Goal: Information Seeking & Learning: Learn about a topic

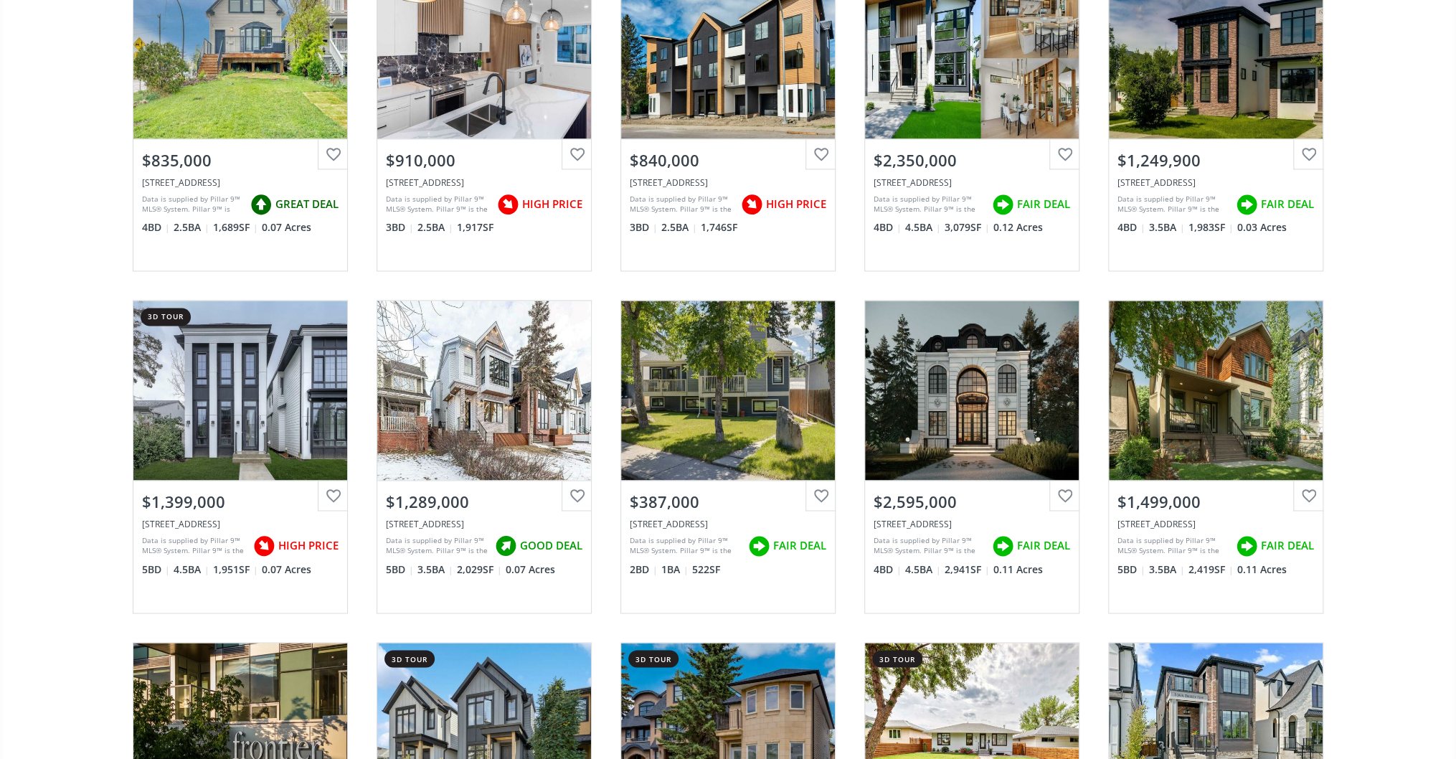
scroll to position [1262, 0]
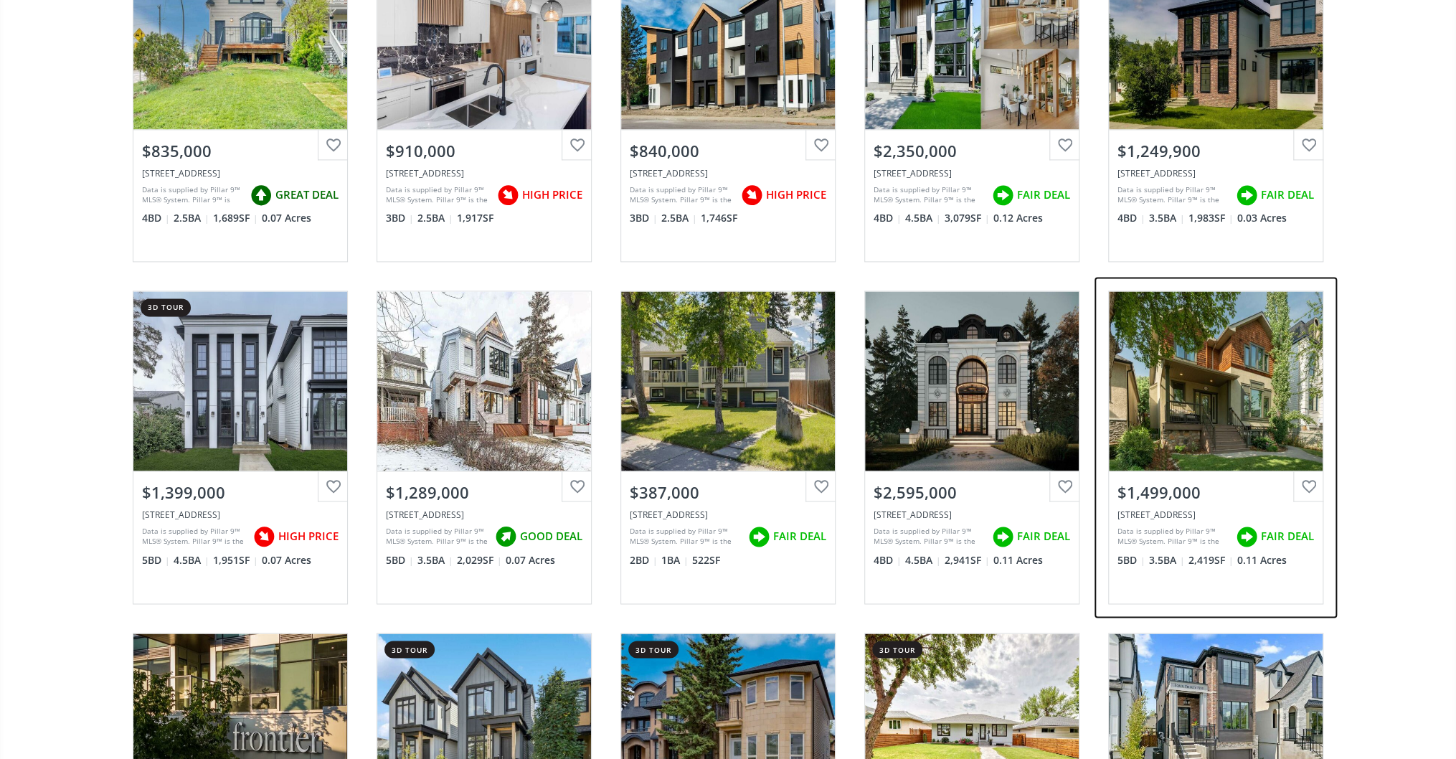
click at [1246, 367] on div "View Photos & Details" at bounding box center [1216, 380] width 214 height 179
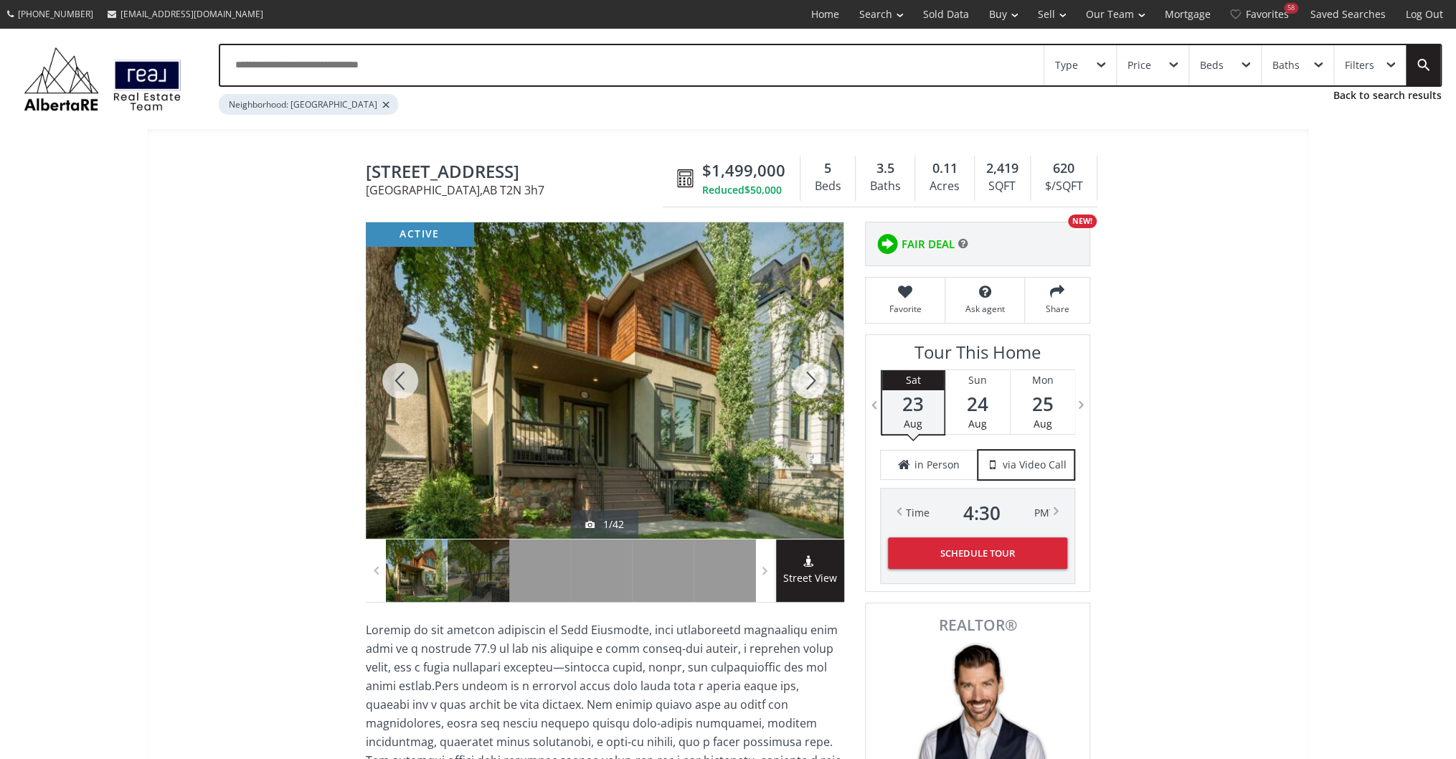
click at [806, 365] on div at bounding box center [808, 380] width 69 height 316
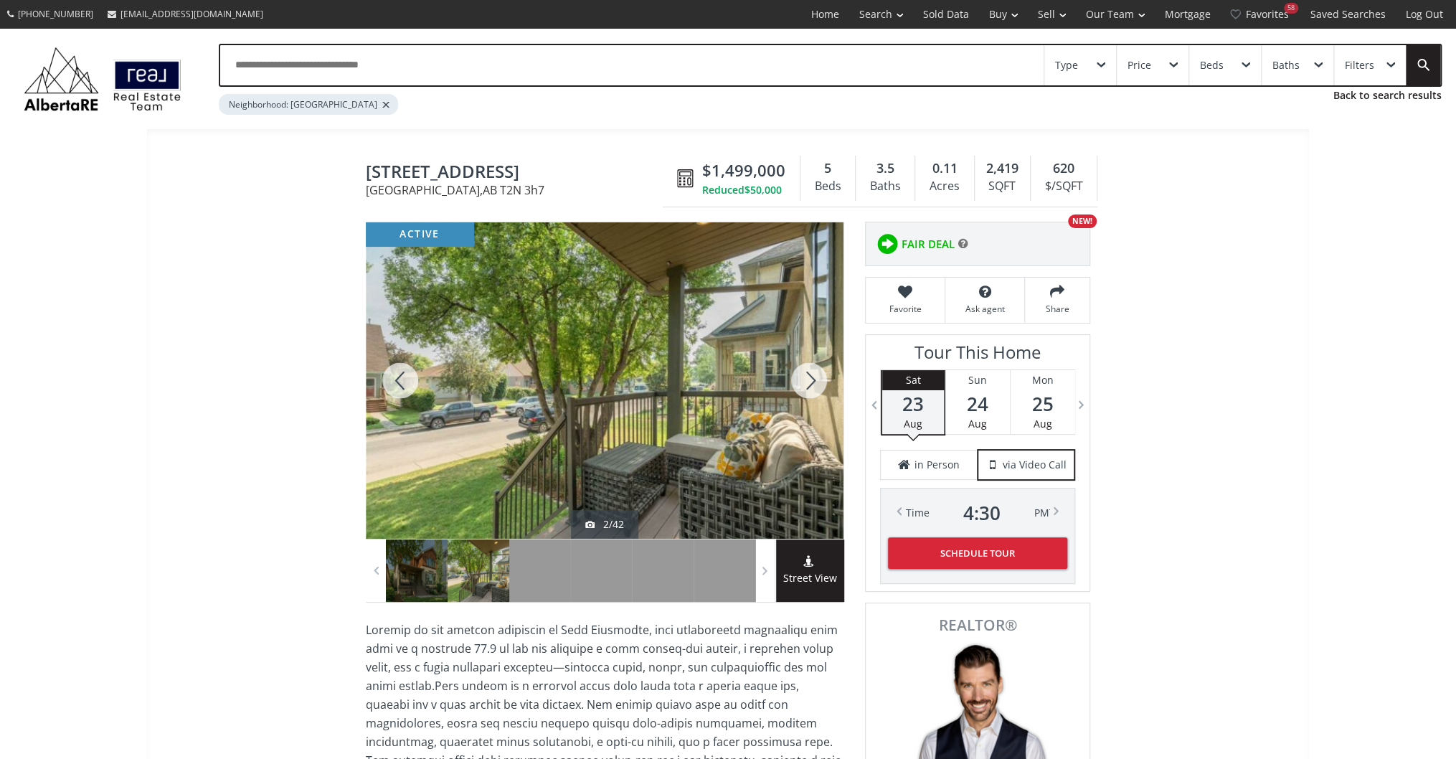
click at [806, 365] on div at bounding box center [808, 380] width 69 height 316
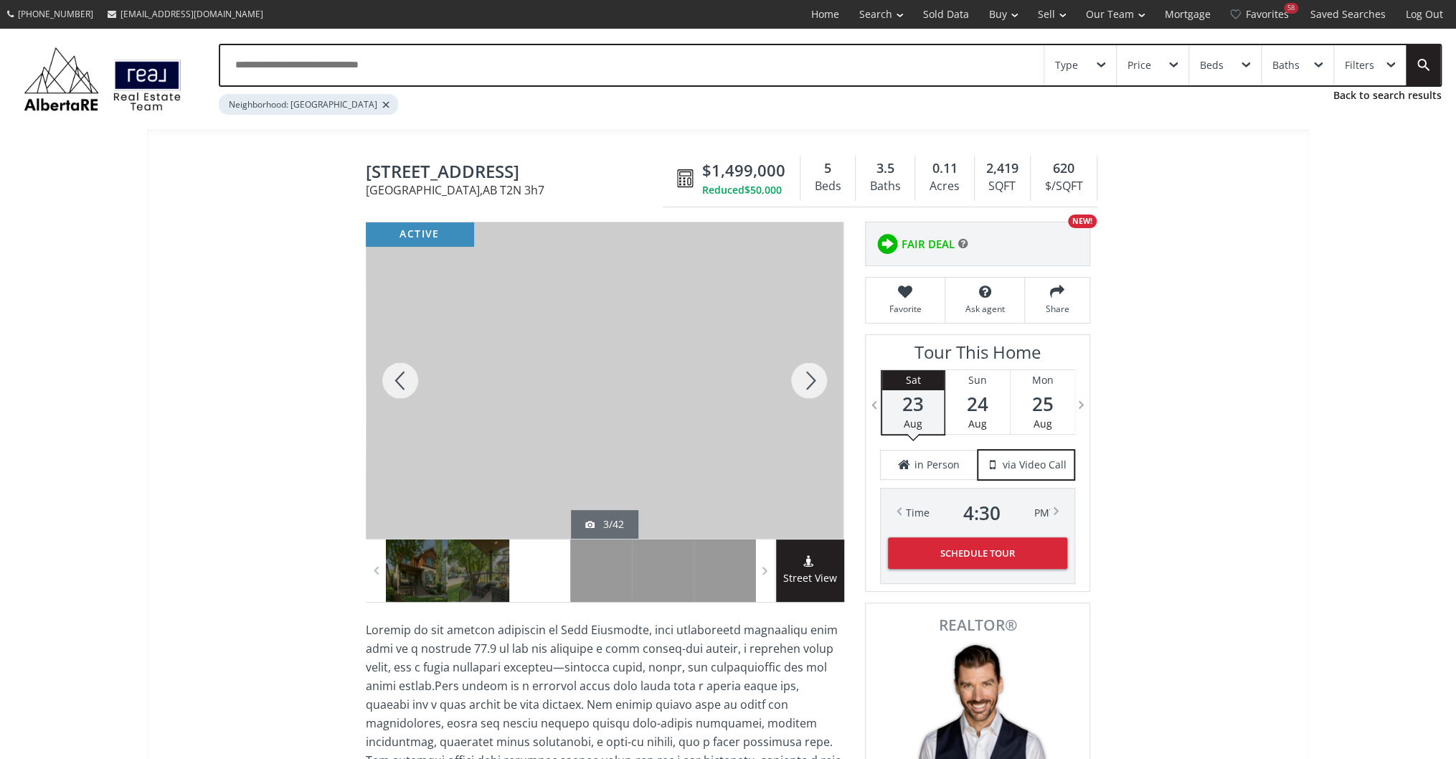
click at [806, 365] on div at bounding box center [808, 380] width 69 height 316
click at [810, 356] on div at bounding box center [808, 380] width 69 height 316
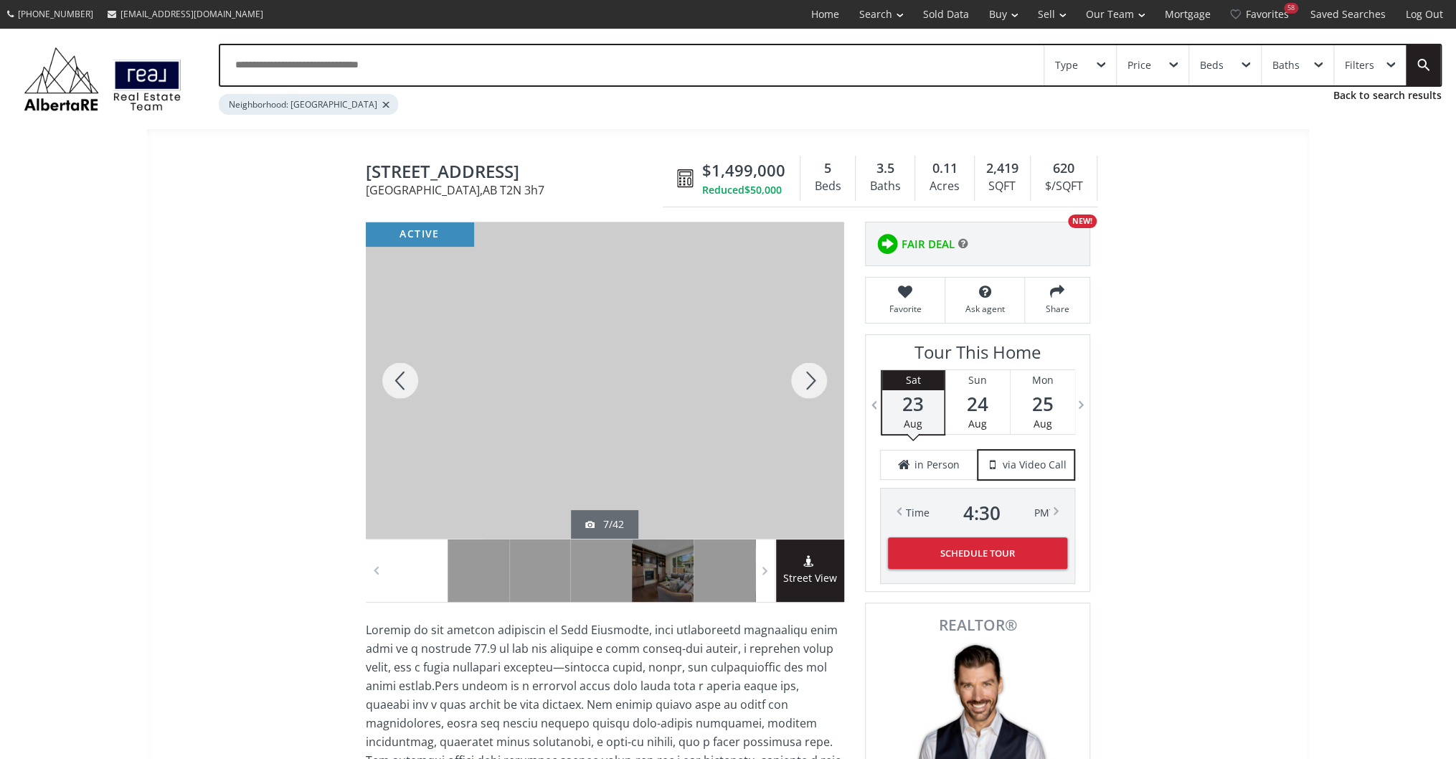
click at [810, 350] on div at bounding box center [808, 380] width 69 height 316
click at [808, 359] on div at bounding box center [808, 380] width 69 height 316
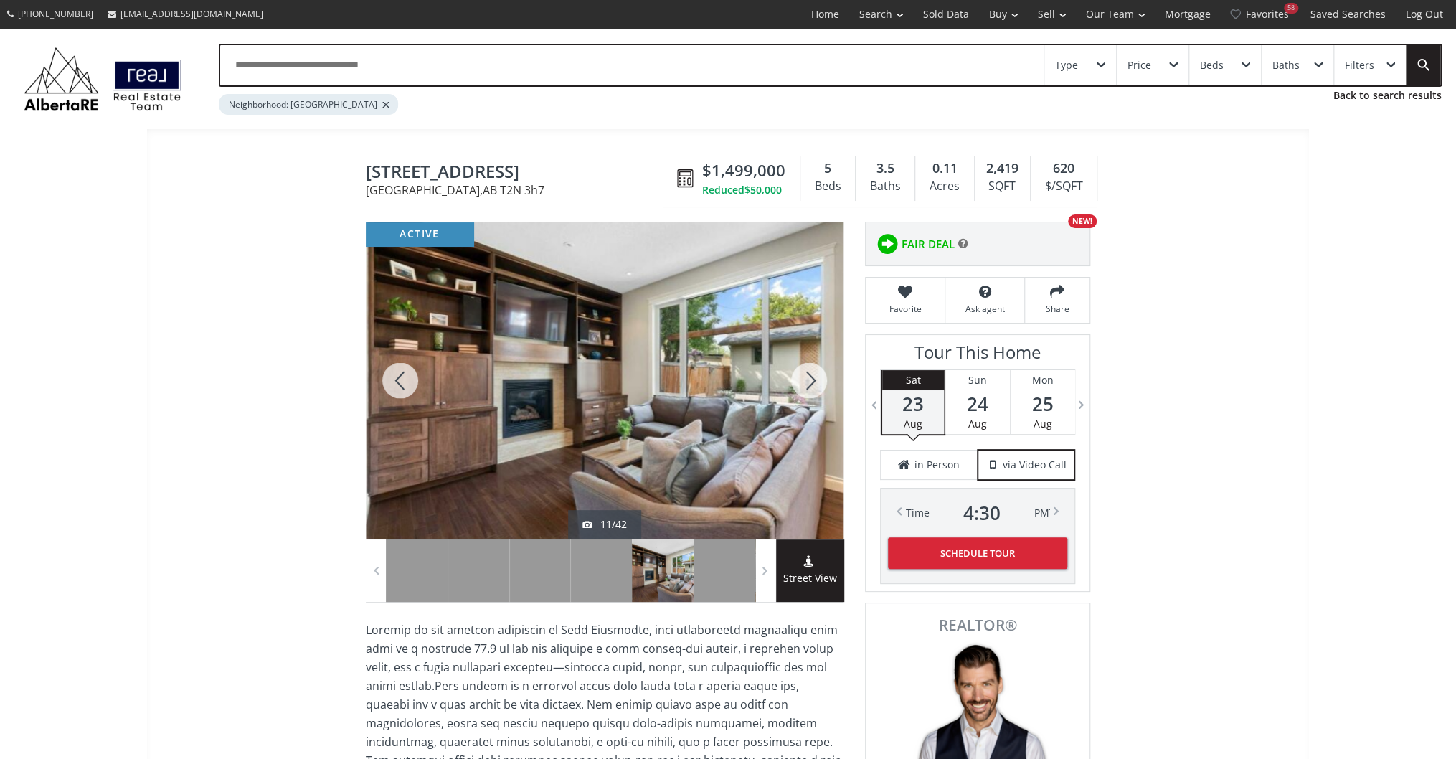
click at [808, 359] on div at bounding box center [808, 380] width 69 height 316
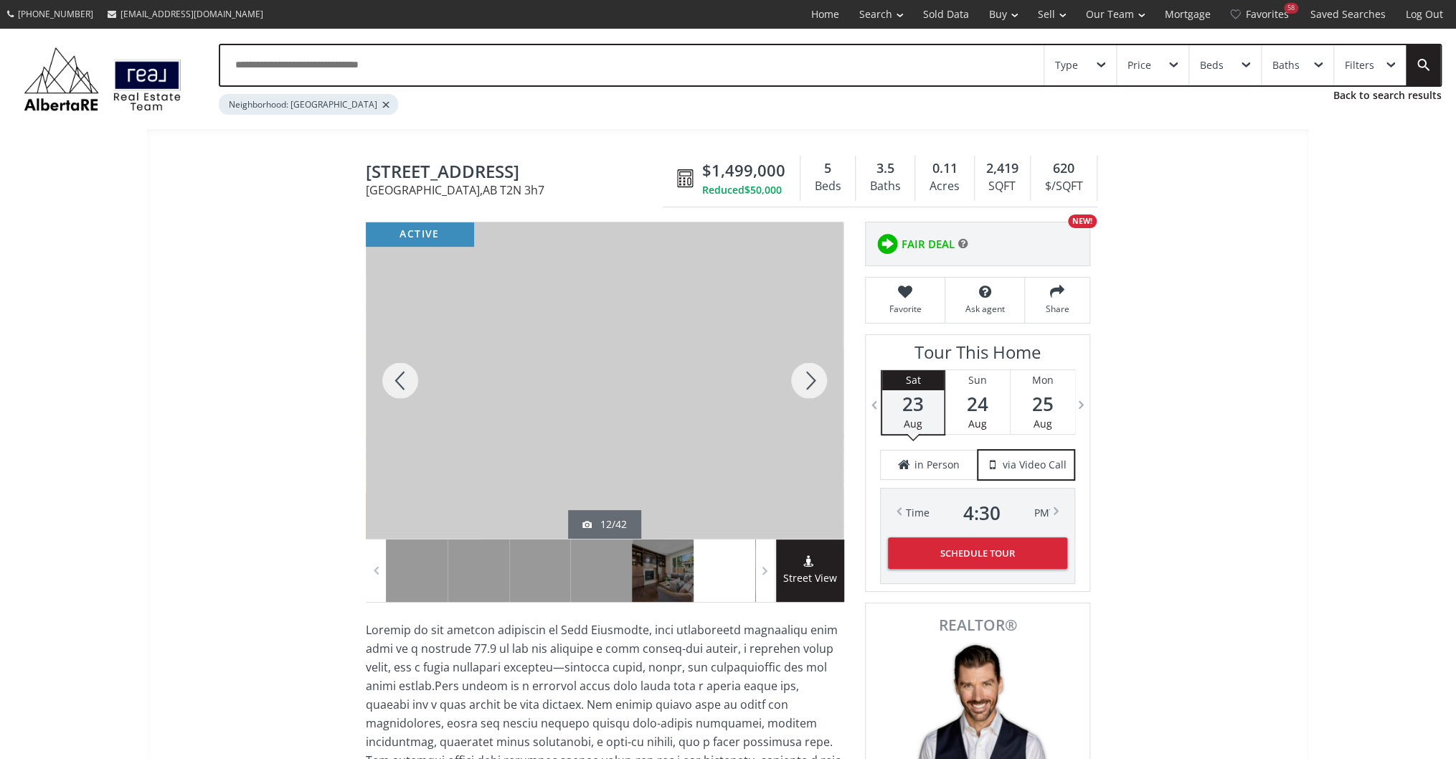
click at [808, 359] on div at bounding box center [808, 380] width 69 height 316
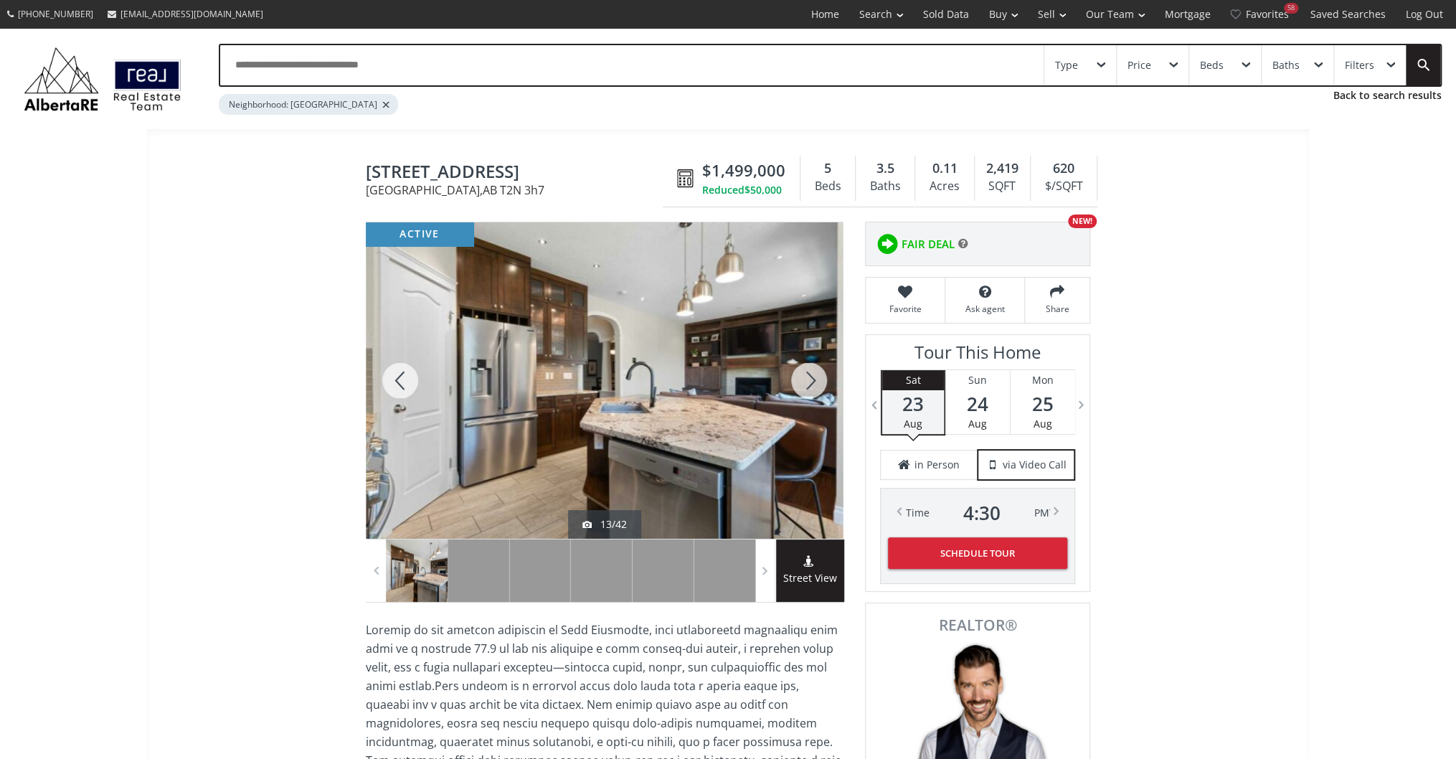
click at [808, 359] on div at bounding box center [808, 380] width 69 height 316
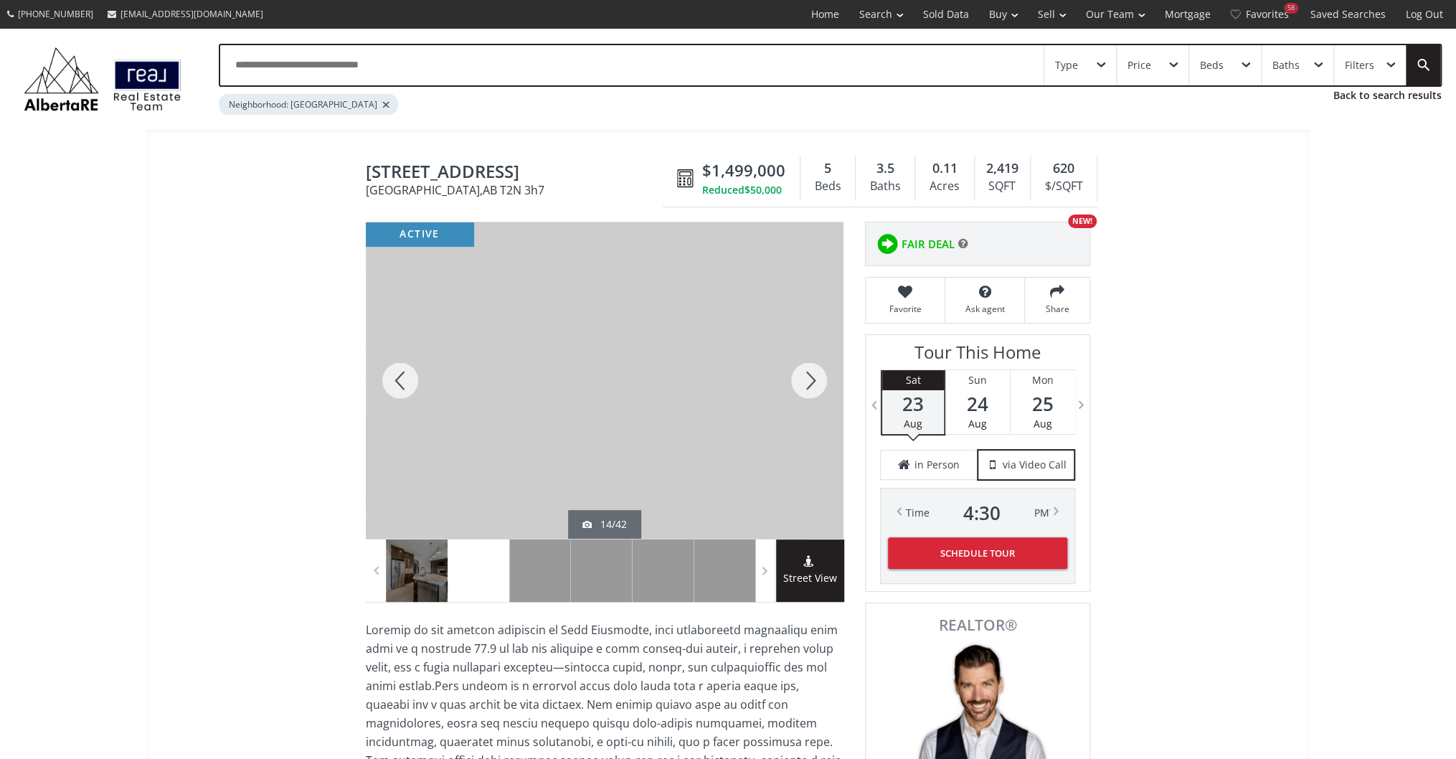
click at [808, 359] on div at bounding box center [808, 380] width 69 height 316
click at [814, 376] on div at bounding box center [808, 380] width 69 height 316
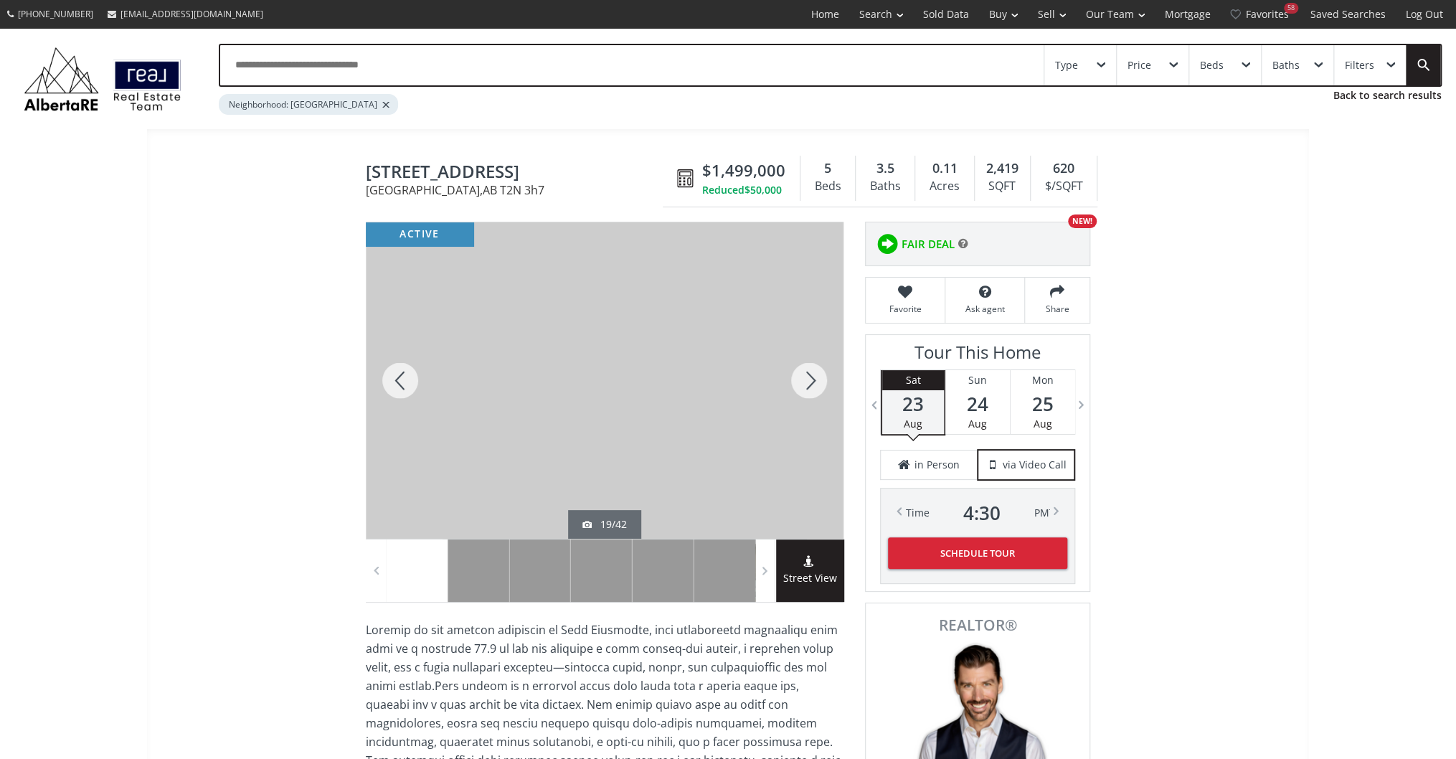
click at [814, 376] on div at bounding box center [808, 380] width 69 height 316
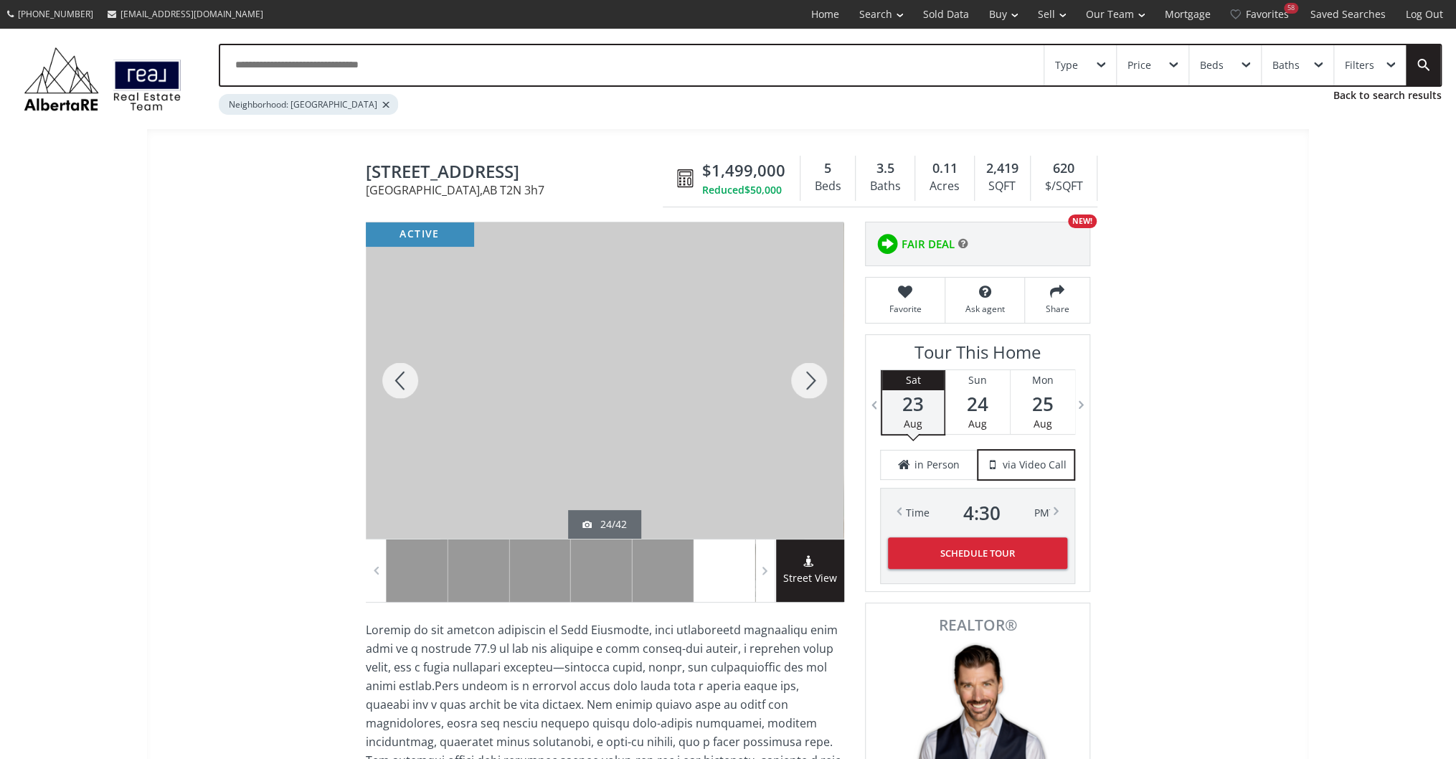
click at [814, 376] on div at bounding box center [808, 380] width 69 height 316
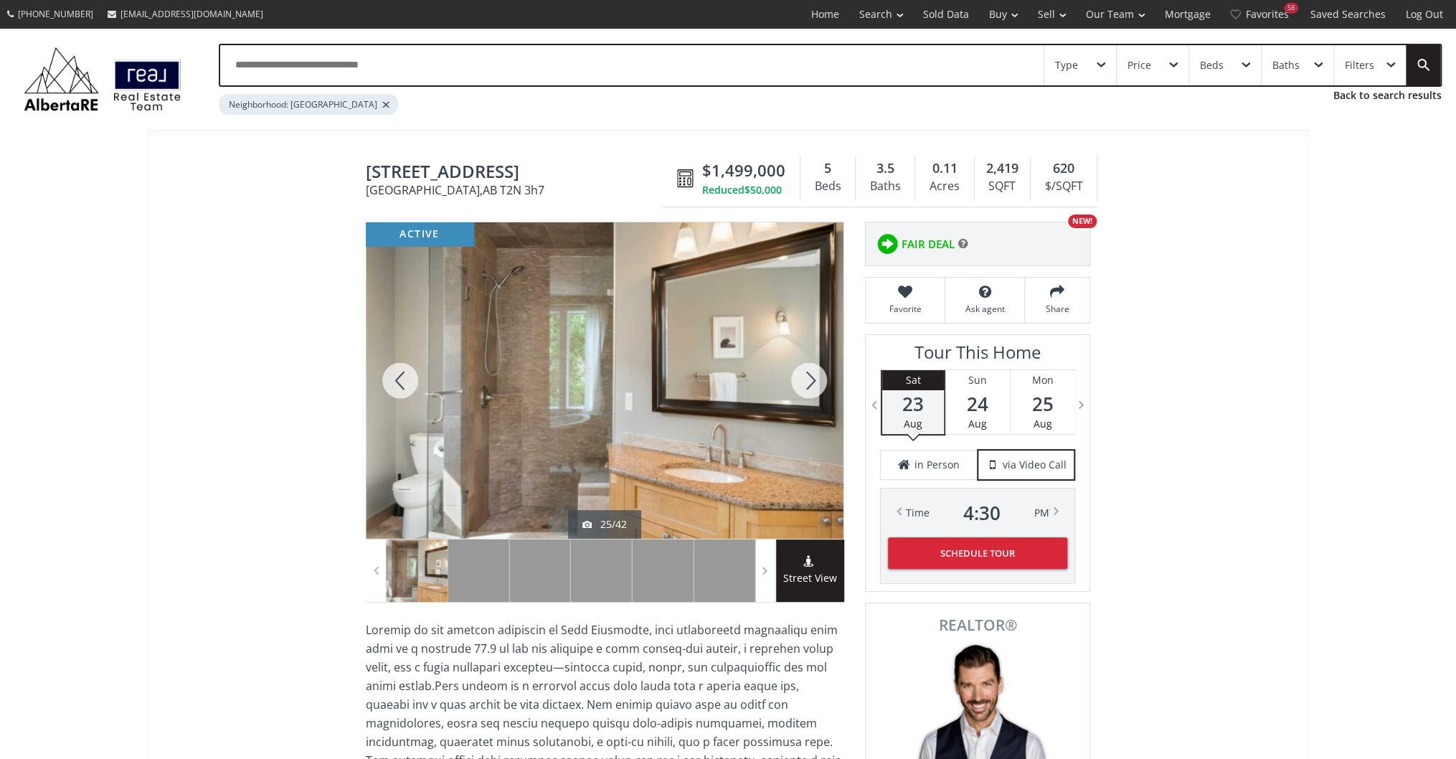
click at [814, 376] on div at bounding box center [808, 380] width 69 height 316
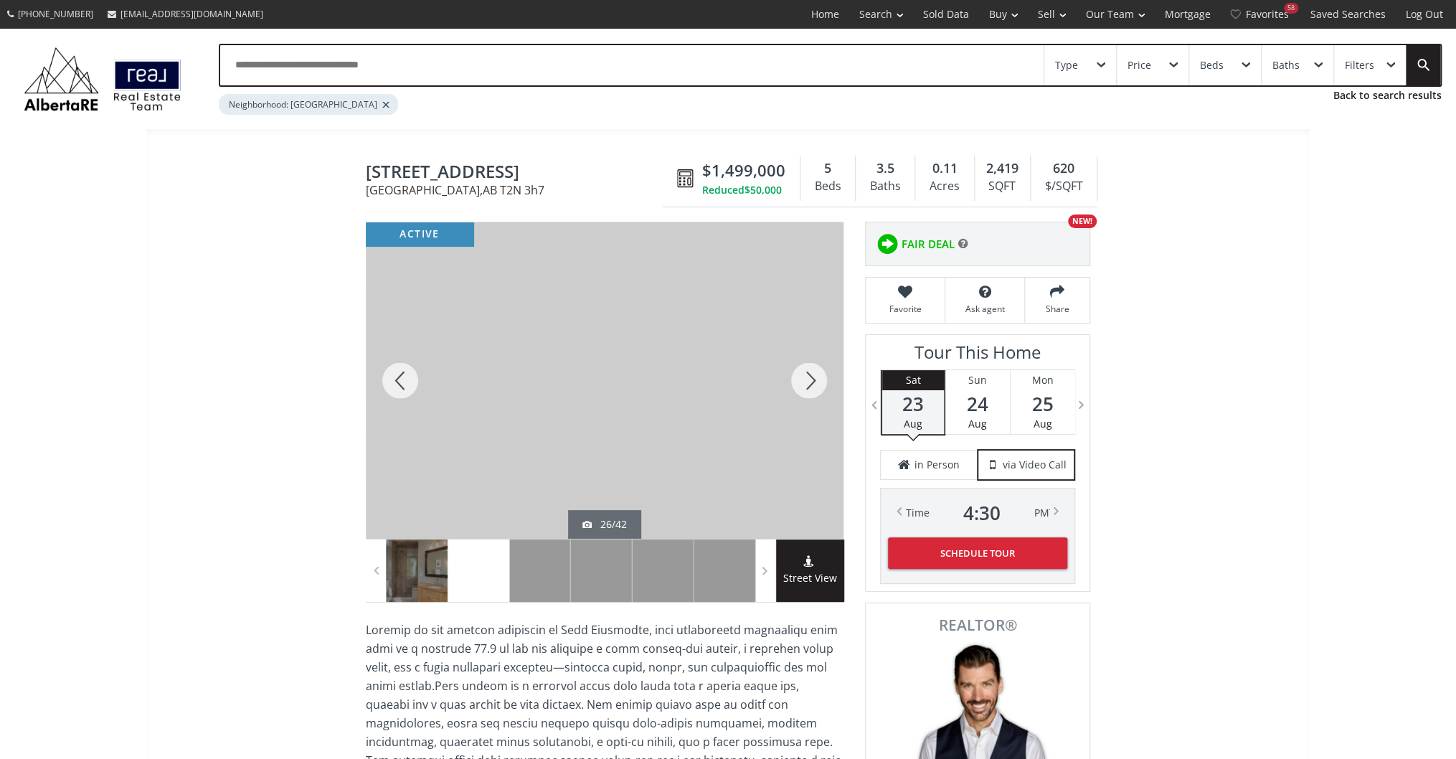
click at [814, 376] on div at bounding box center [808, 380] width 69 height 316
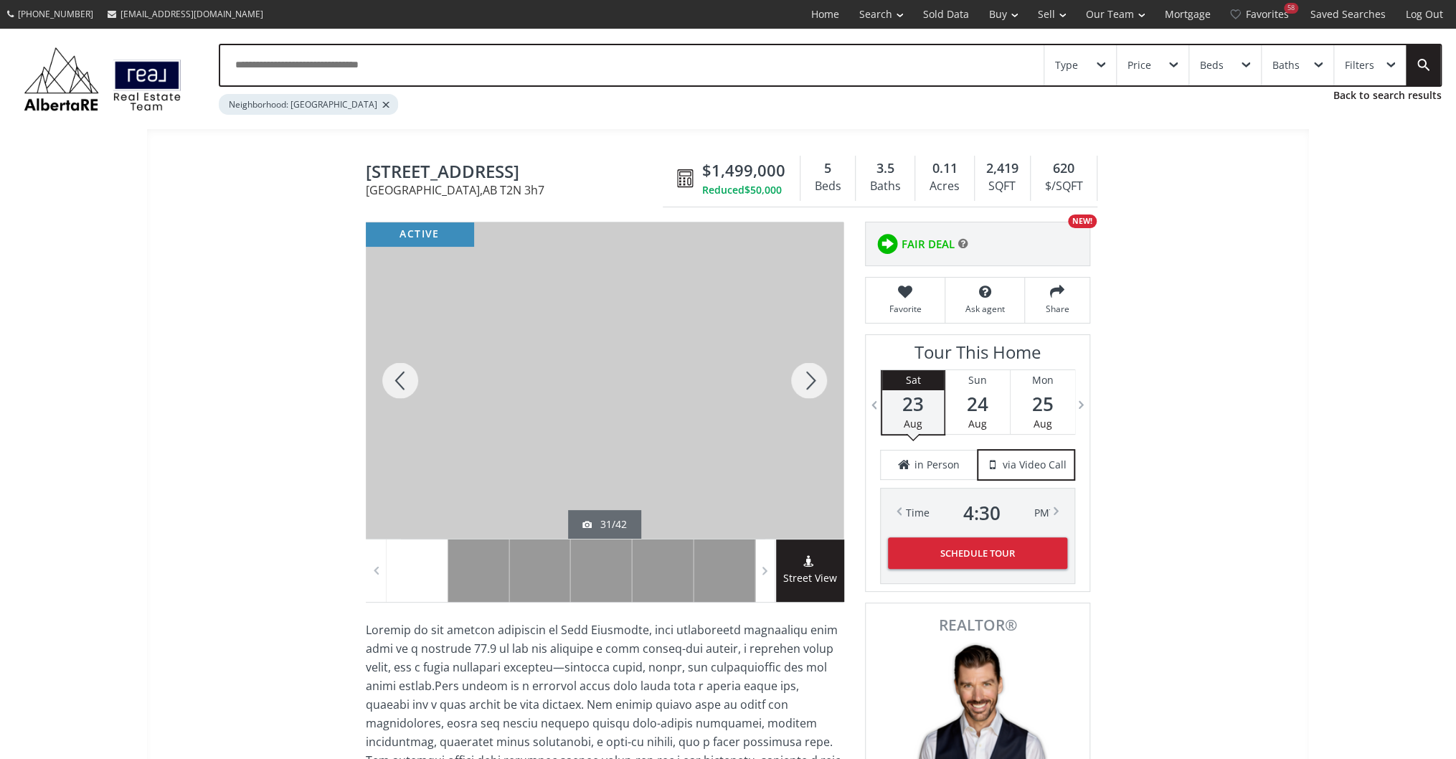
click at [814, 376] on div at bounding box center [808, 380] width 69 height 316
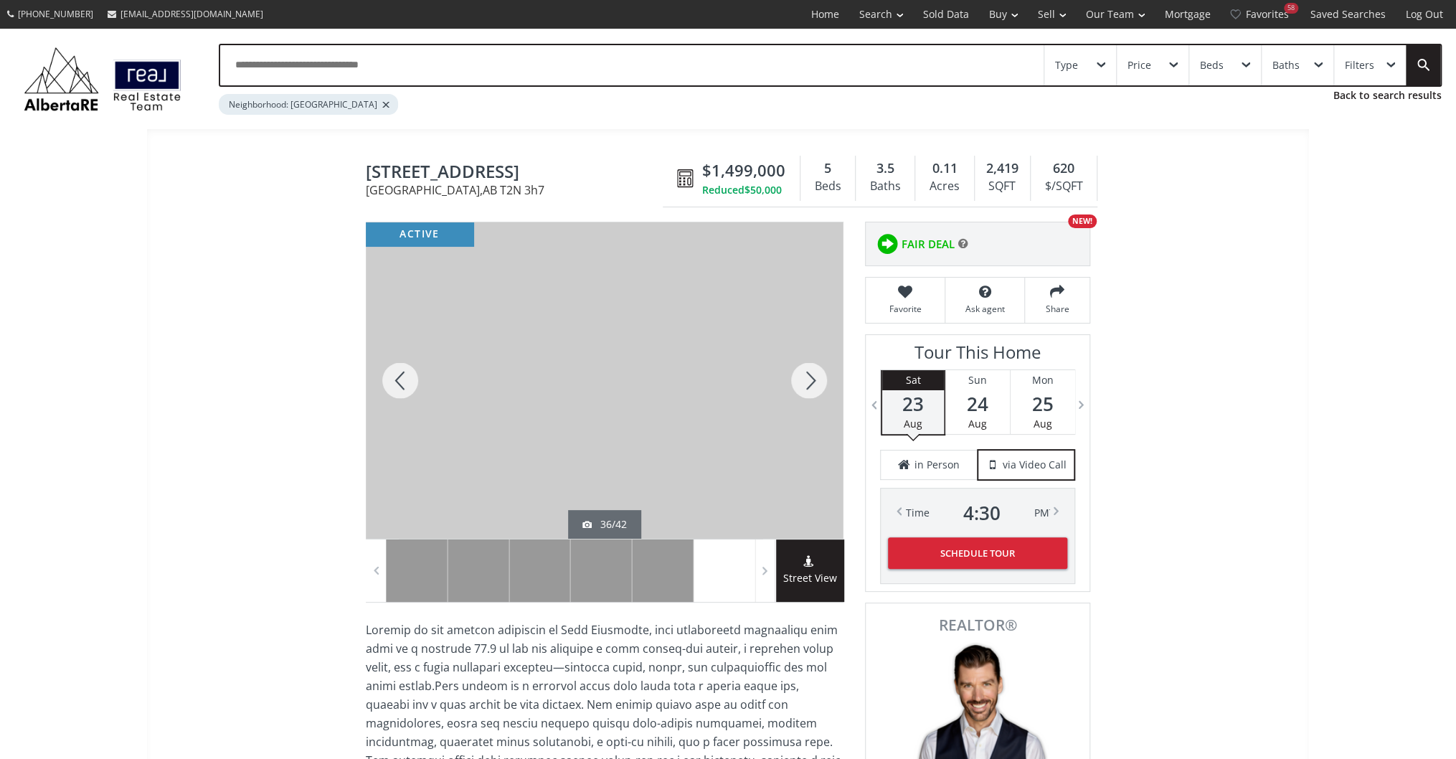
click at [814, 376] on div at bounding box center [808, 380] width 69 height 316
click at [816, 396] on div at bounding box center [808, 380] width 69 height 316
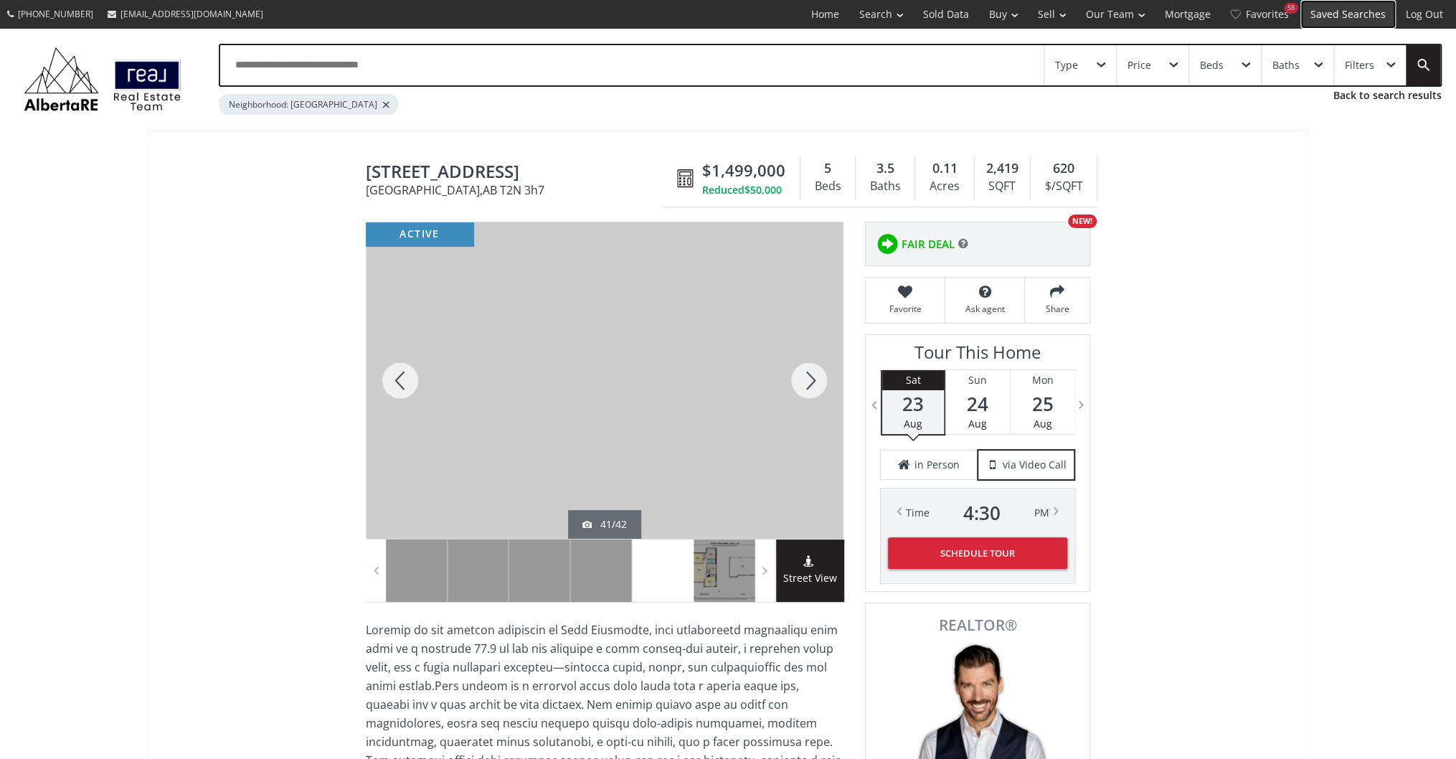
click at [1368, 20] on link "Saved Searches" at bounding box center [1347, 14] width 95 height 29
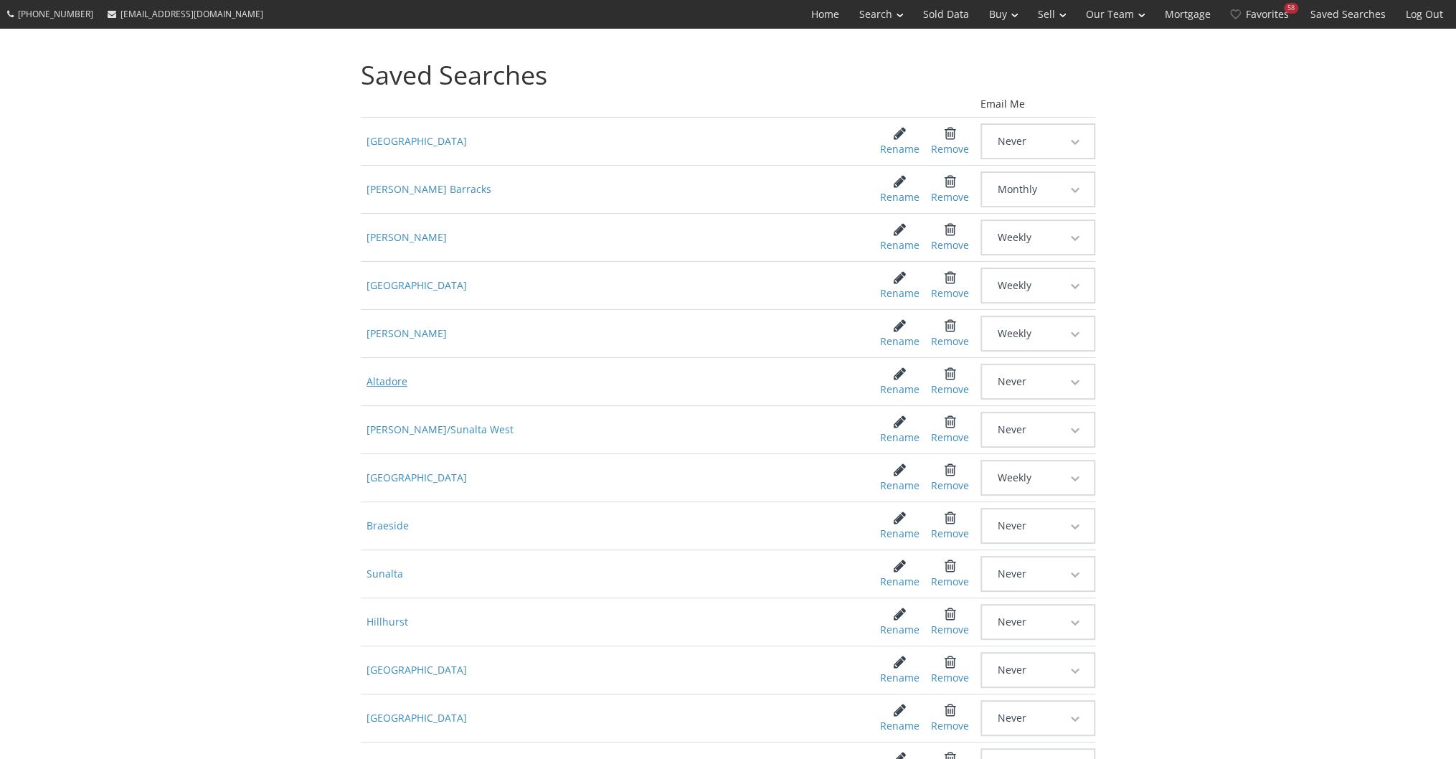
click at [398, 373] on span "Altadore" at bounding box center [610, 382] width 498 height 26
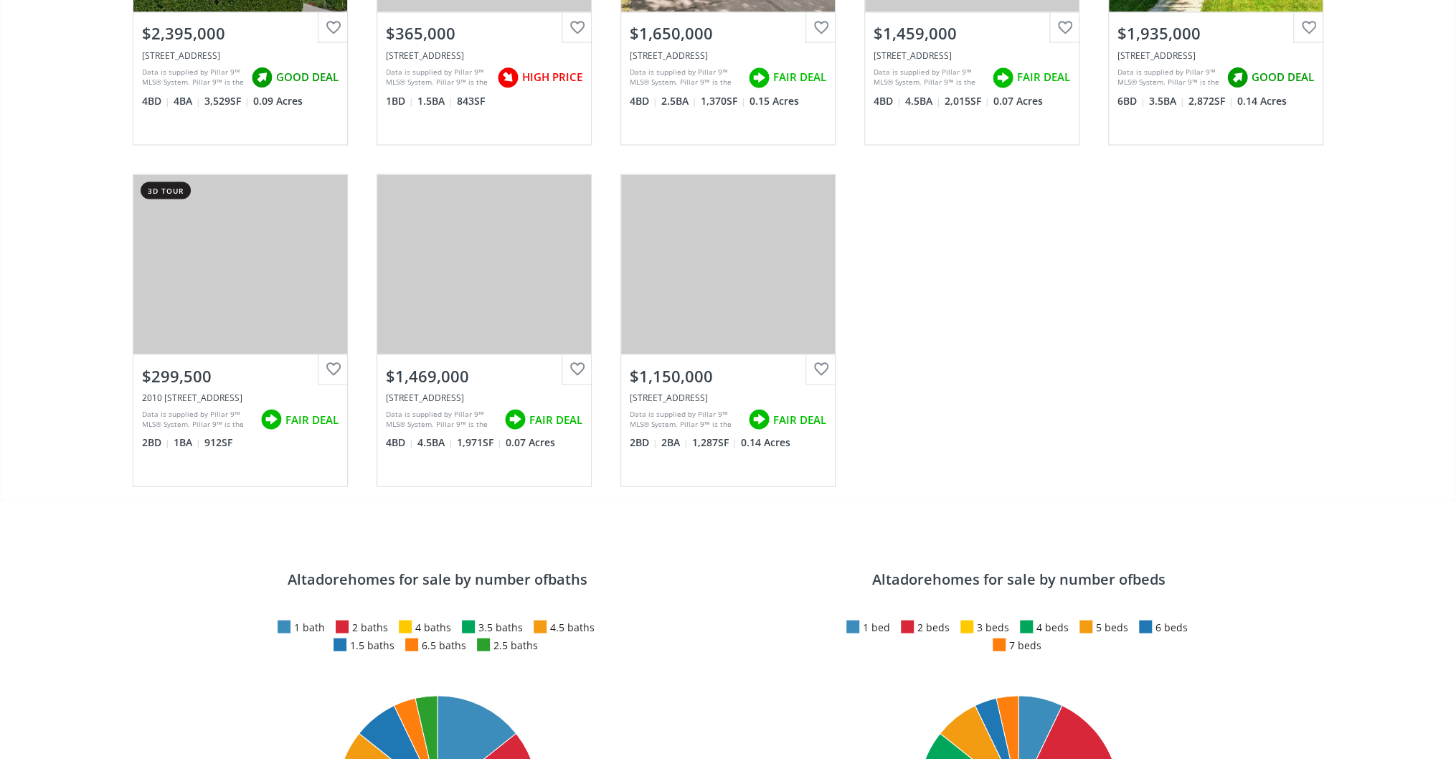
scroll to position [1606, 0]
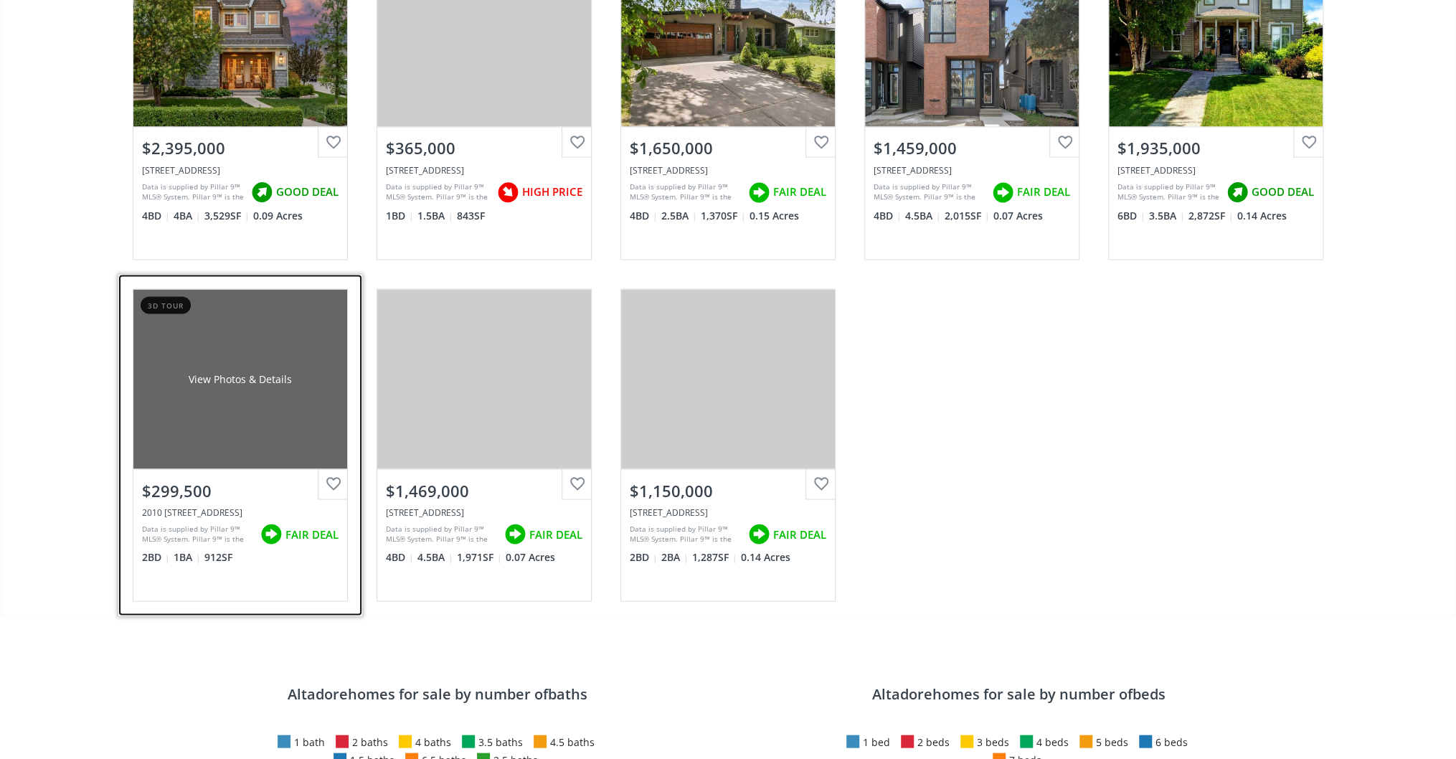
click at [243, 351] on div "View Photos & Details" at bounding box center [240, 378] width 214 height 179
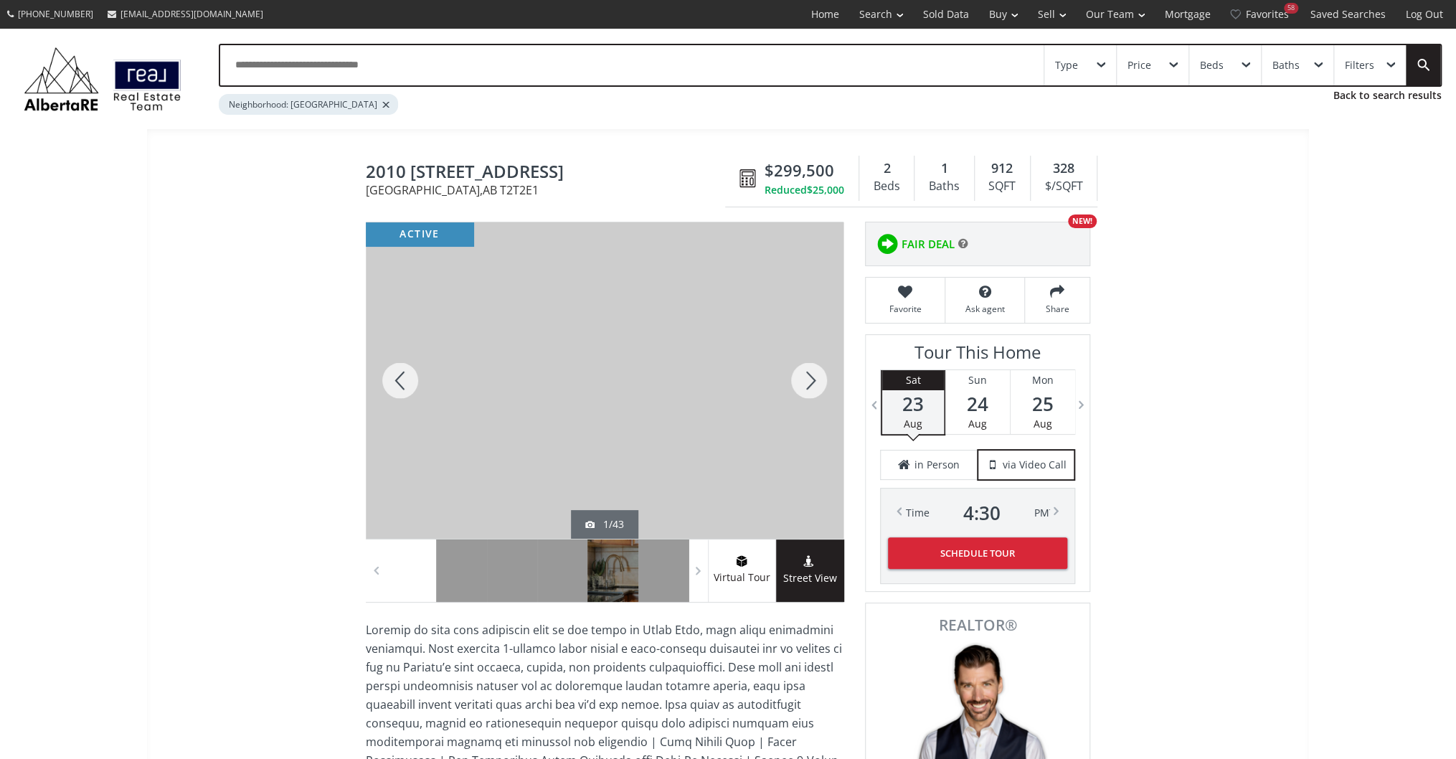
click at [815, 371] on div at bounding box center [808, 380] width 69 height 316
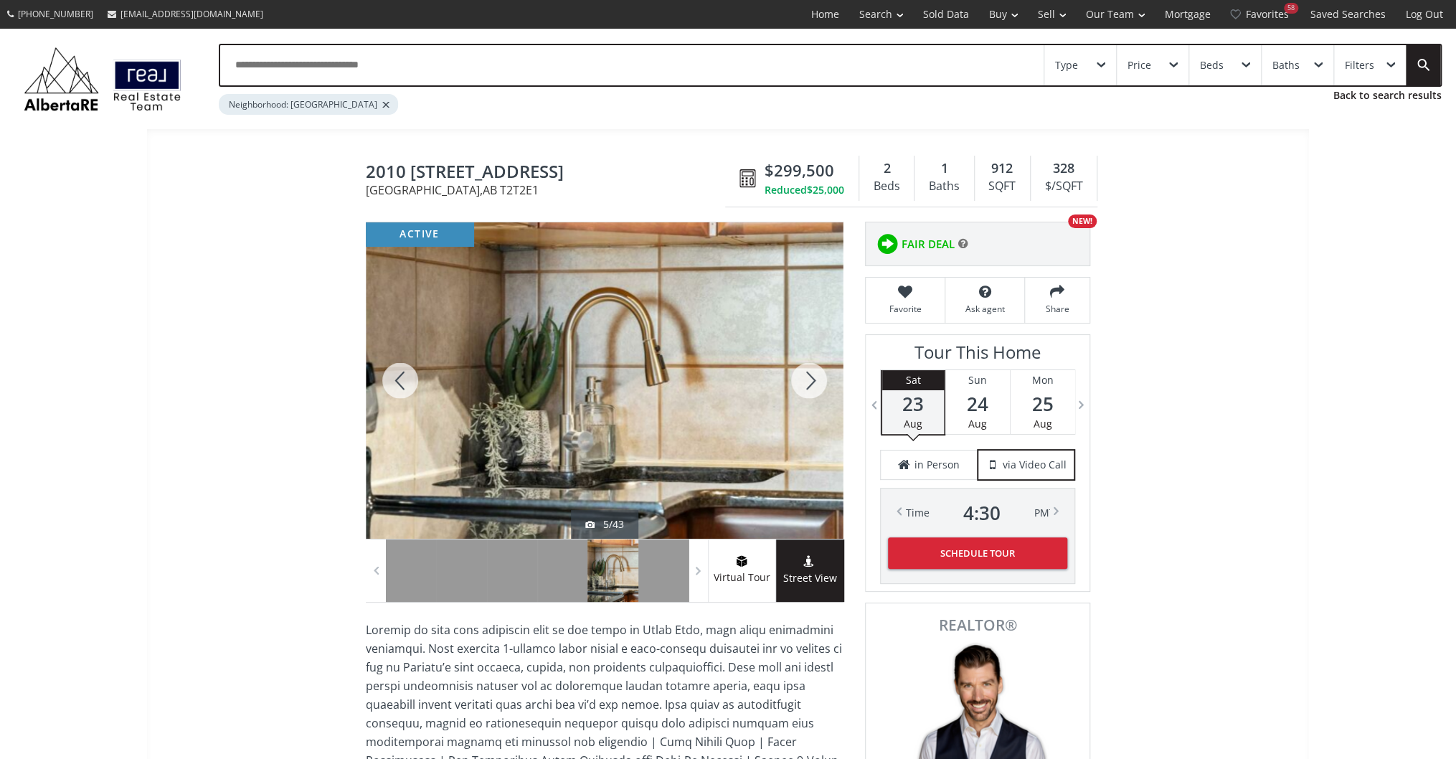
click at [815, 371] on div at bounding box center [808, 380] width 69 height 316
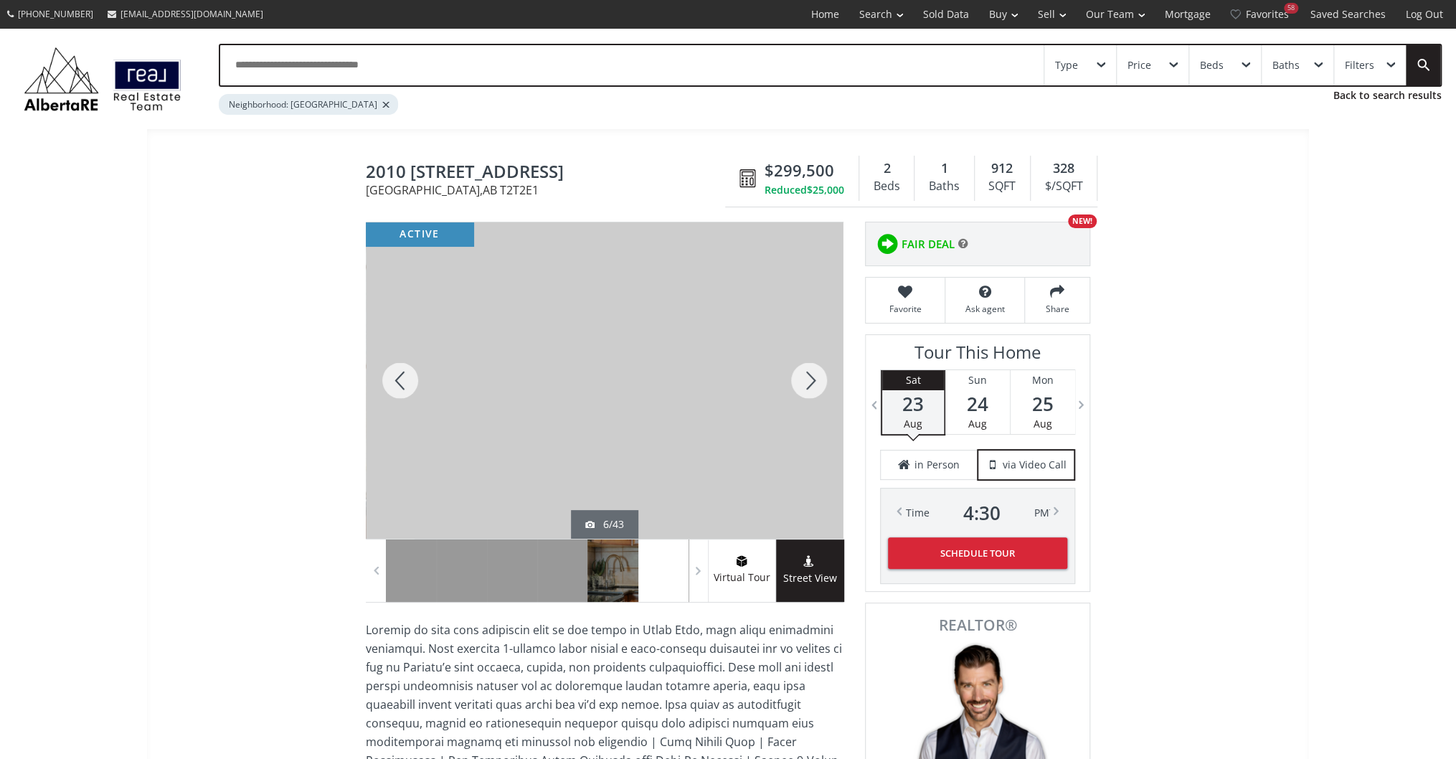
click at [815, 371] on div at bounding box center [808, 380] width 69 height 316
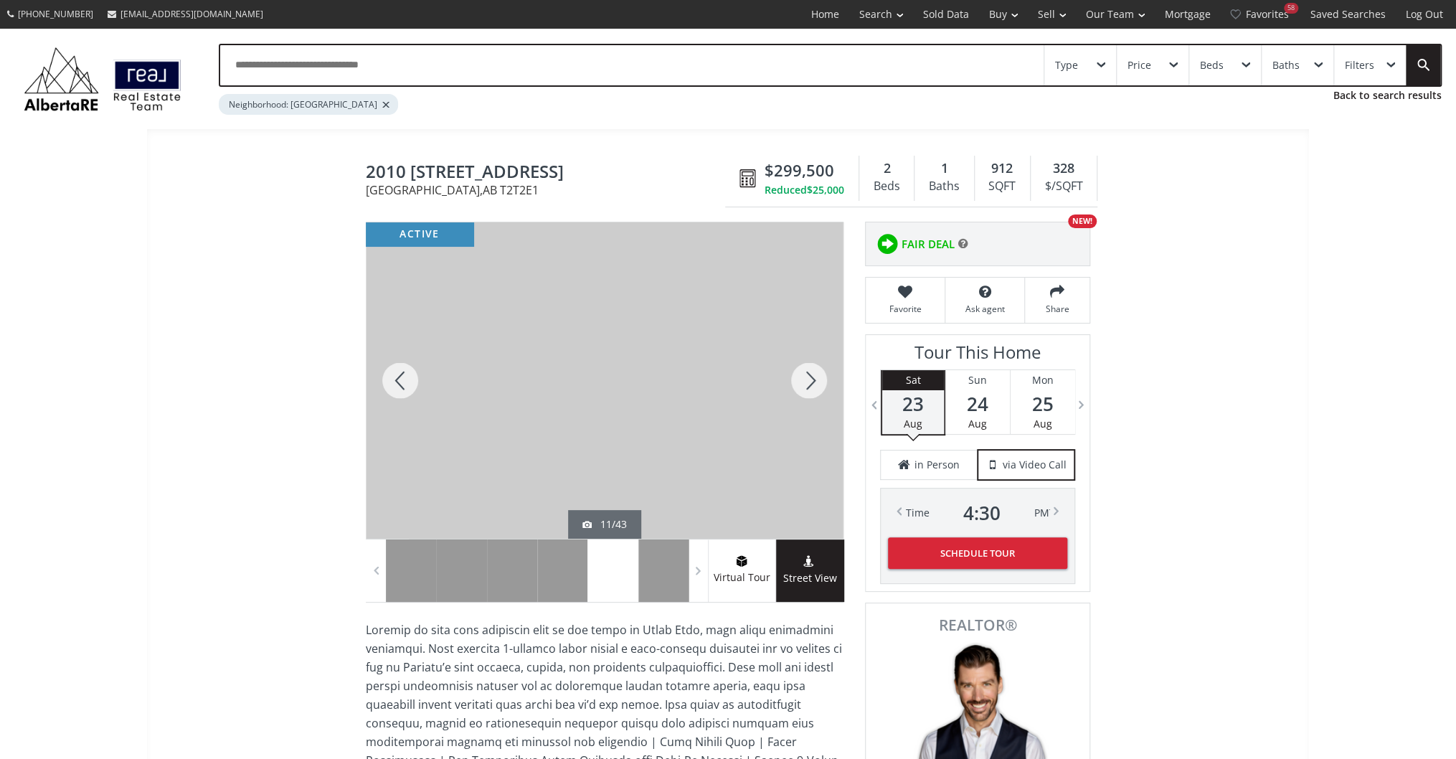
click at [815, 371] on div at bounding box center [808, 380] width 69 height 316
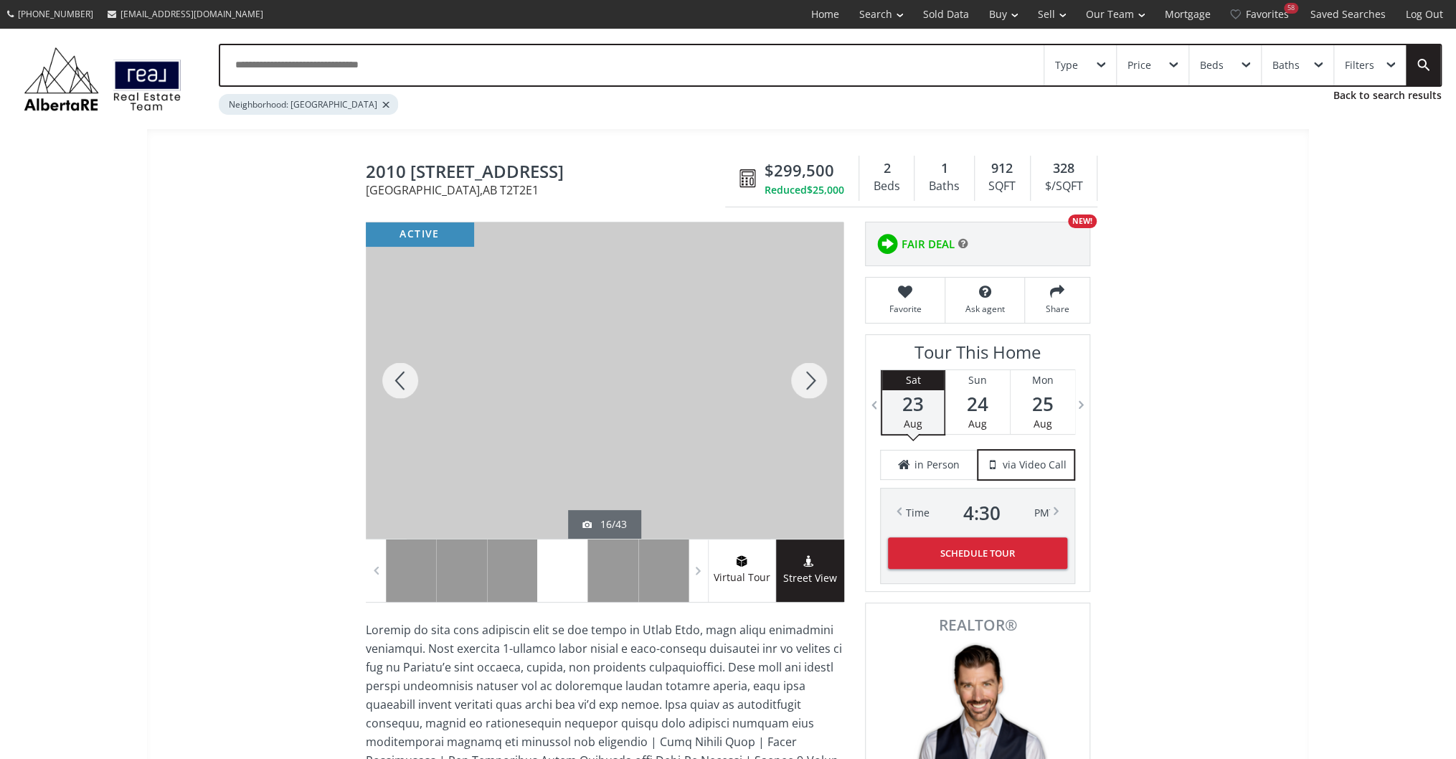
click at [815, 371] on div at bounding box center [808, 380] width 69 height 316
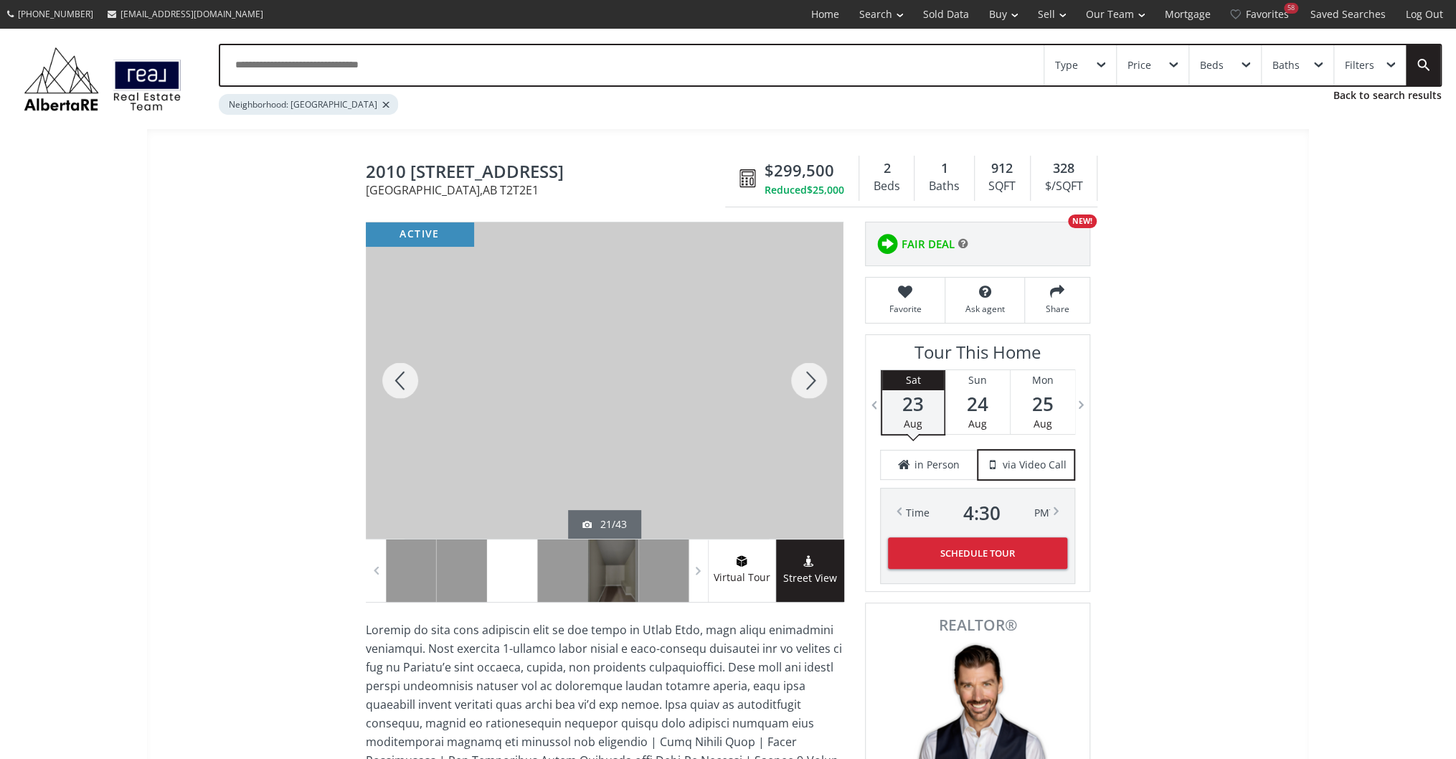
click at [815, 371] on div at bounding box center [808, 380] width 69 height 316
click at [1337, 20] on link "Saved Searches" at bounding box center [1347, 14] width 95 height 29
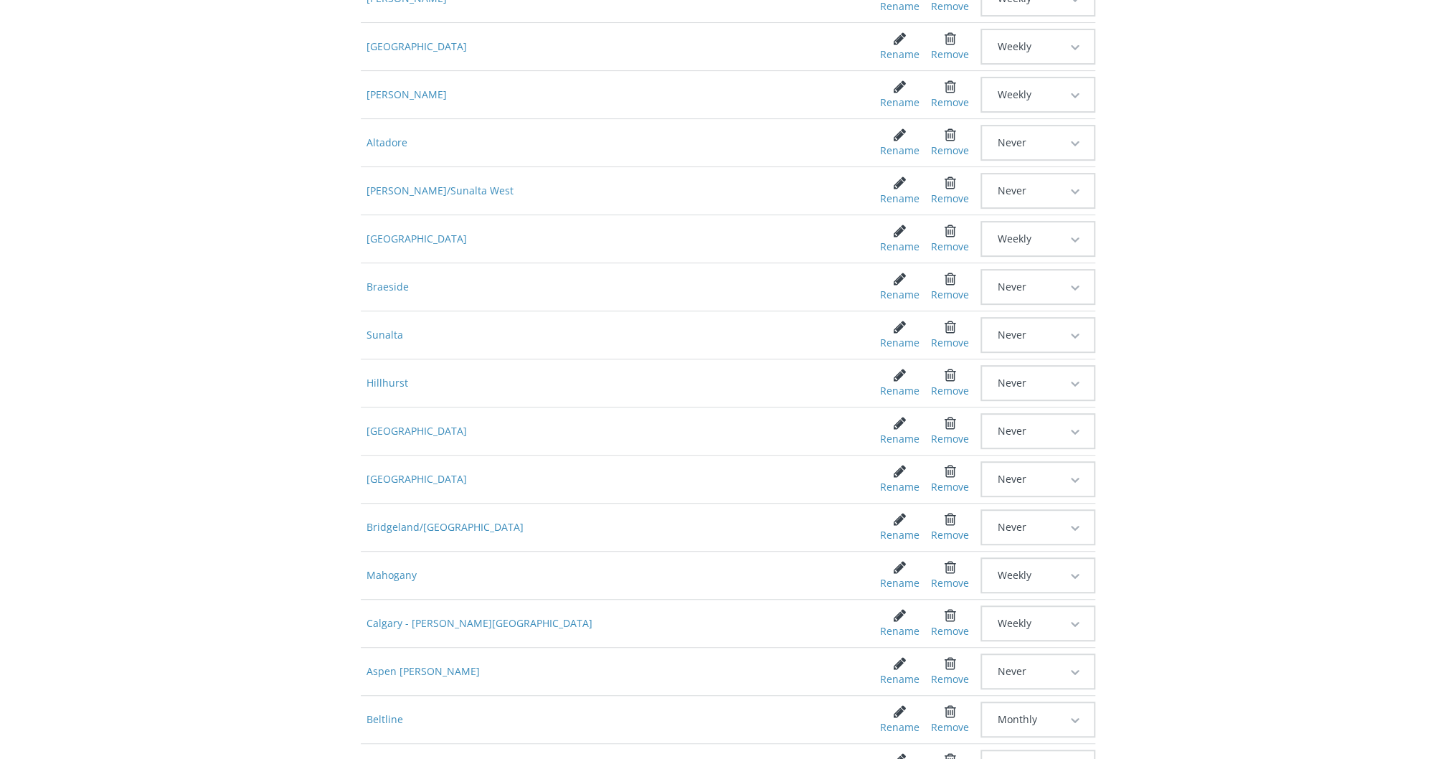
scroll to position [344, 0]
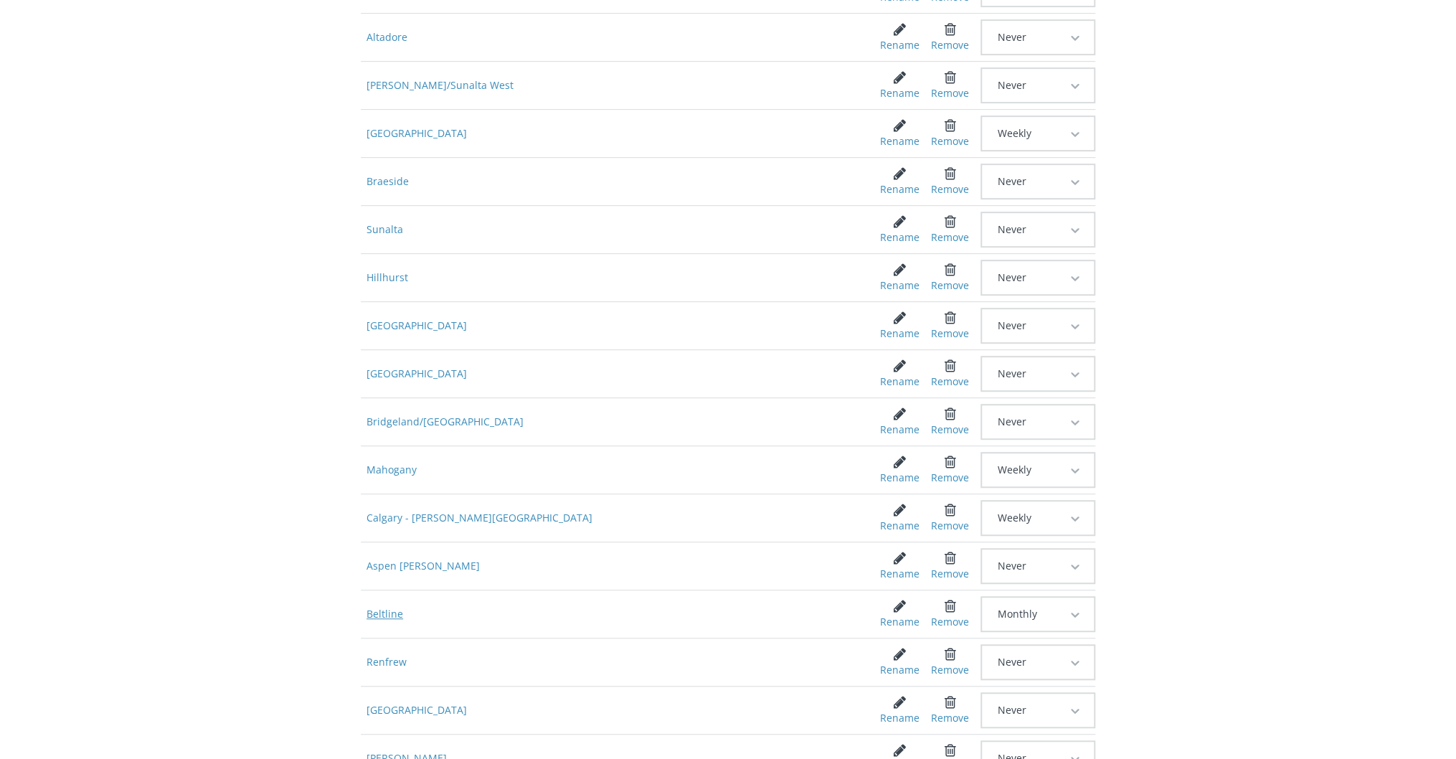
click at [387, 601] on span "Beltline" at bounding box center [610, 614] width 498 height 26
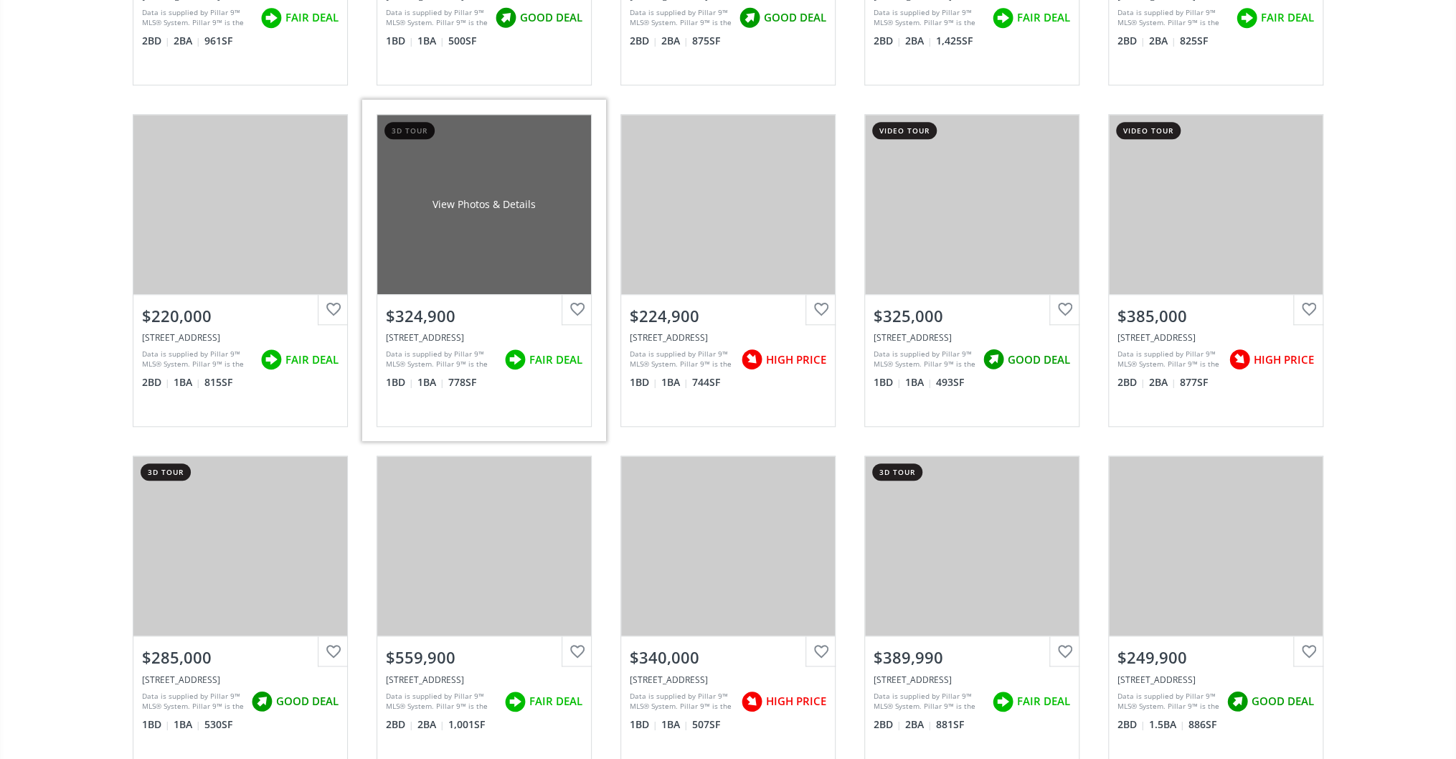
scroll to position [803, 0]
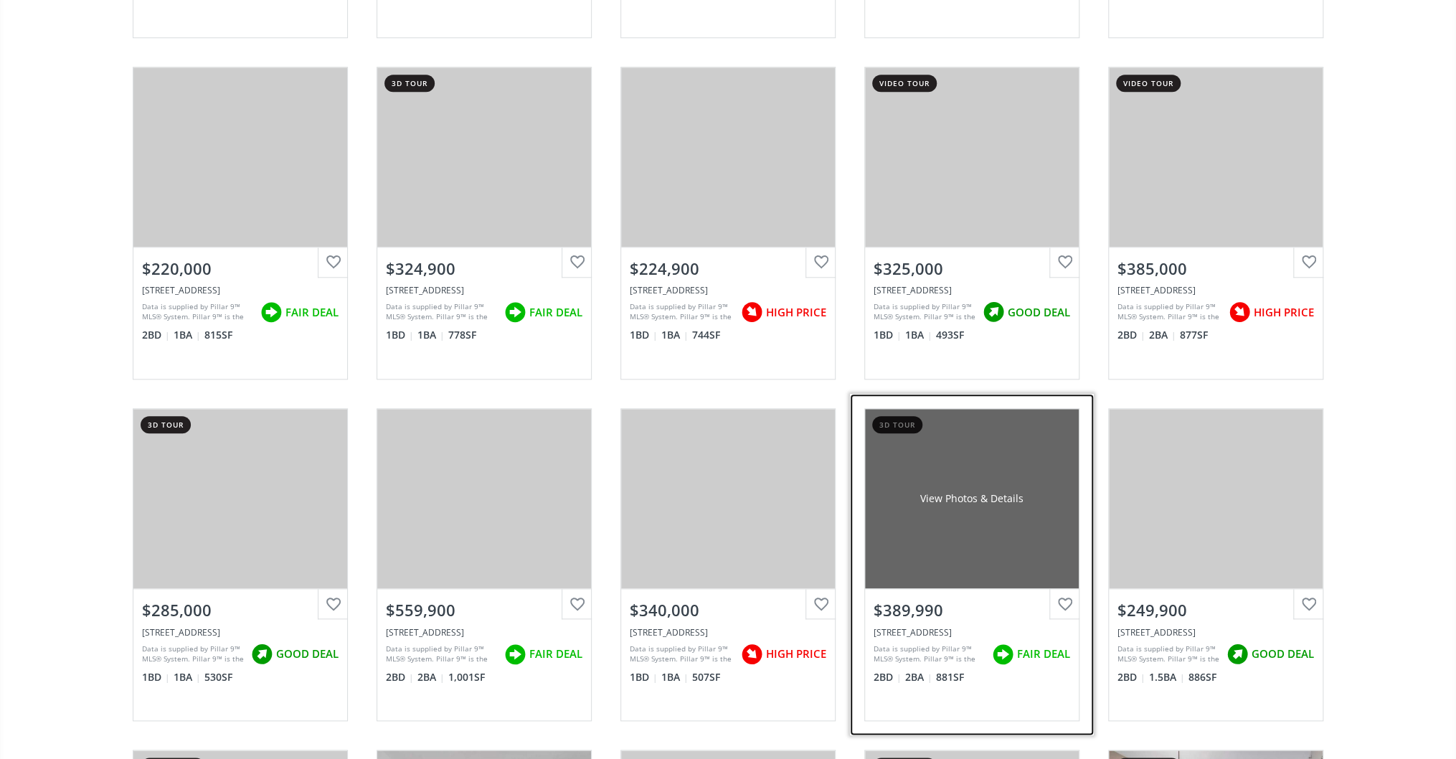
click at [1021, 534] on div "View Photos & Details" at bounding box center [972, 498] width 214 height 179
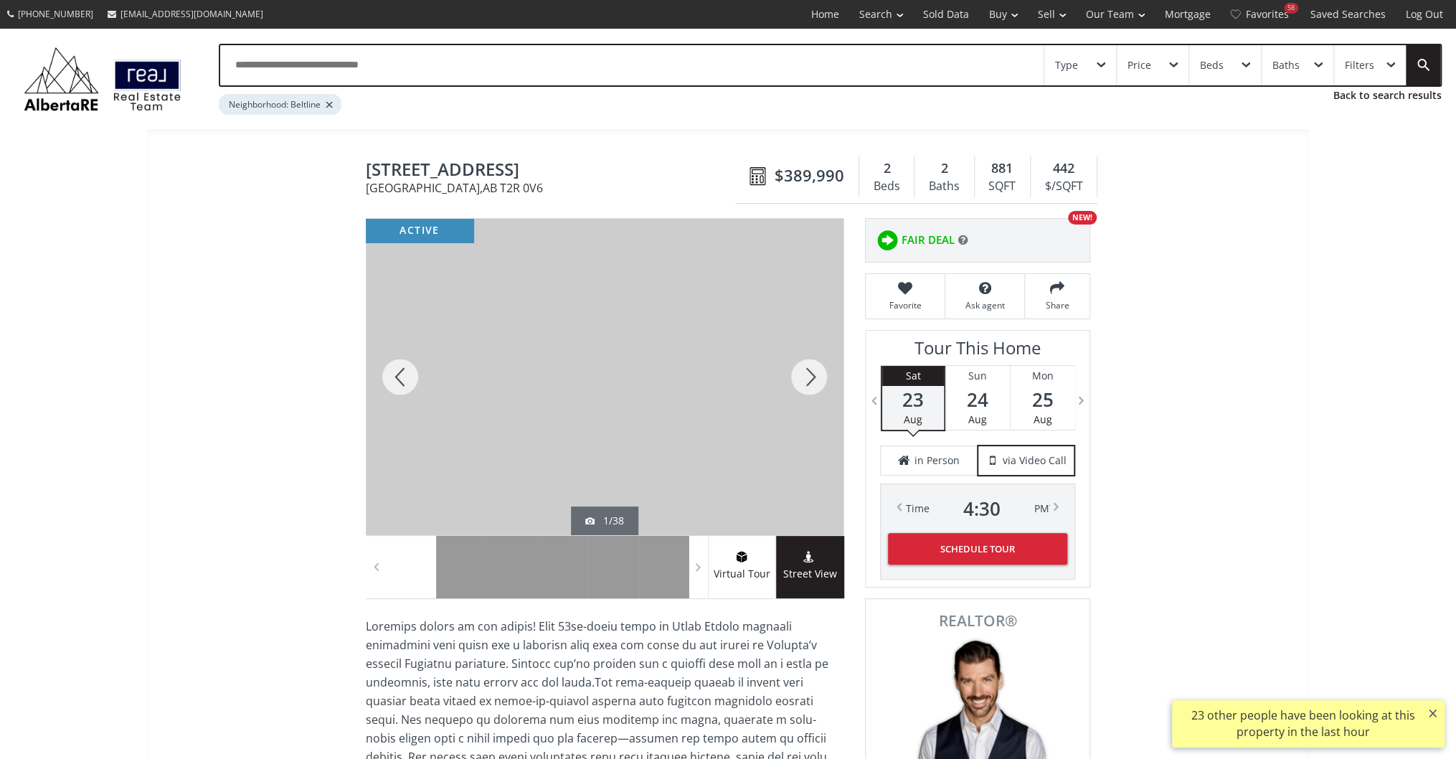
click at [803, 375] on div at bounding box center [808, 377] width 69 height 316
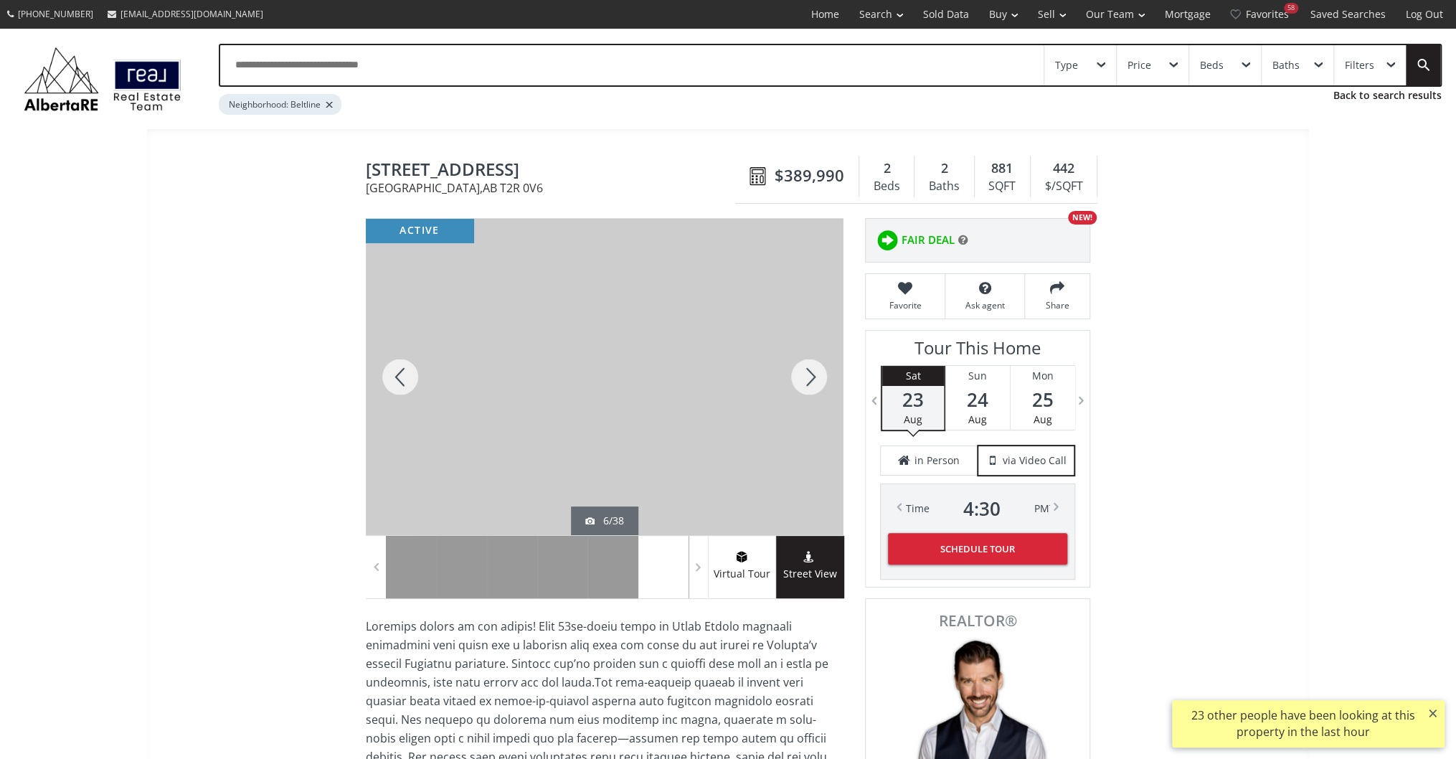
click at [803, 375] on div at bounding box center [808, 377] width 69 height 316
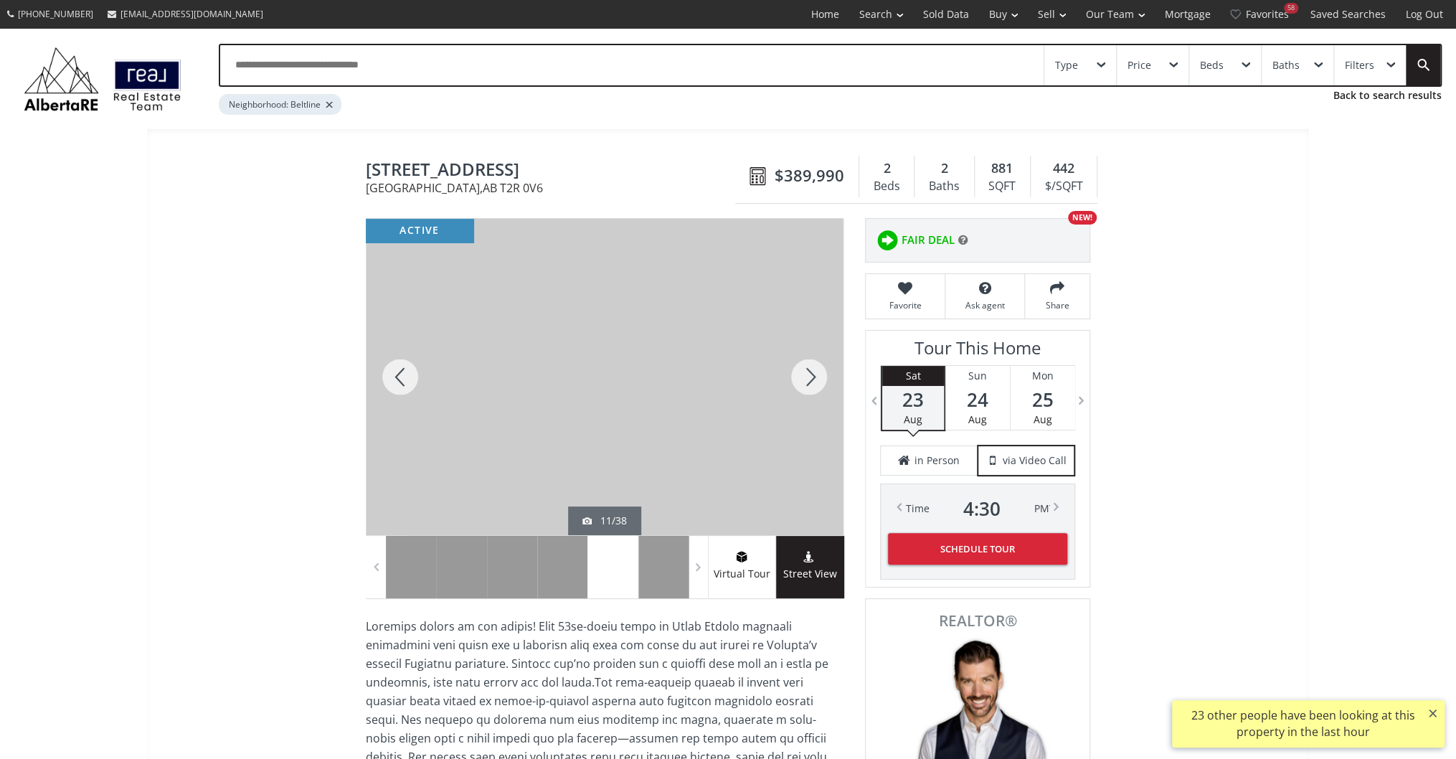
click at [803, 375] on div at bounding box center [808, 377] width 69 height 316
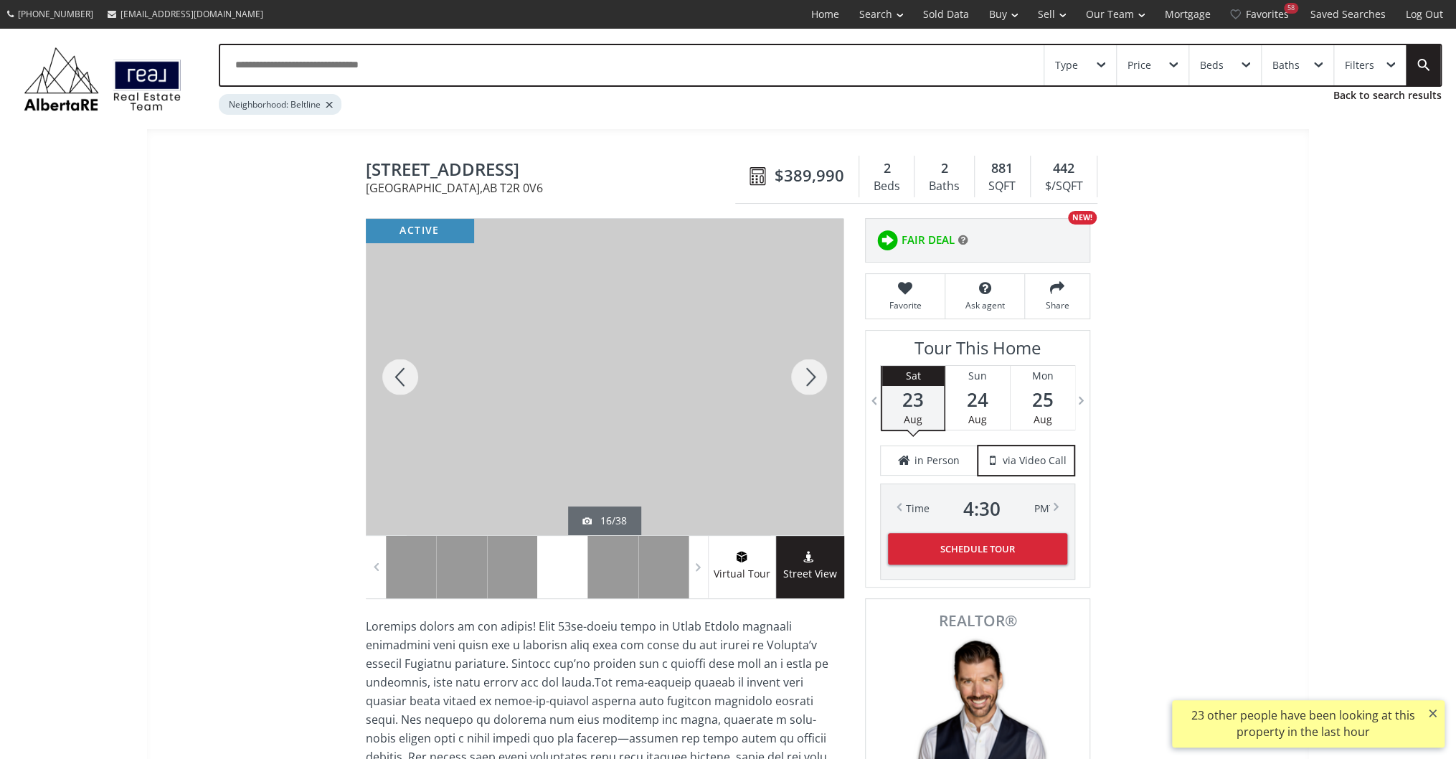
click at [803, 375] on div at bounding box center [808, 377] width 69 height 316
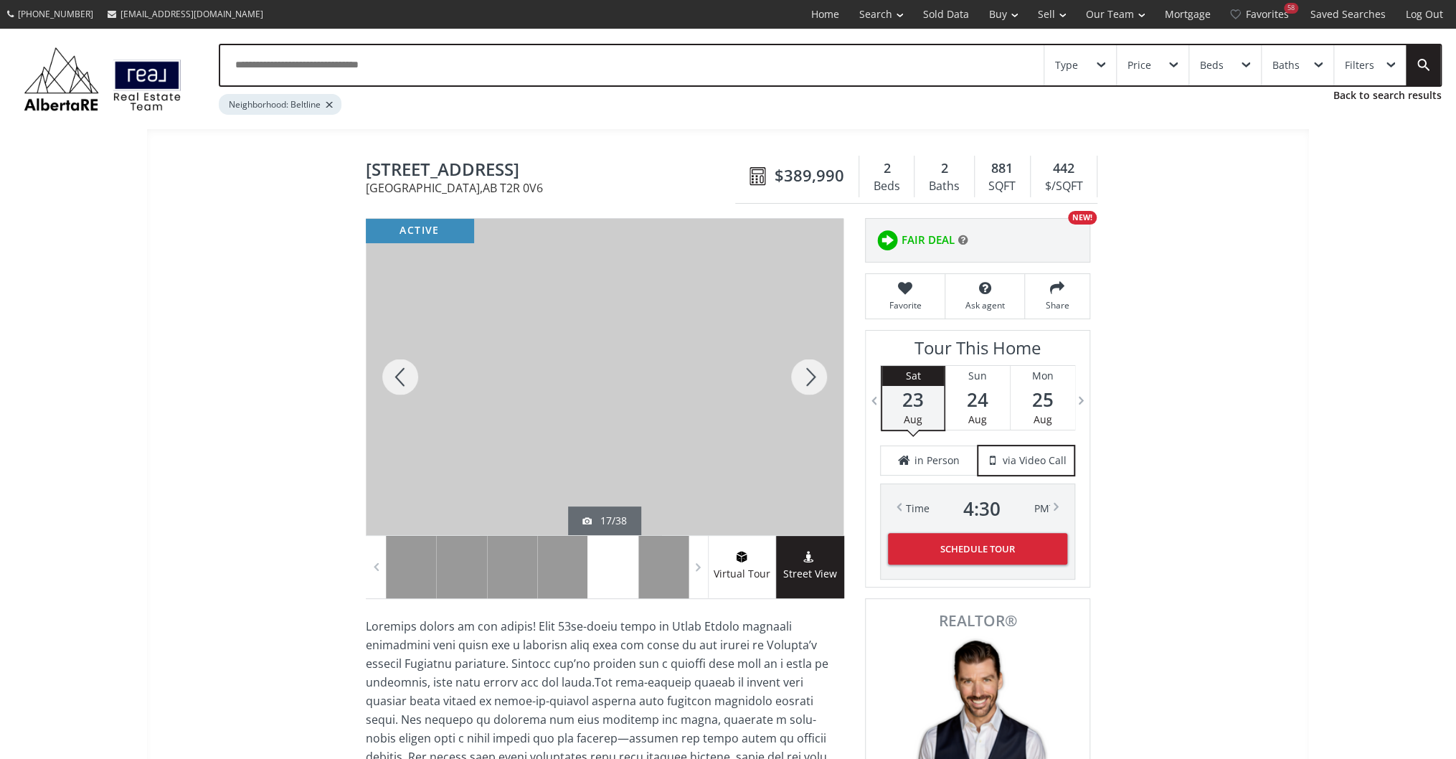
click at [803, 375] on div at bounding box center [808, 377] width 69 height 316
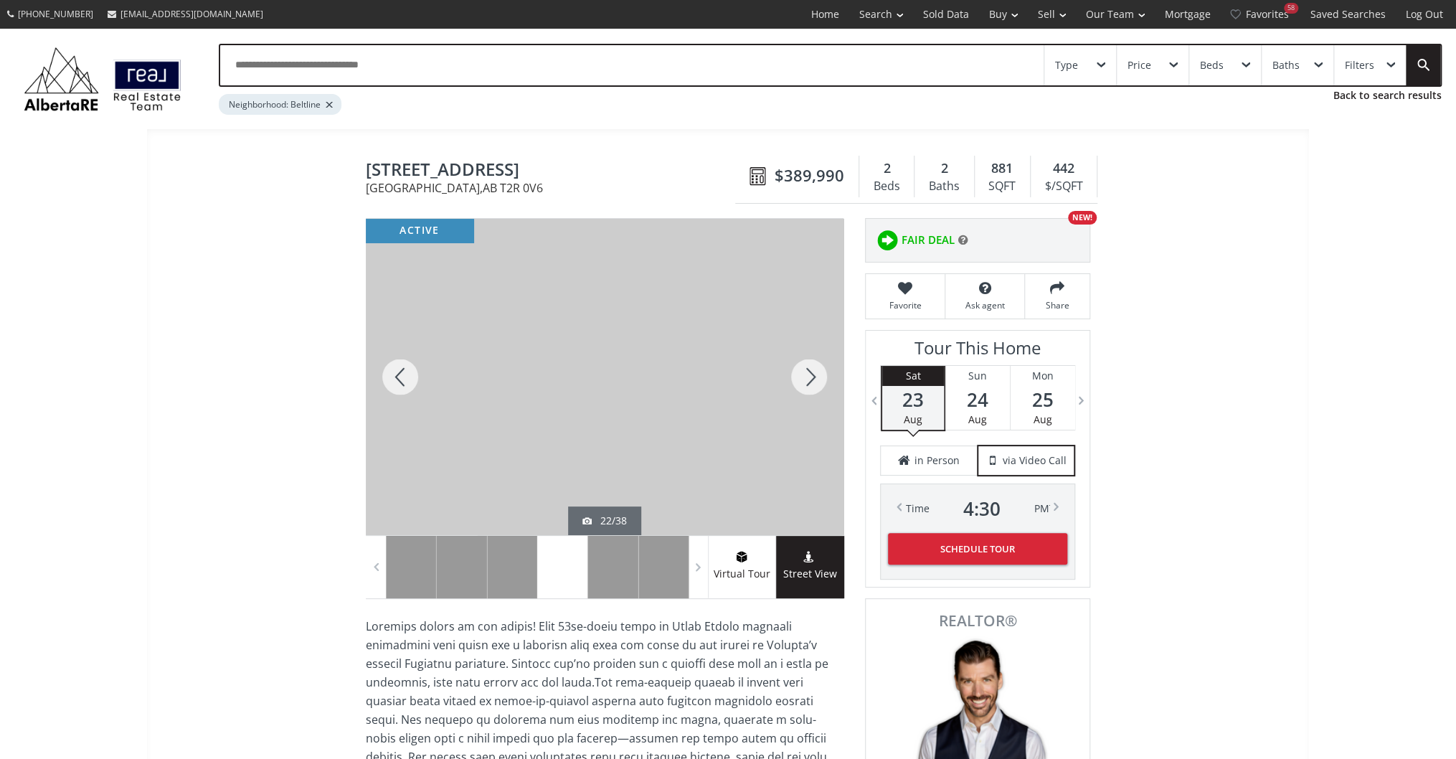
click at [803, 375] on div at bounding box center [808, 377] width 69 height 316
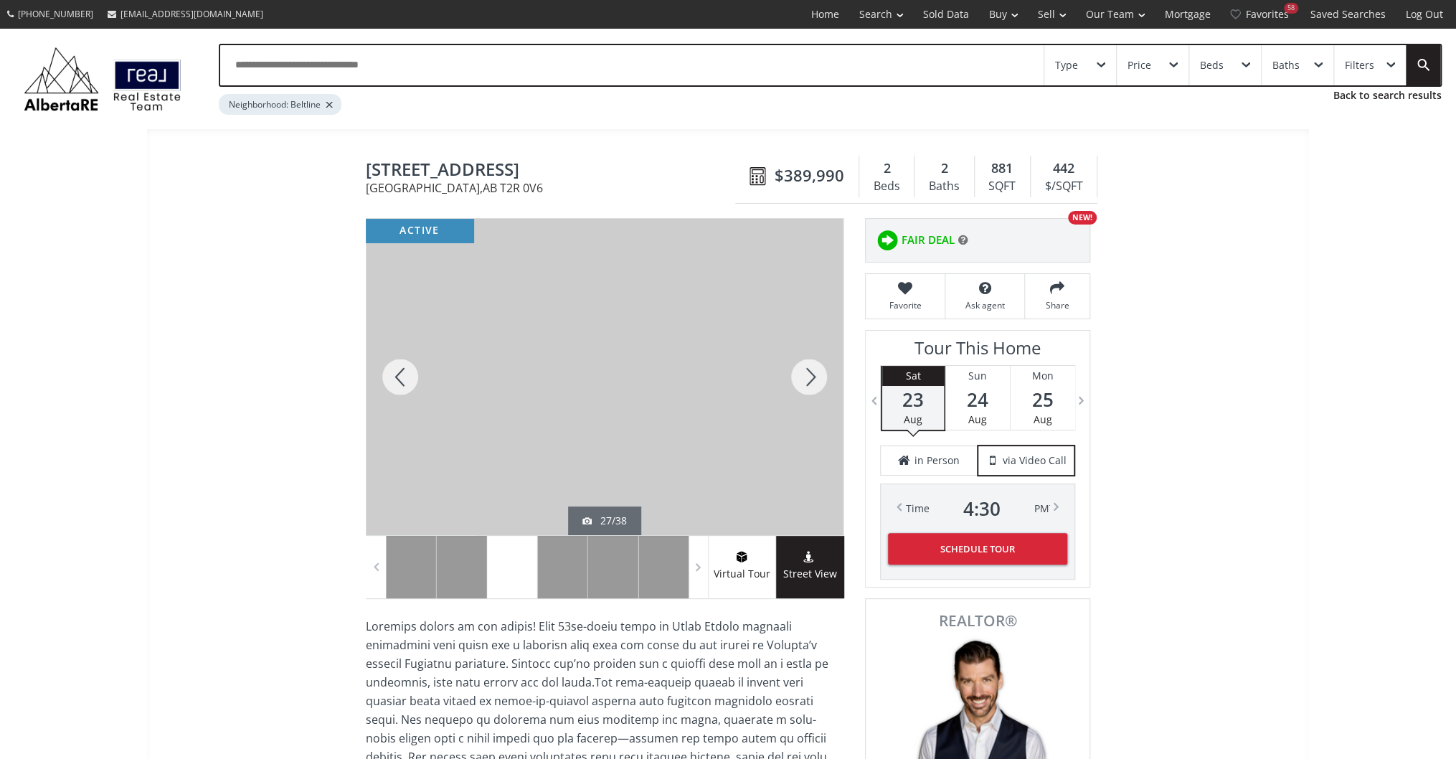
click at [803, 375] on div at bounding box center [808, 377] width 69 height 316
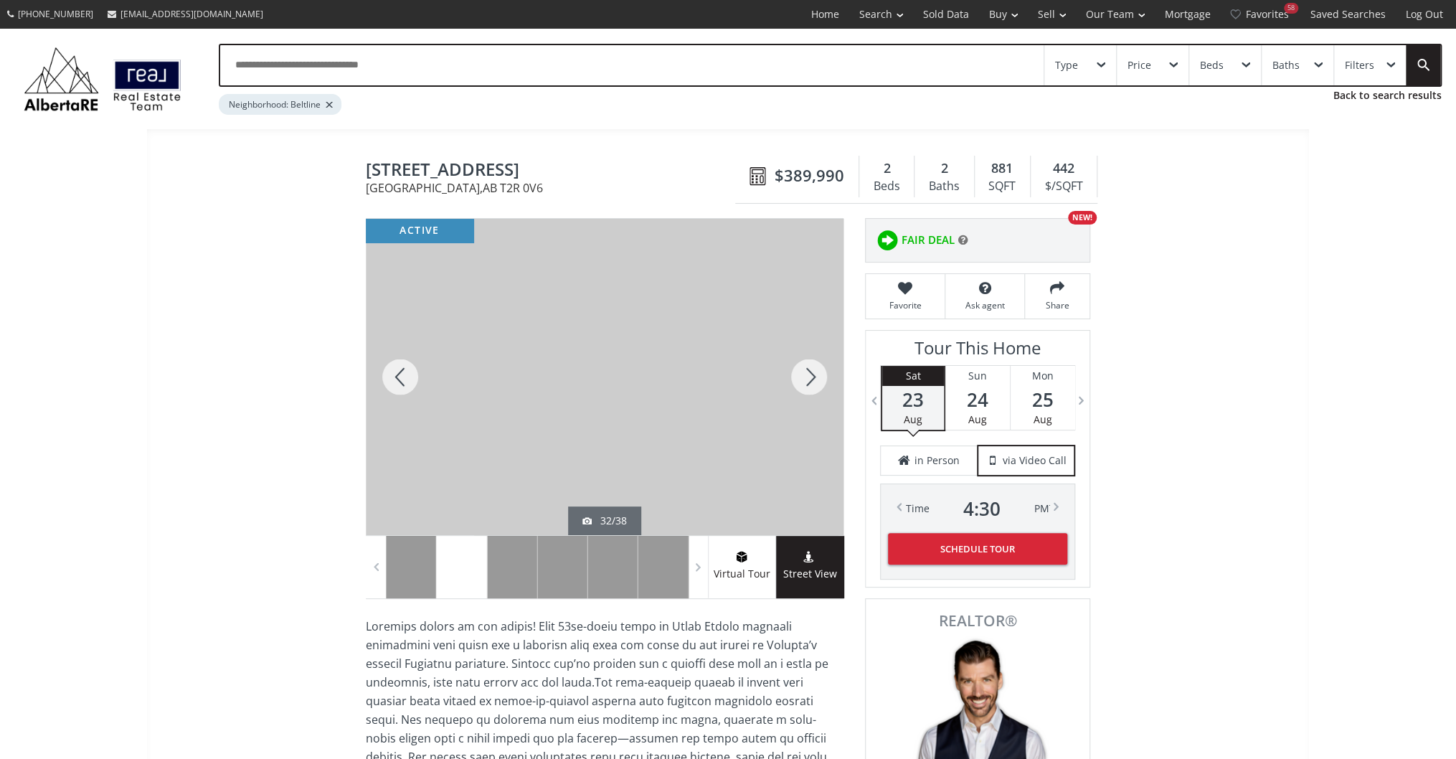
click at [803, 375] on div at bounding box center [808, 377] width 69 height 316
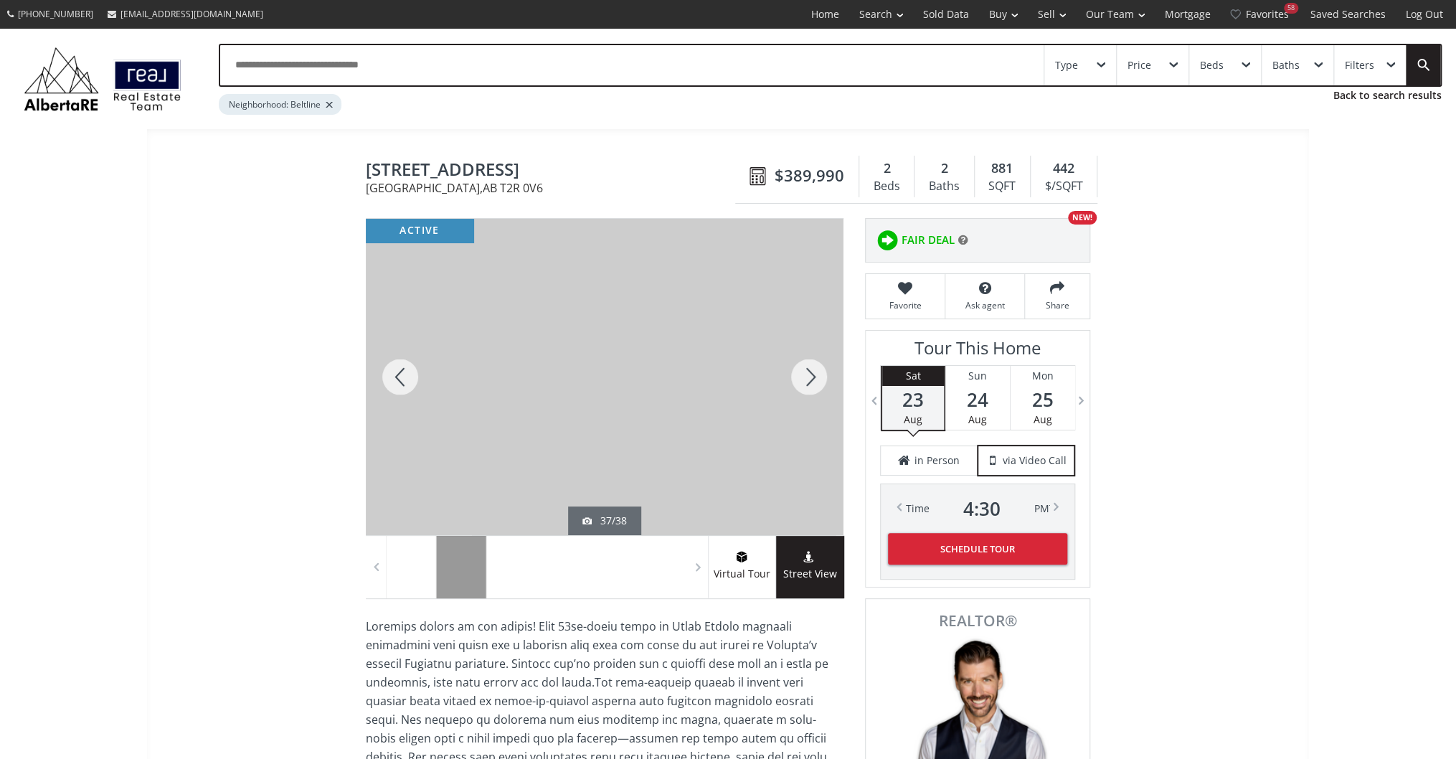
click at [803, 375] on div at bounding box center [808, 377] width 69 height 316
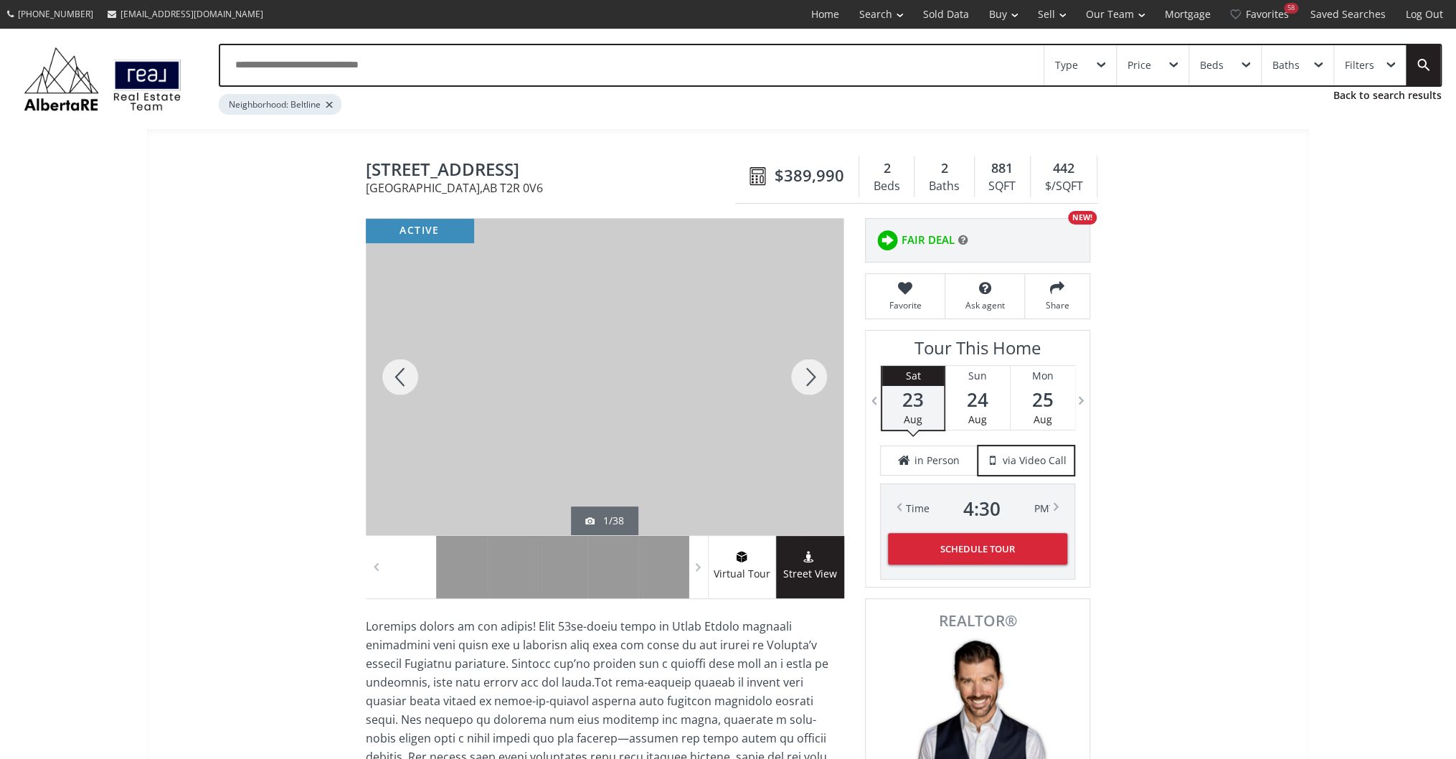
click at [803, 375] on div at bounding box center [808, 377] width 69 height 316
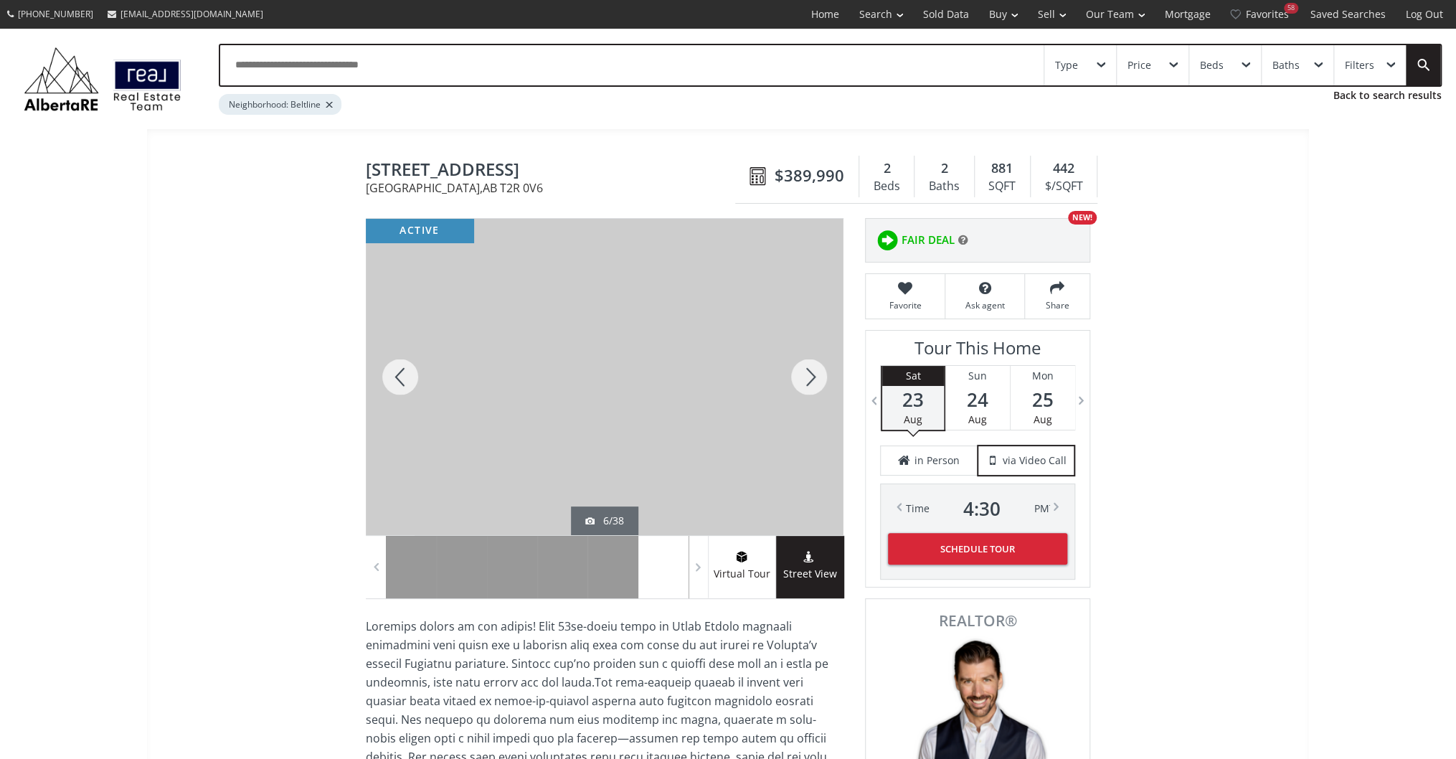
click at [803, 375] on div at bounding box center [808, 377] width 69 height 316
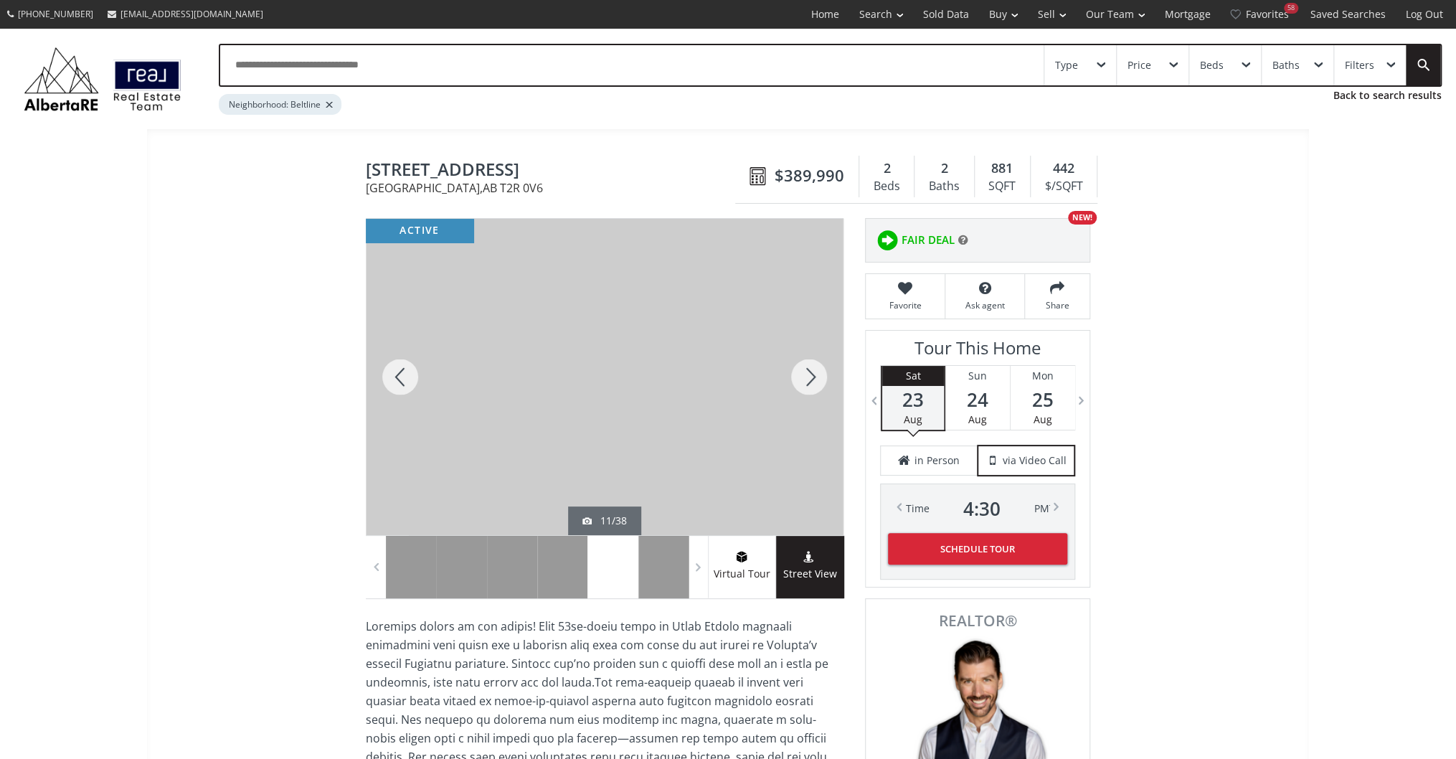
click at [803, 375] on div at bounding box center [808, 377] width 69 height 316
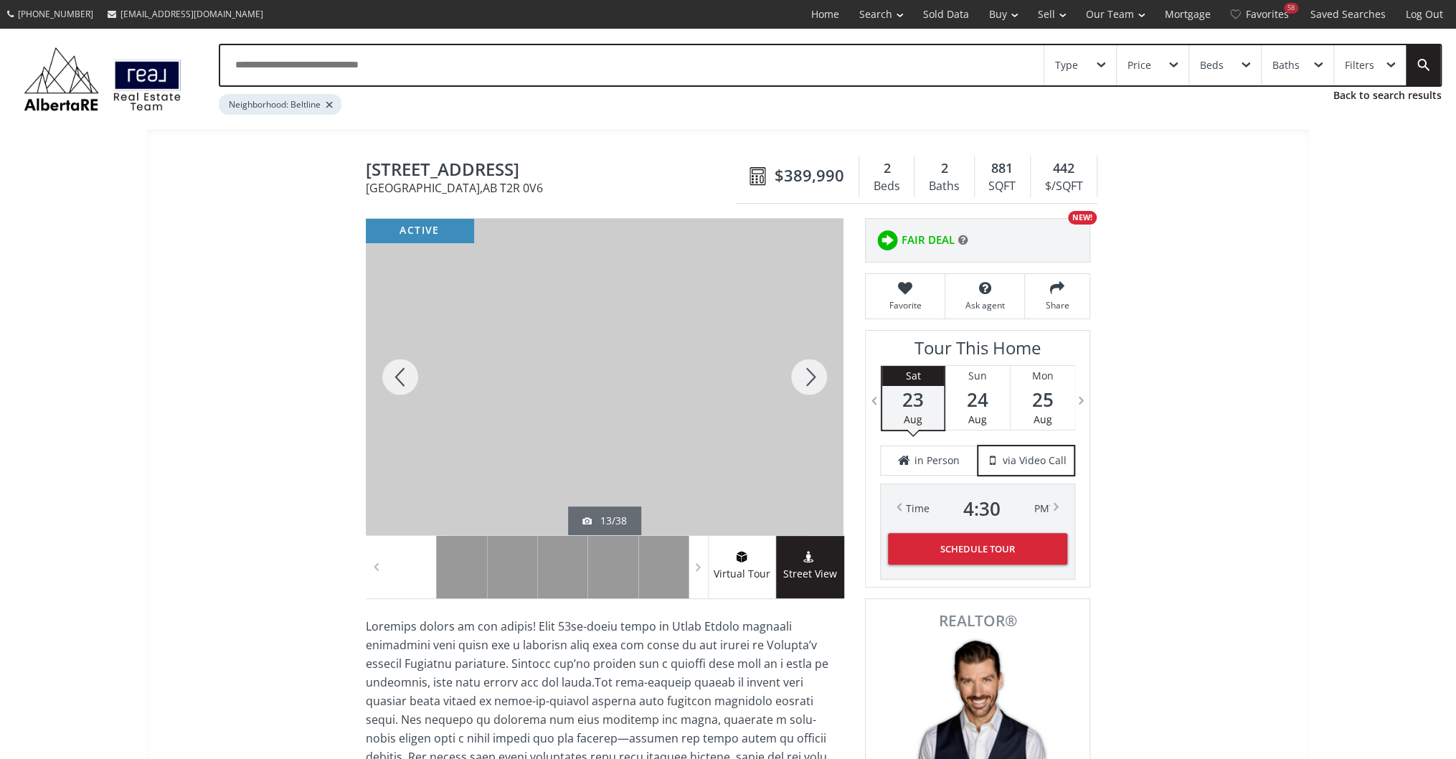
click at [803, 375] on div at bounding box center [808, 377] width 69 height 316
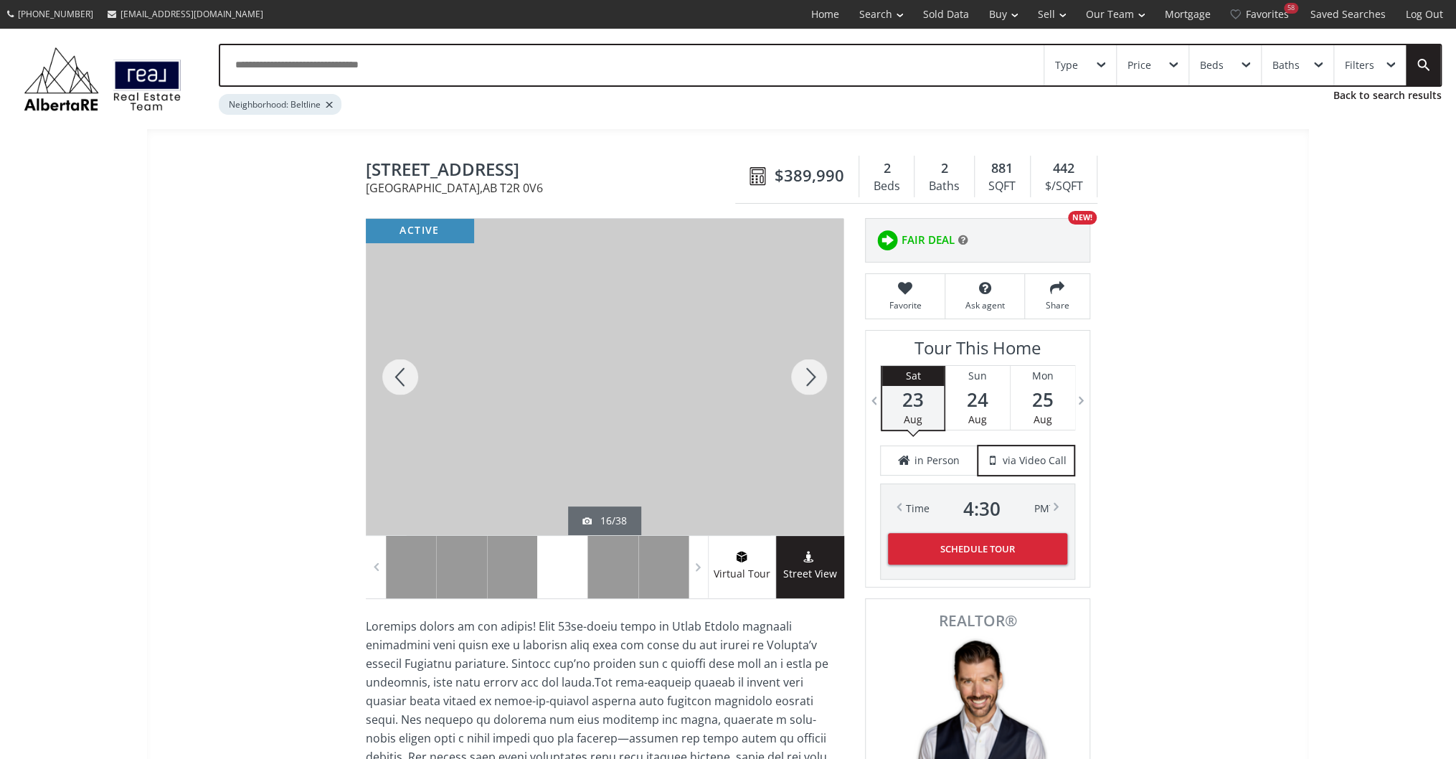
click at [803, 375] on div at bounding box center [808, 377] width 69 height 316
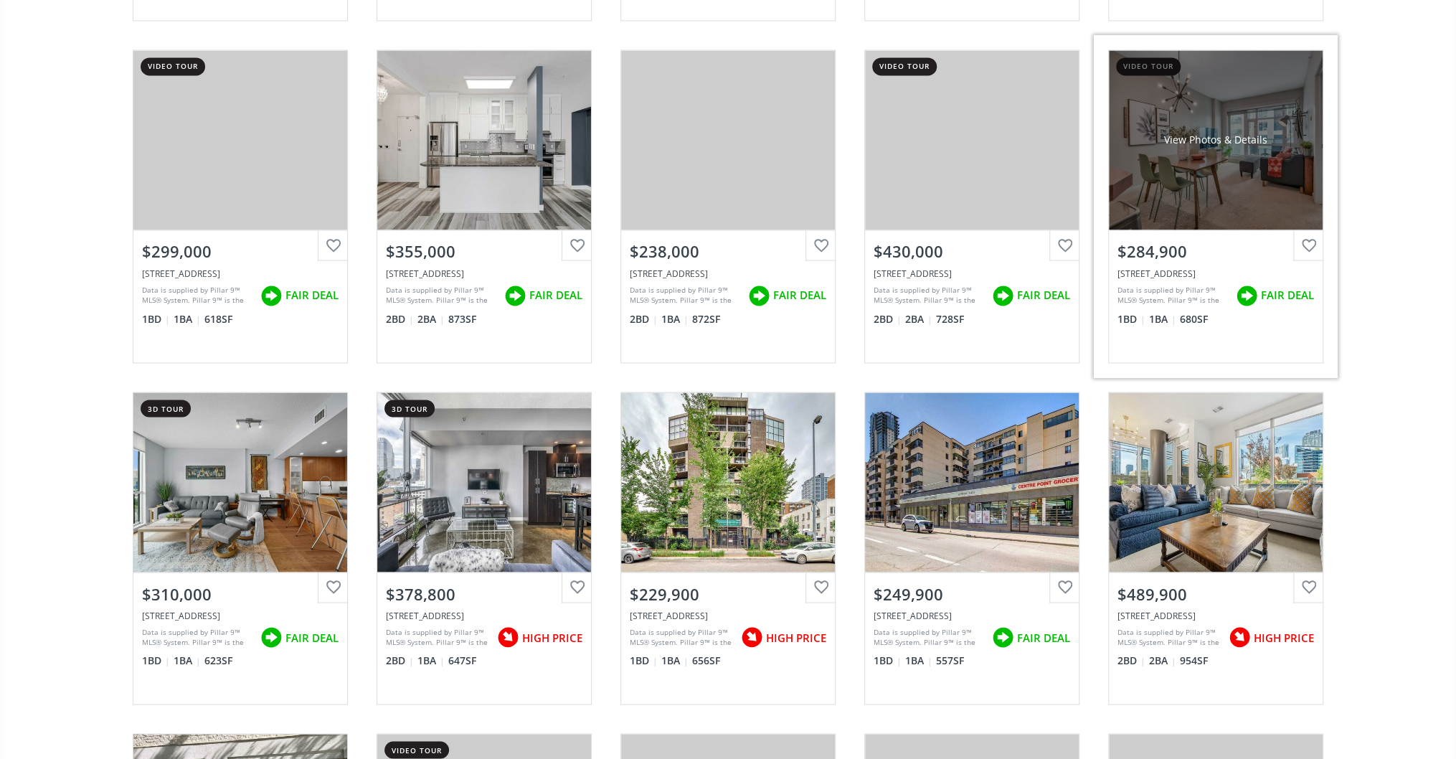
scroll to position [1606, 0]
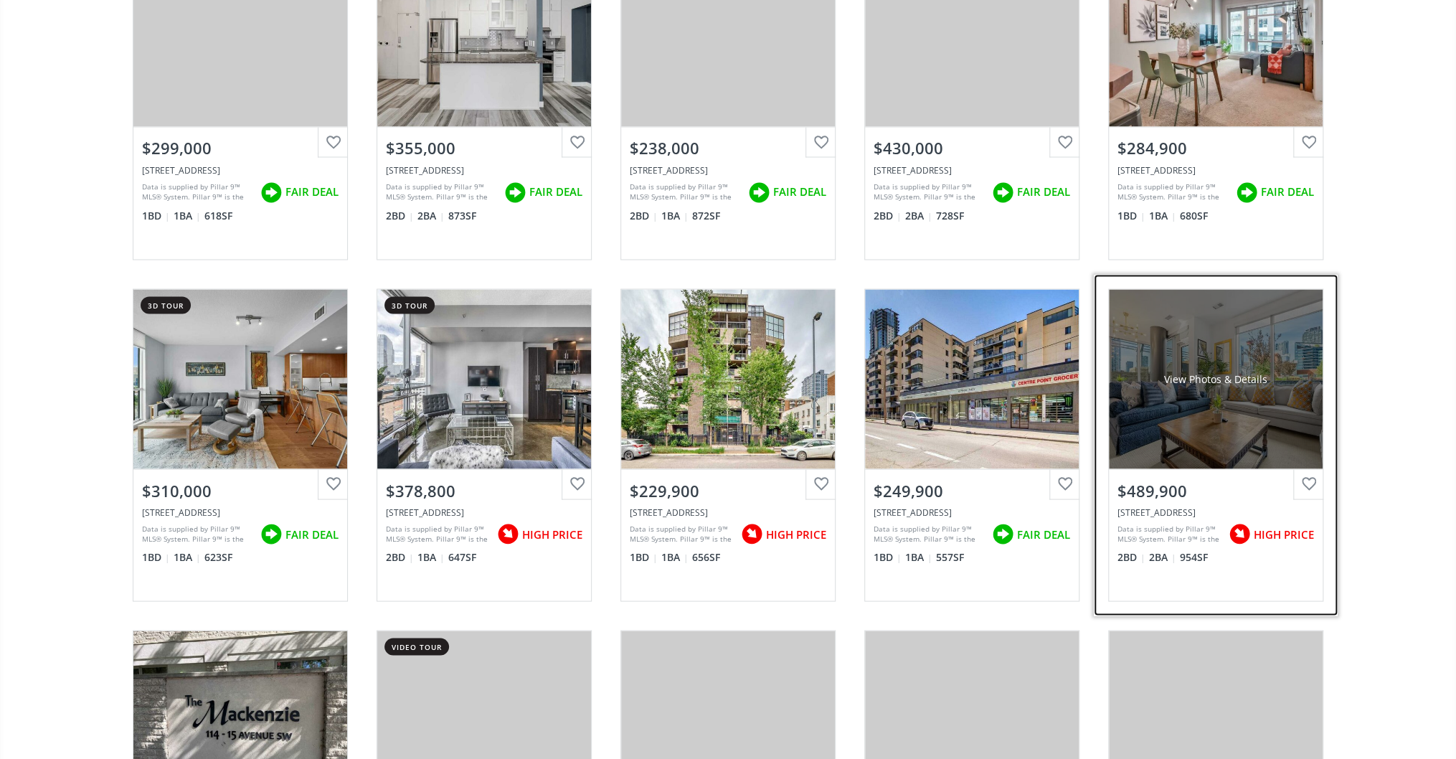
click at [1238, 425] on div "View Photos & Details" at bounding box center [1216, 378] width 214 height 179
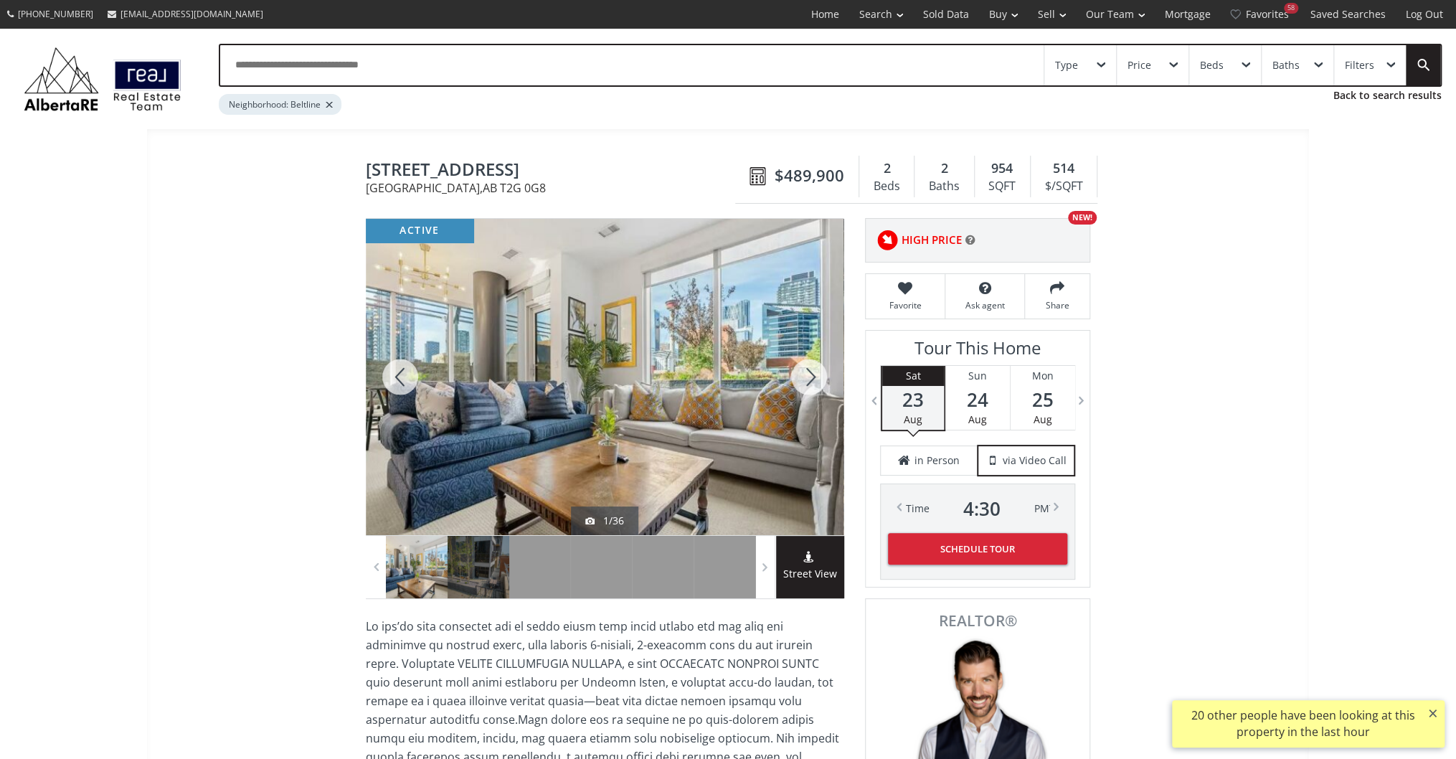
click at [807, 366] on div at bounding box center [808, 377] width 69 height 316
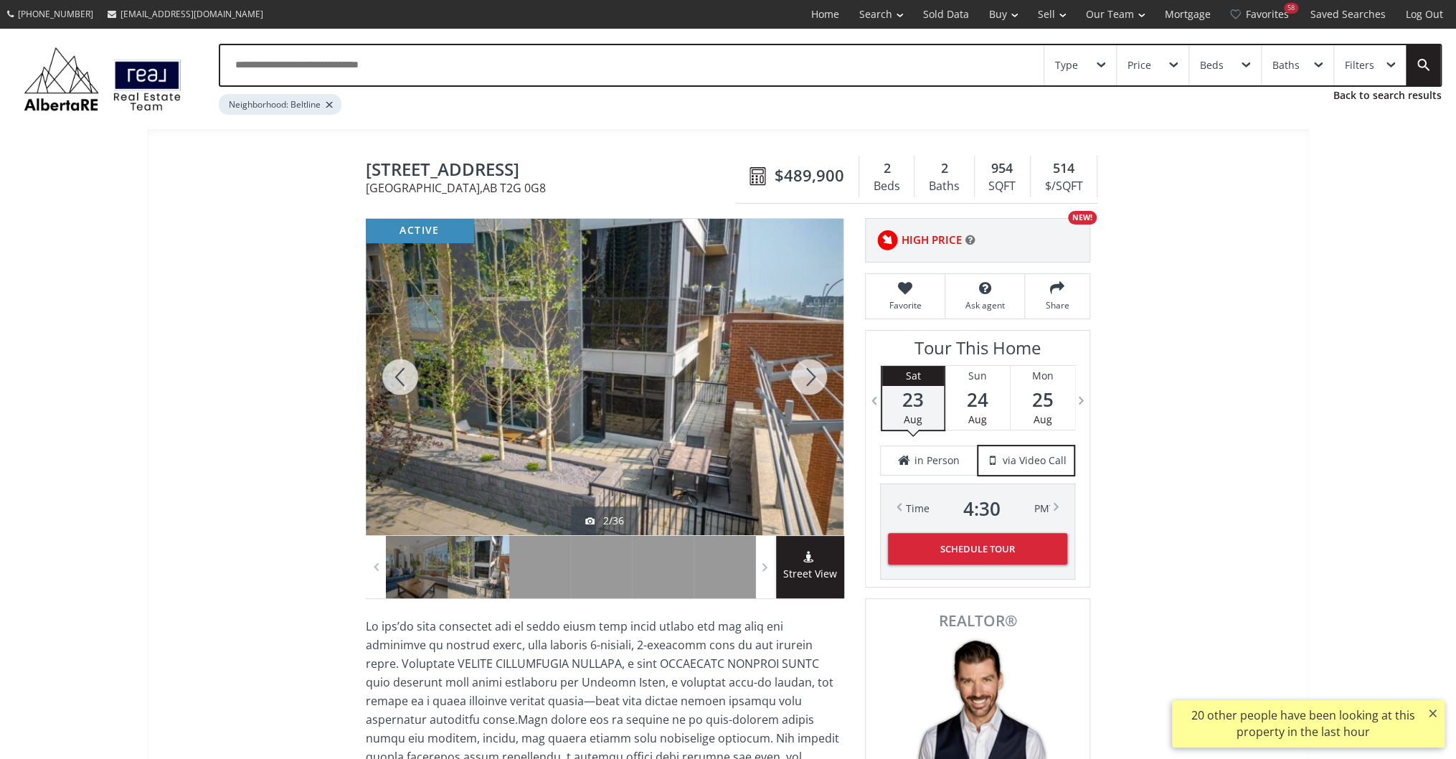
click at [807, 366] on div at bounding box center [808, 377] width 69 height 316
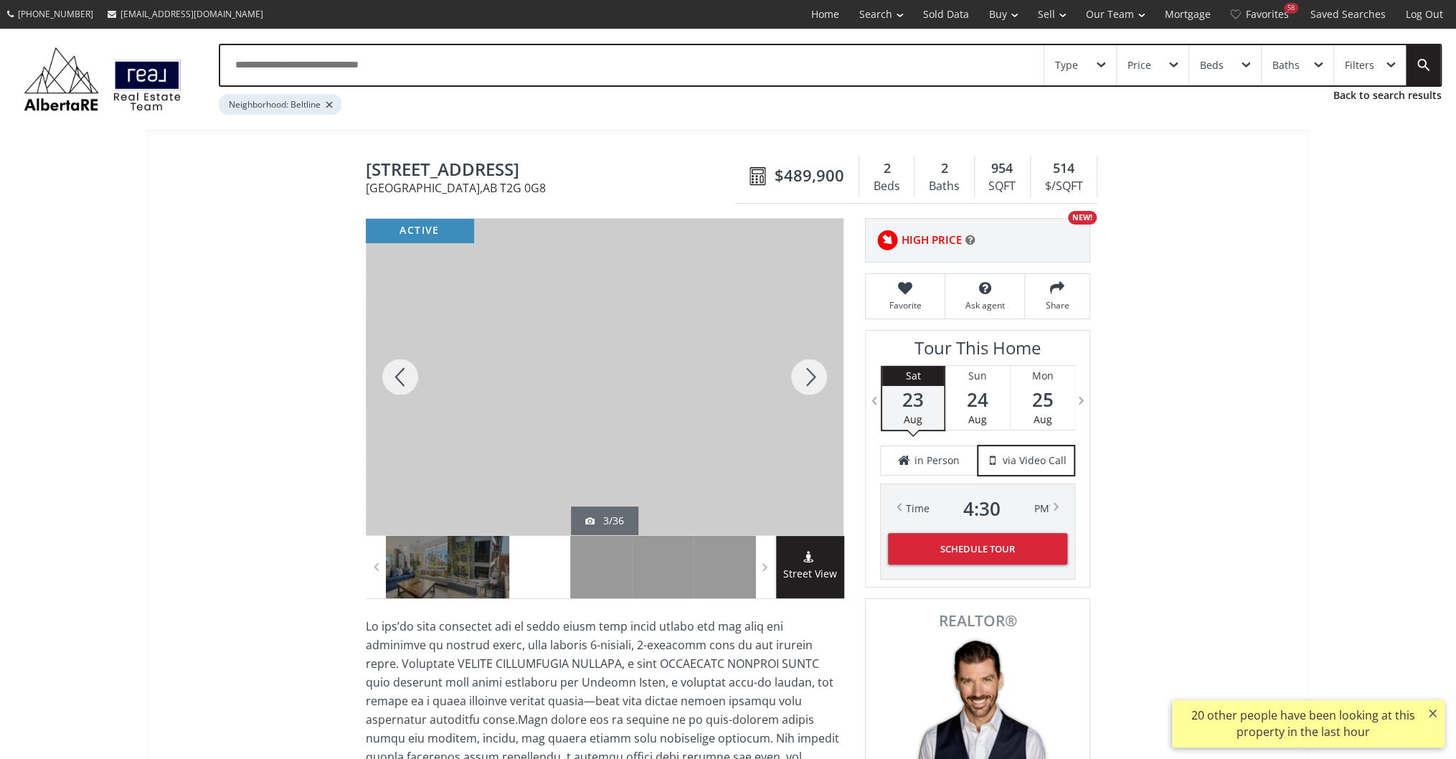
click at [807, 369] on div at bounding box center [808, 377] width 69 height 316
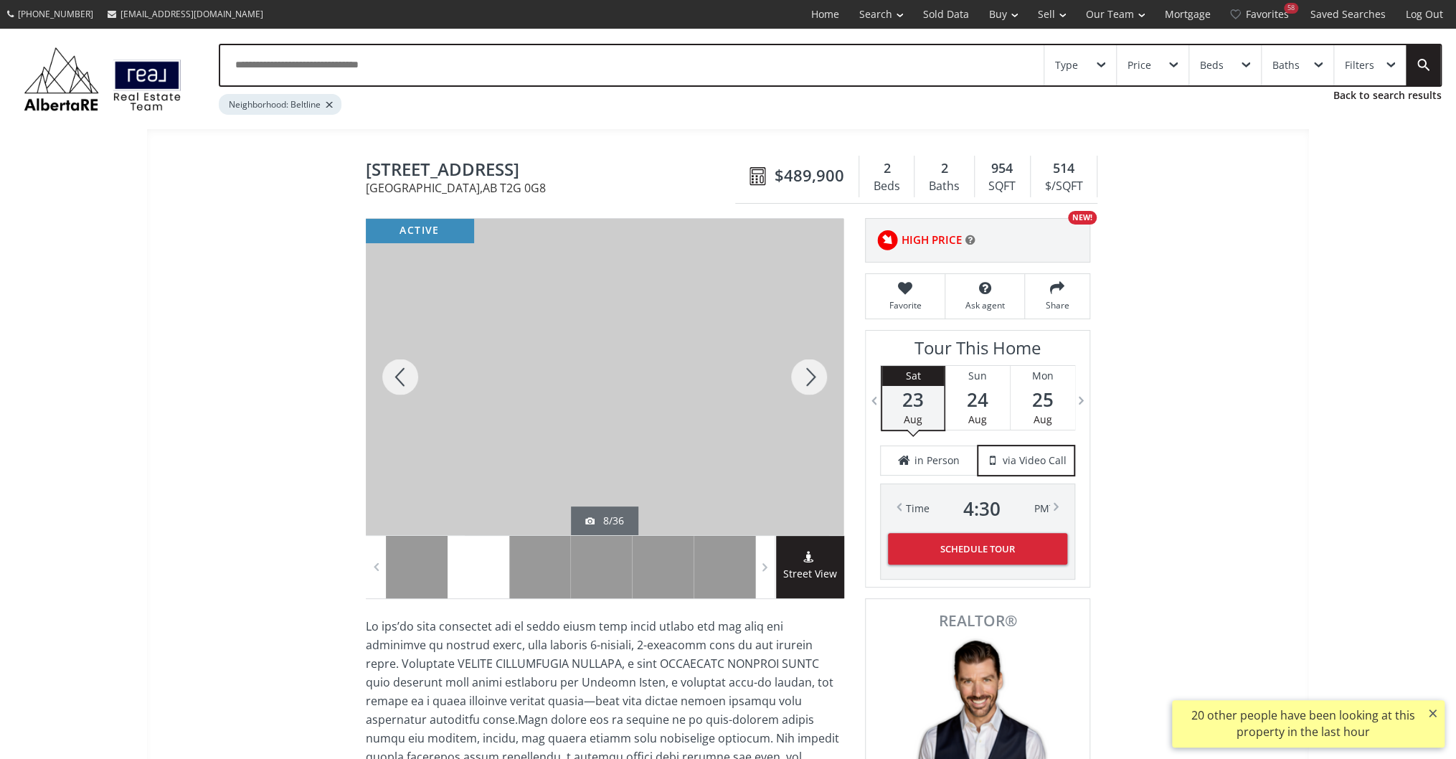
click at [807, 369] on div at bounding box center [808, 377] width 69 height 316
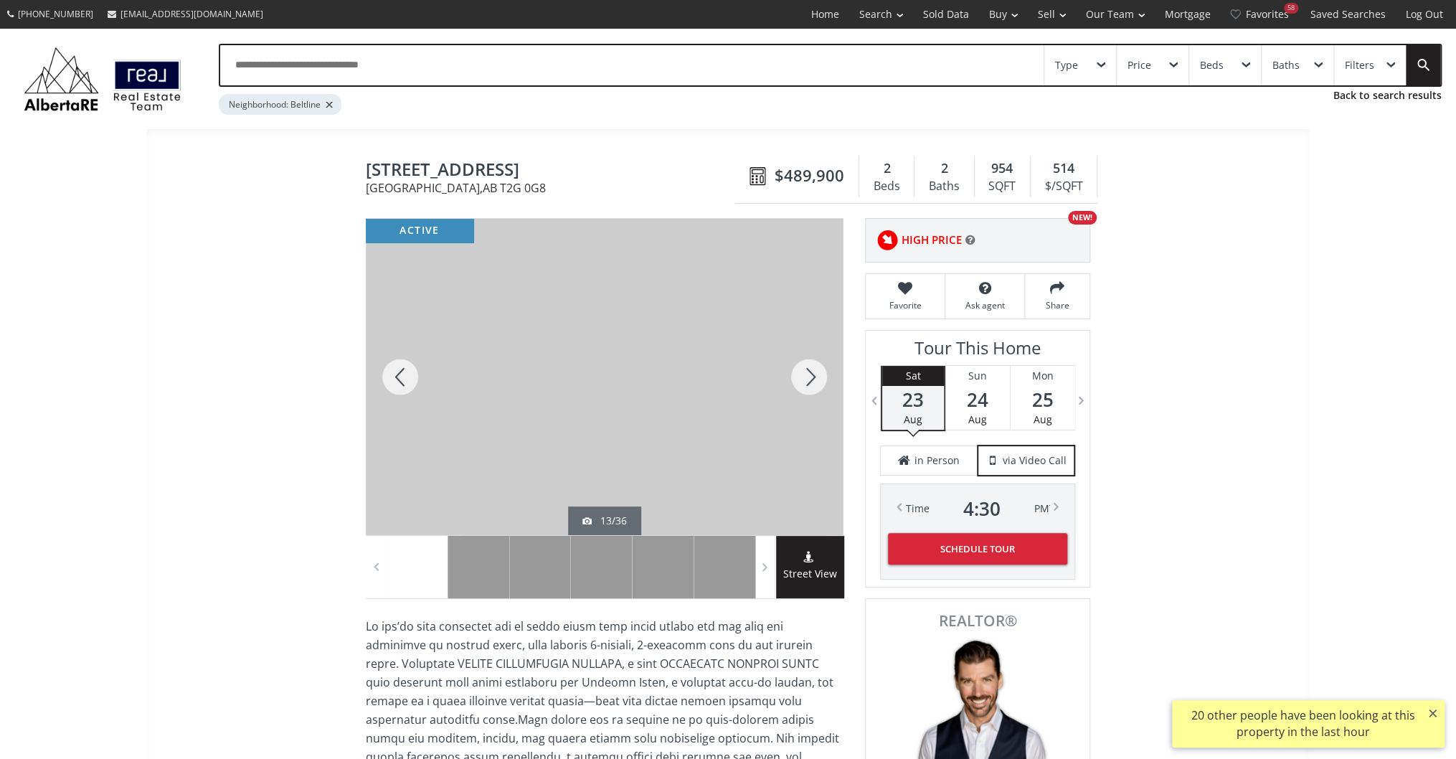
click at [807, 369] on div at bounding box center [808, 377] width 69 height 316
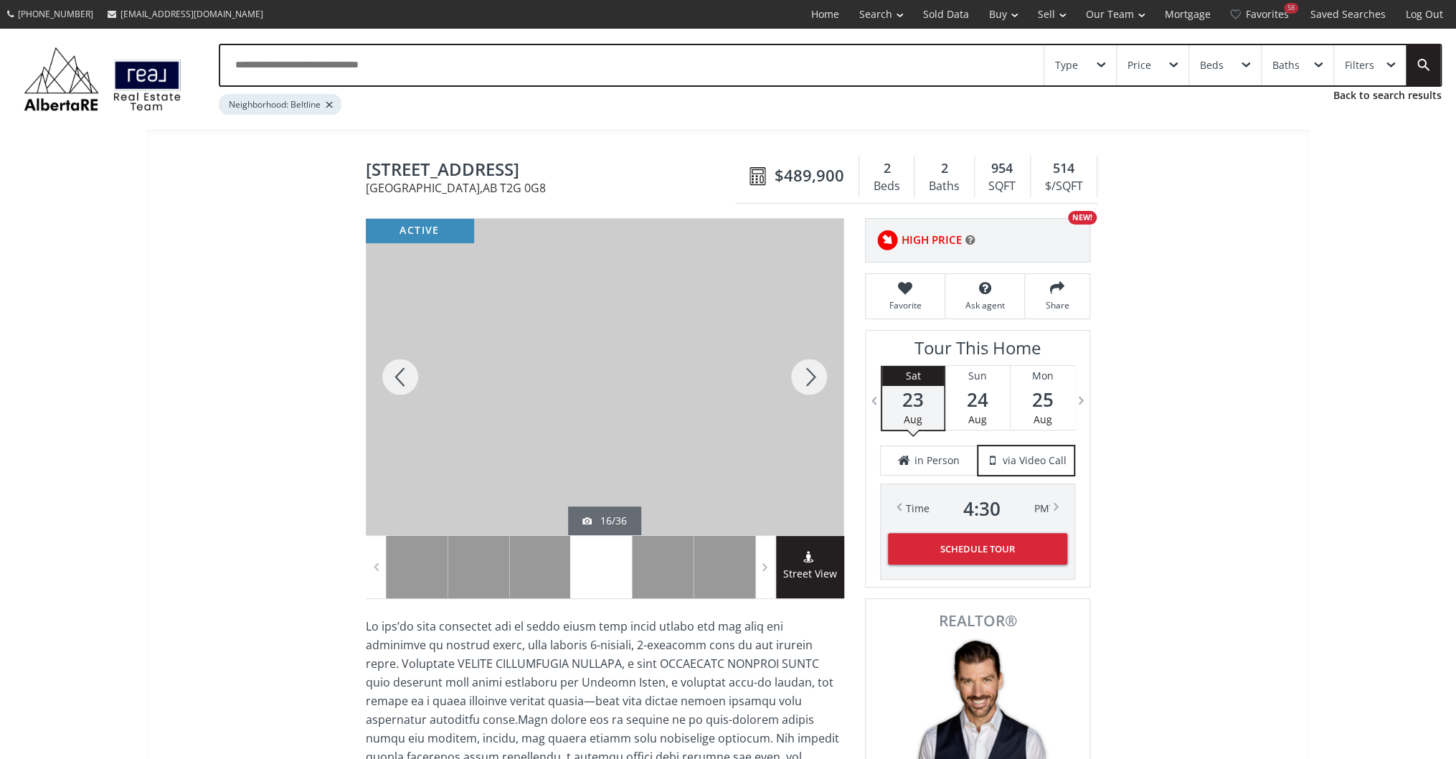
click at [807, 369] on div at bounding box center [808, 377] width 69 height 316
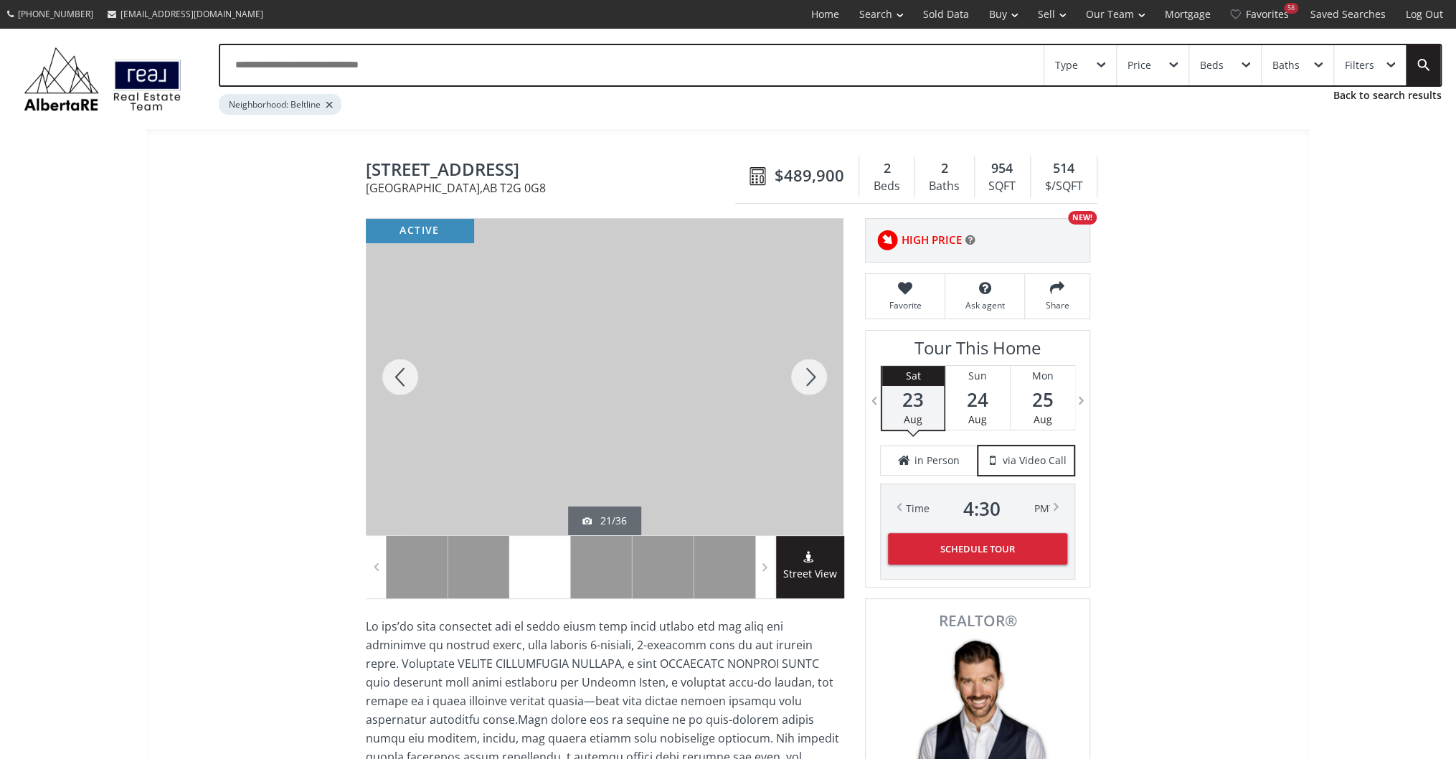
click at [807, 369] on div at bounding box center [808, 377] width 69 height 316
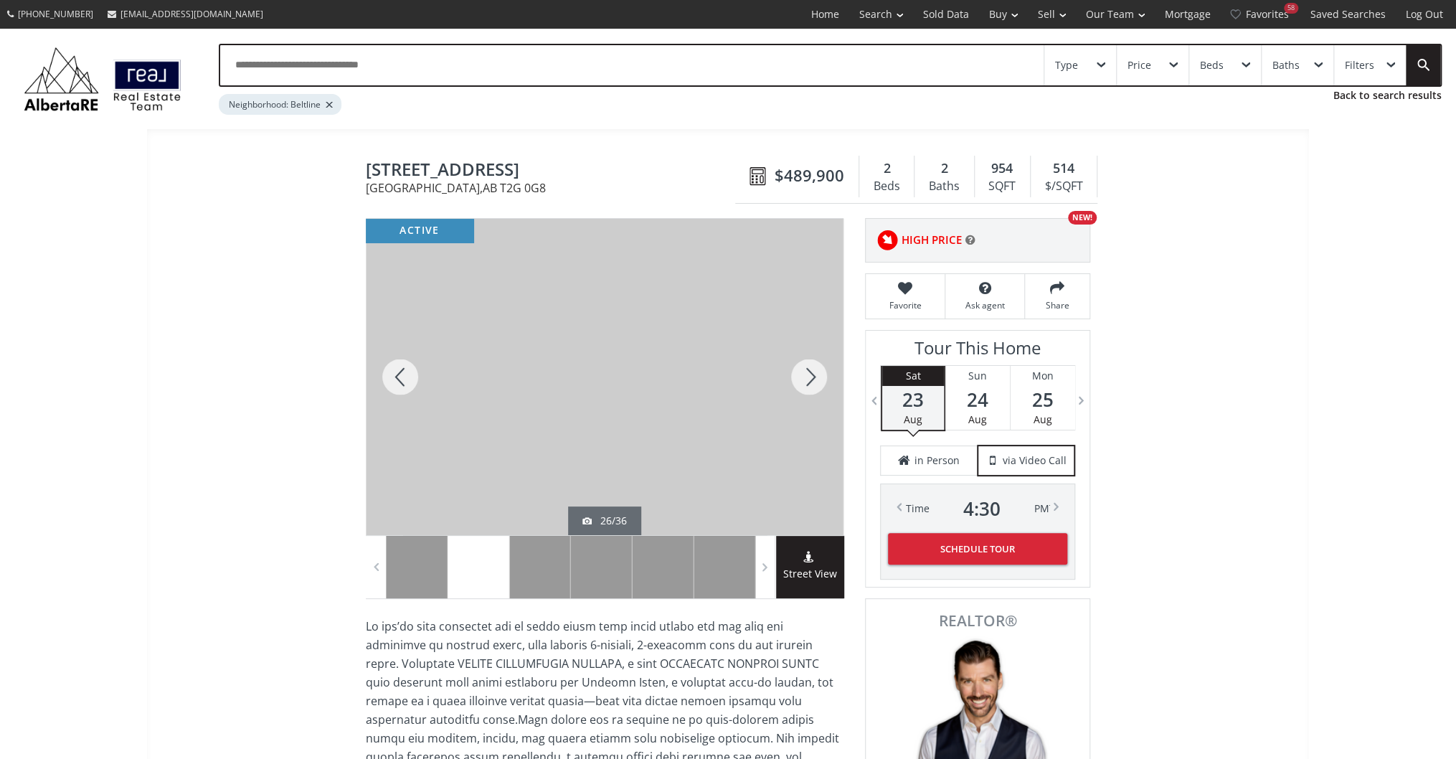
click at [807, 369] on div at bounding box center [808, 377] width 69 height 316
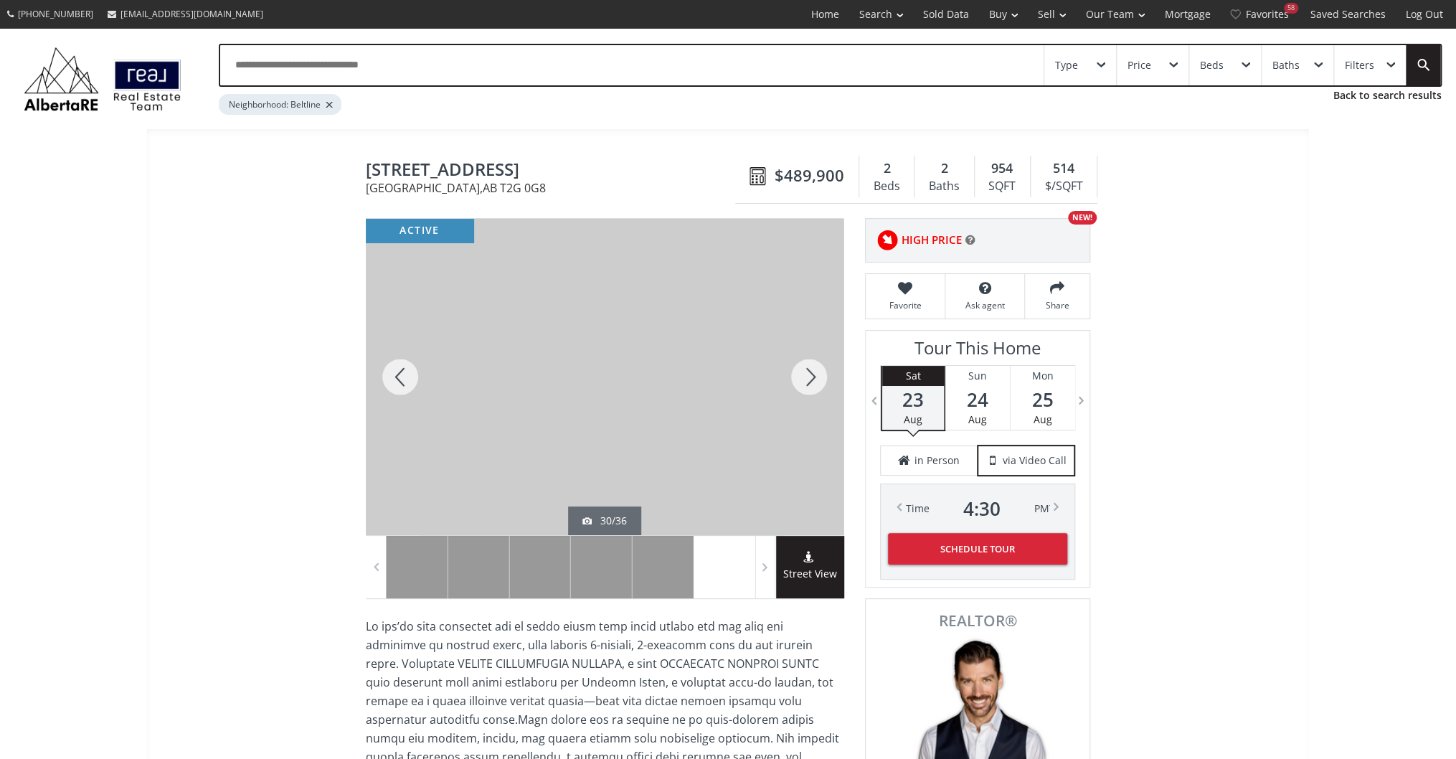
click at [807, 369] on div at bounding box center [808, 377] width 69 height 316
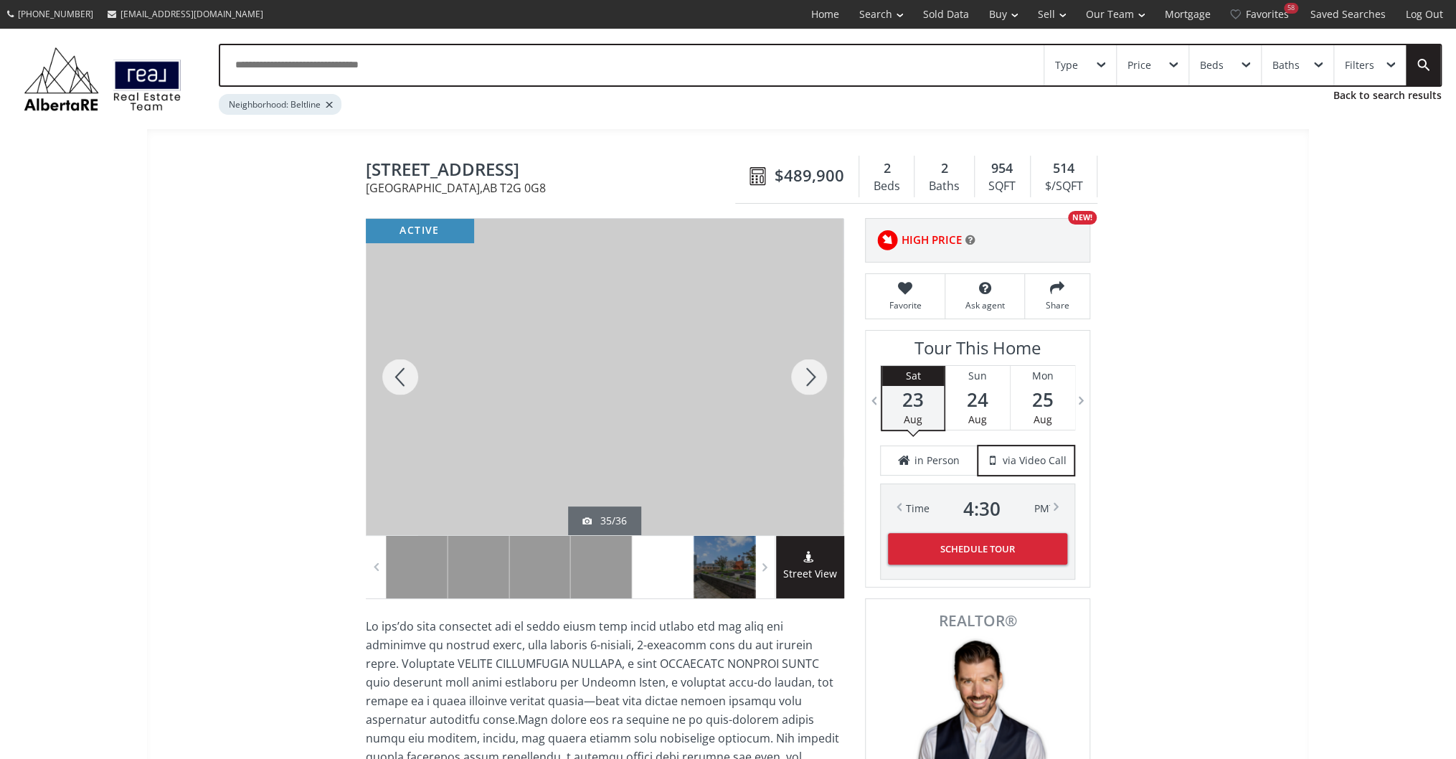
click at [807, 369] on div at bounding box center [808, 377] width 69 height 316
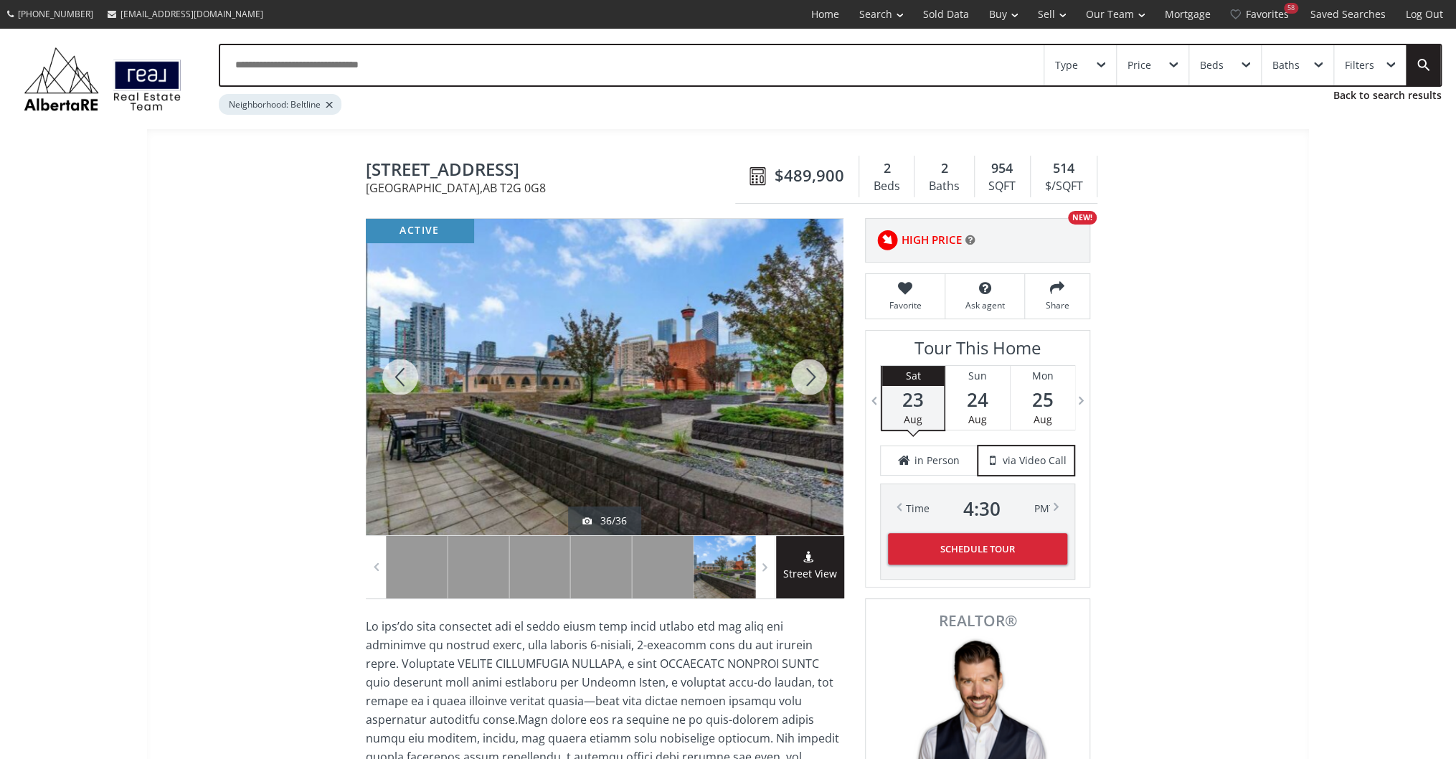
click at [807, 369] on div at bounding box center [808, 377] width 69 height 316
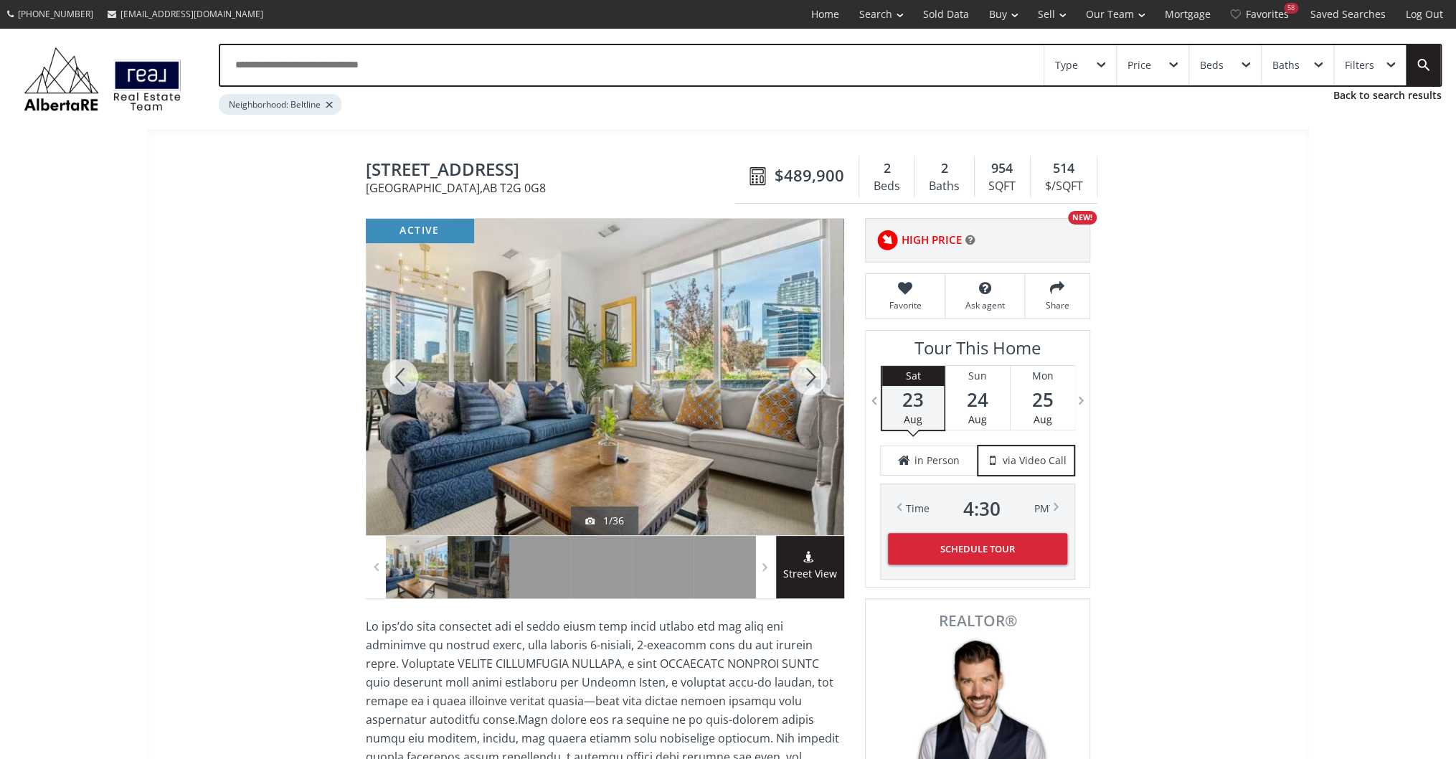
click at [807, 369] on div at bounding box center [808, 377] width 69 height 316
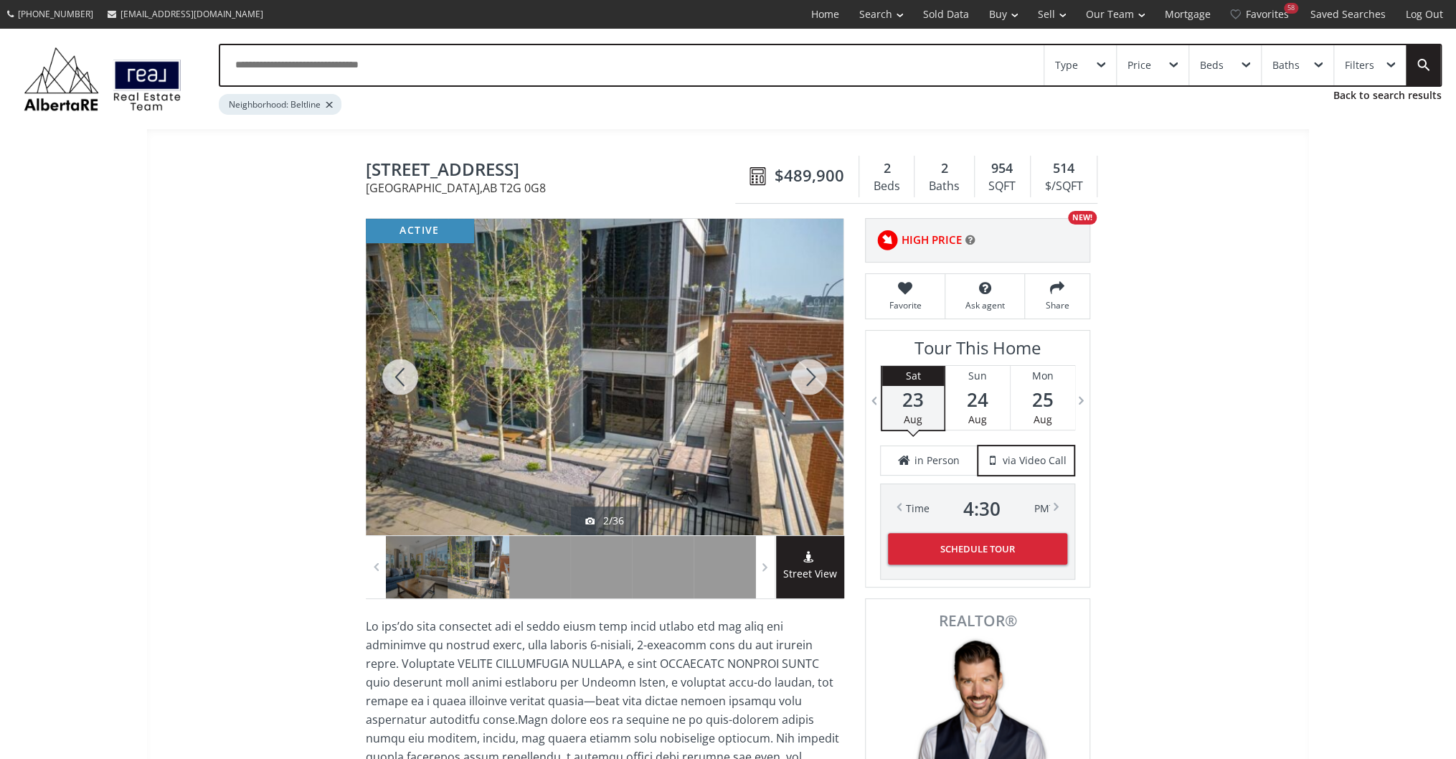
click at [807, 369] on div at bounding box center [808, 377] width 69 height 316
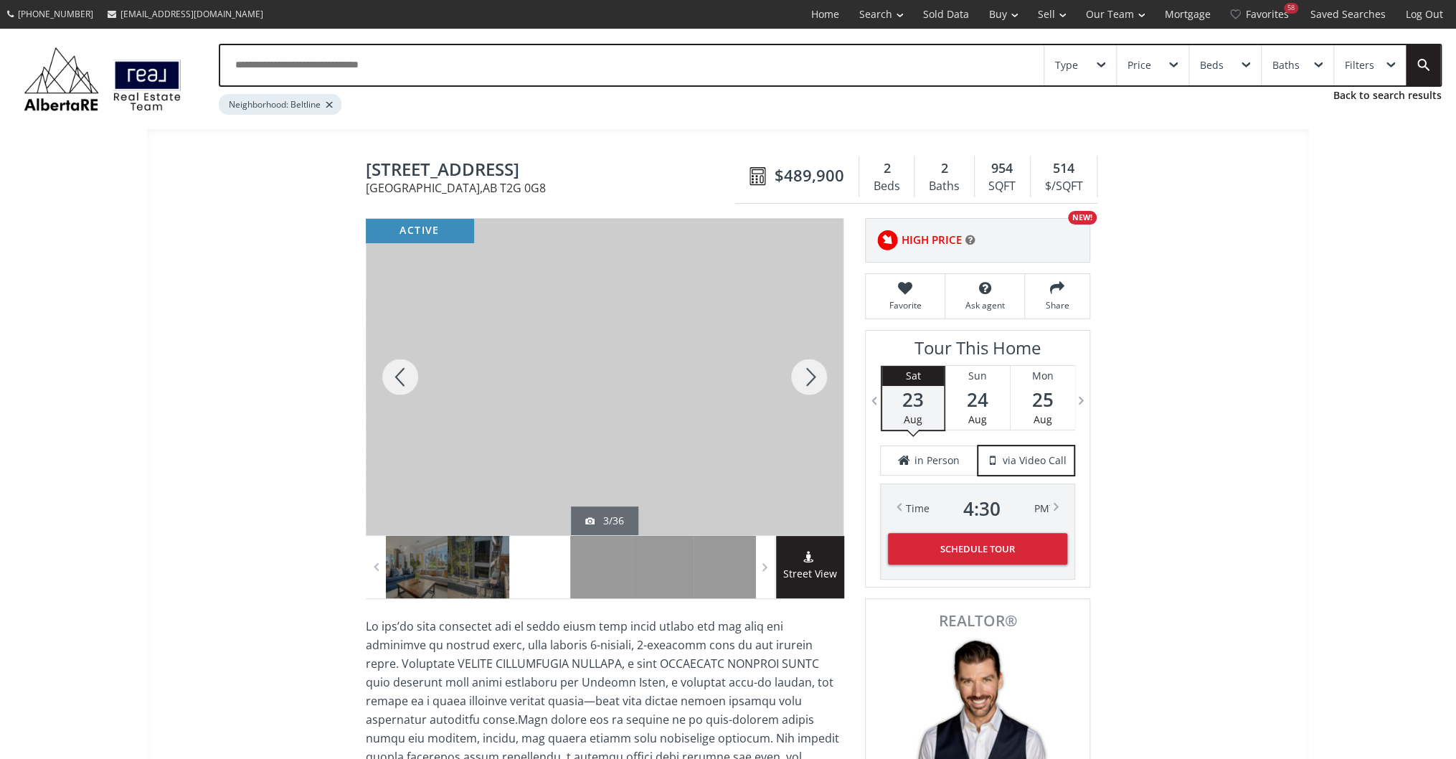
click at [807, 369] on div at bounding box center [808, 377] width 69 height 316
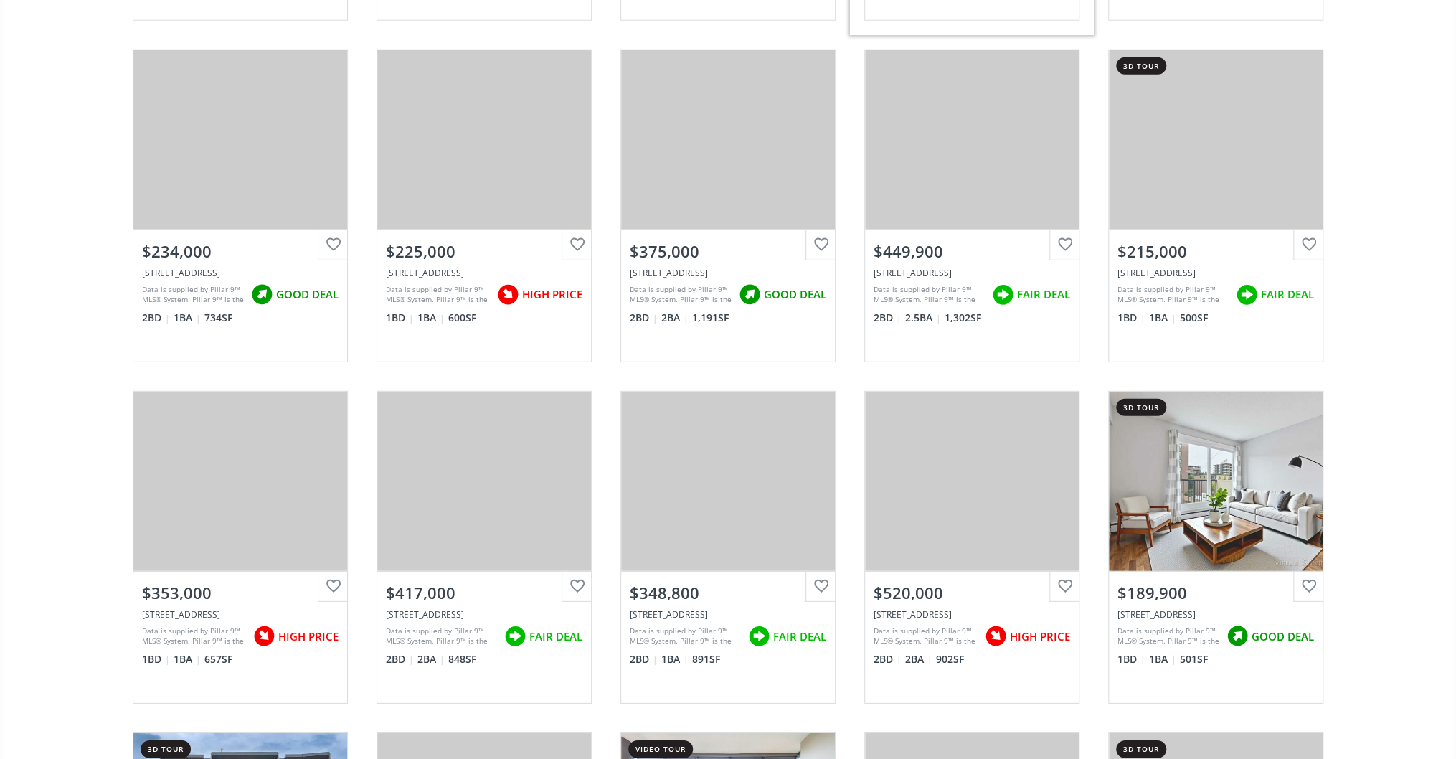
scroll to position [2639, 0]
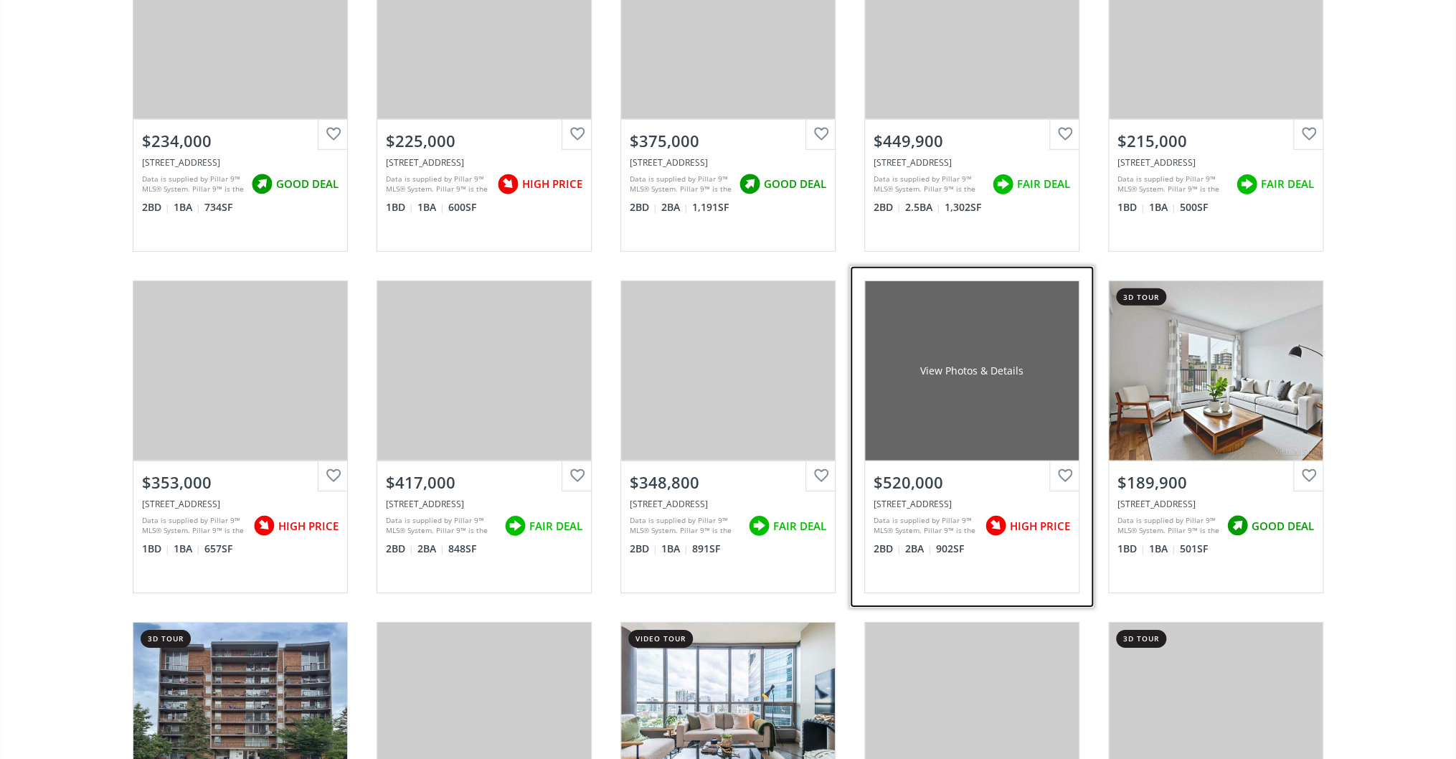
click at [951, 370] on div "View Photos & Details" at bounding box center [971, 371] width 103 height 14
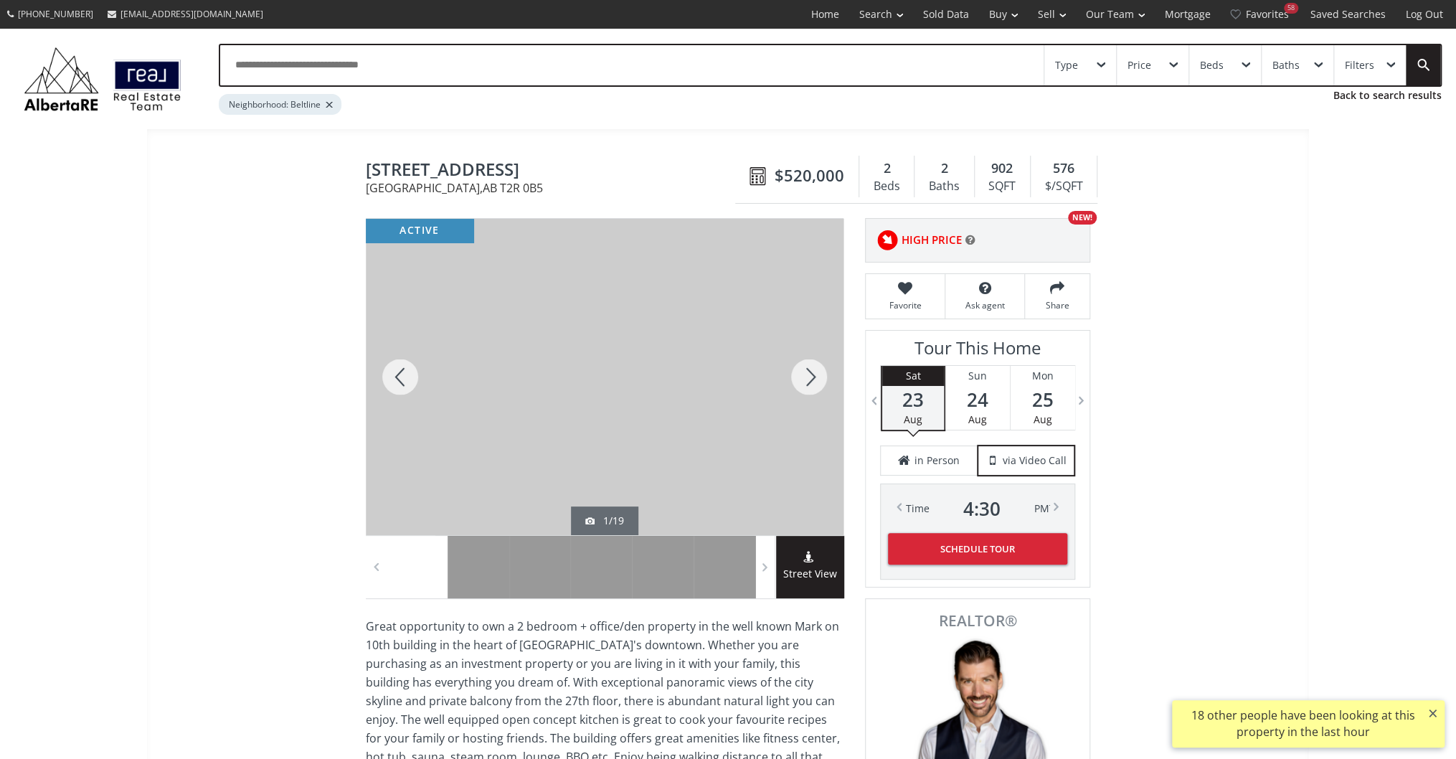
click at [815, 381] on div at bounding box center [808, 377] width 69 height 316
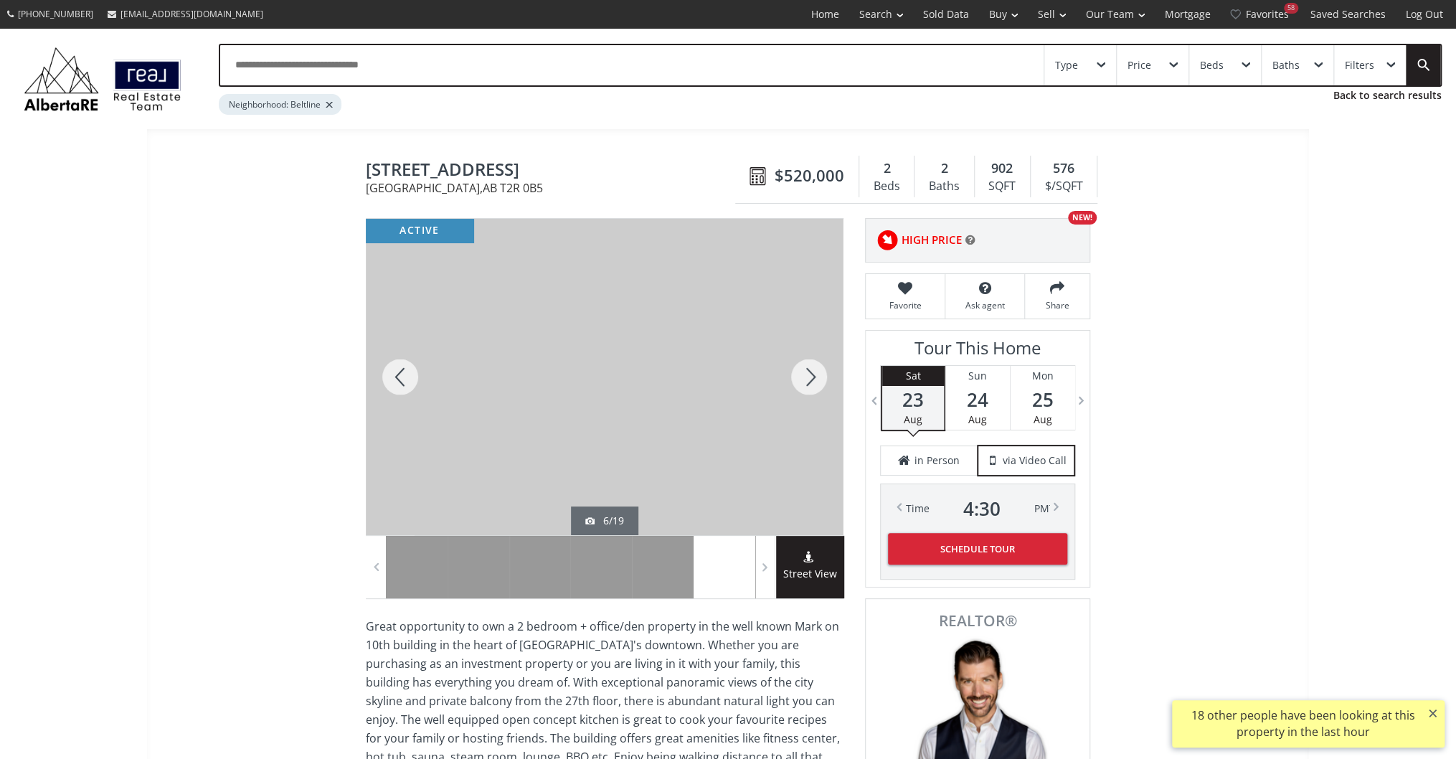
click at [815, 381] on div at bounding box center [808, 377] width 69 height 316
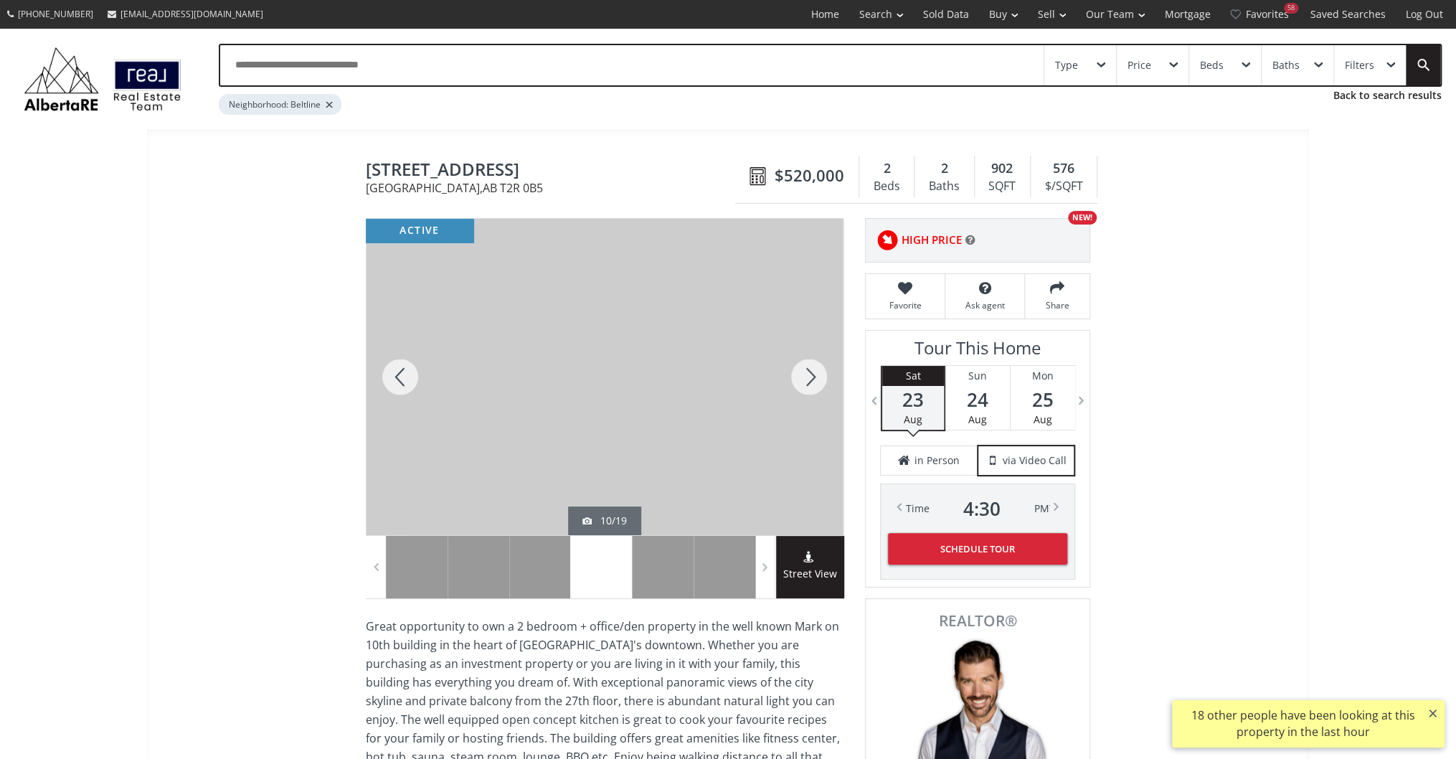
click at [815, 381] on div at bounding box center [808, 377] width 69 height 316
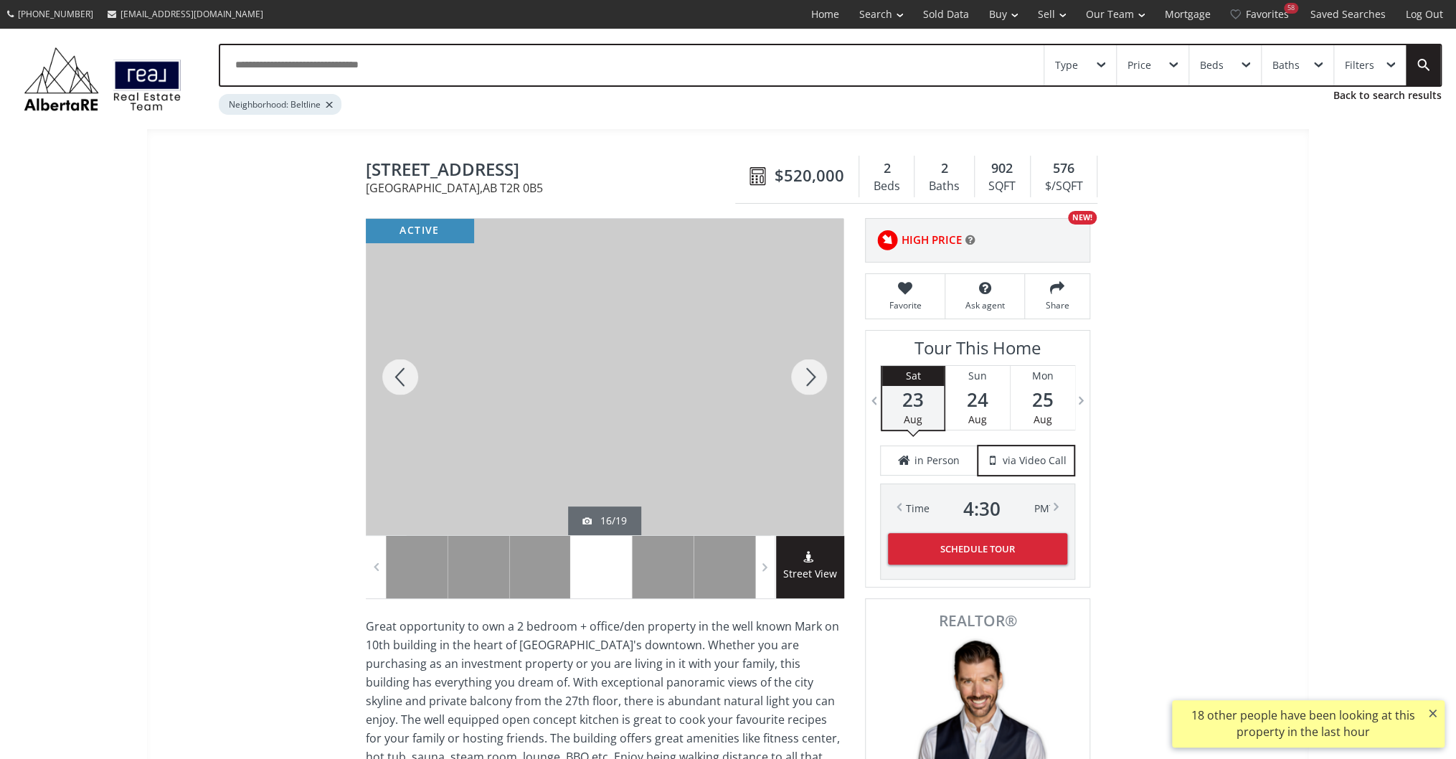
click at [815, 381] on div at bounding box center [808, 377] width 69 height 316
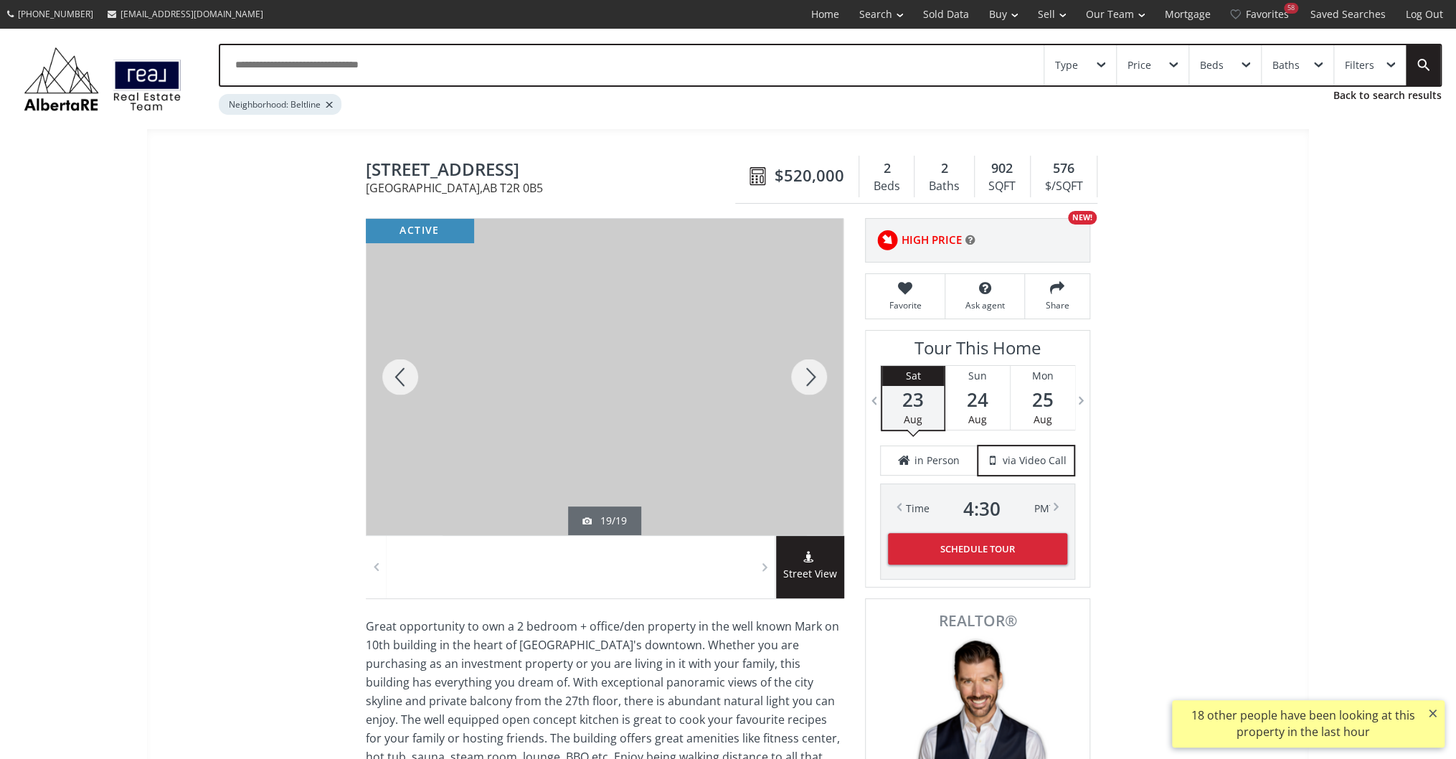
click at [815, 381] on div at bounding box center [808, 377] width 69 height 316
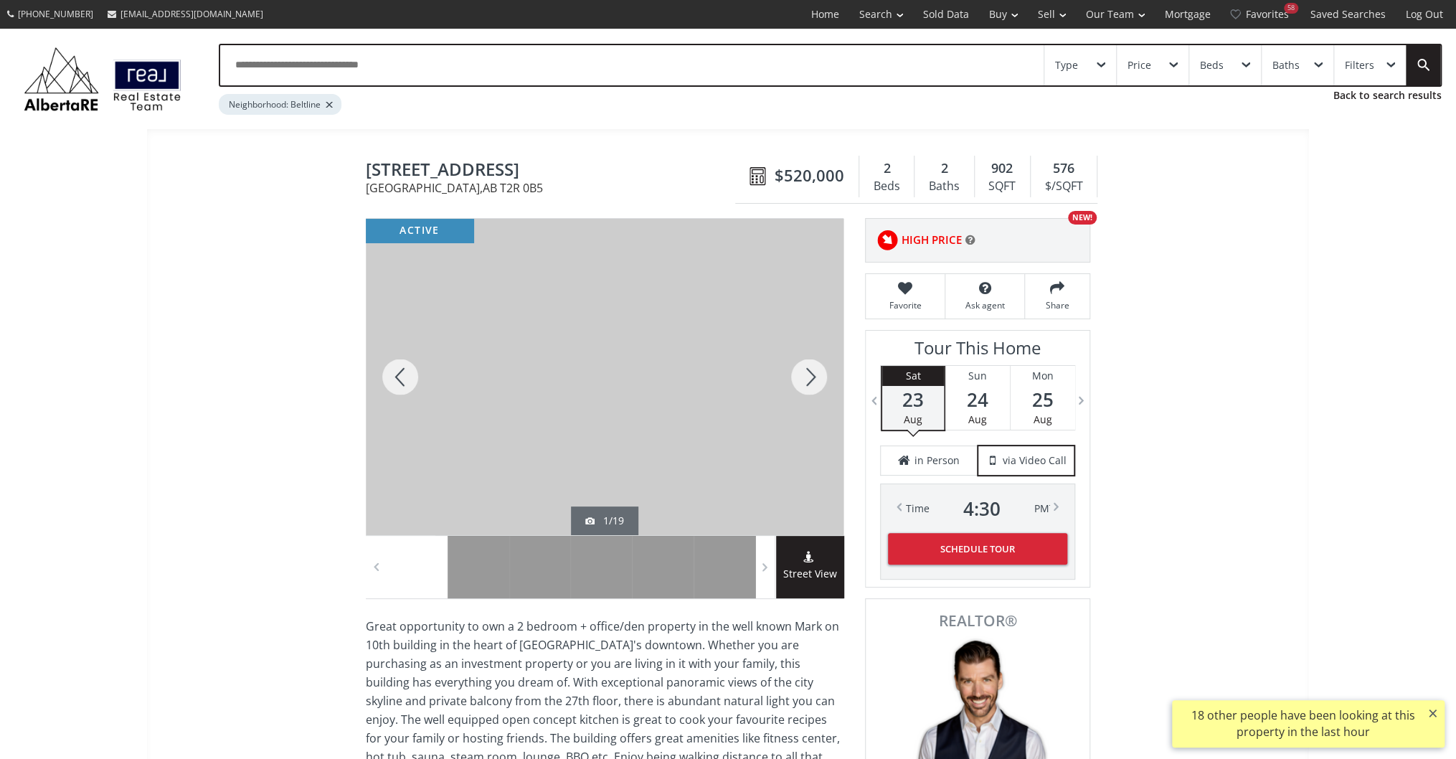
click at [815, 381] on div at bounding box center [808, 377] width 69 height 316
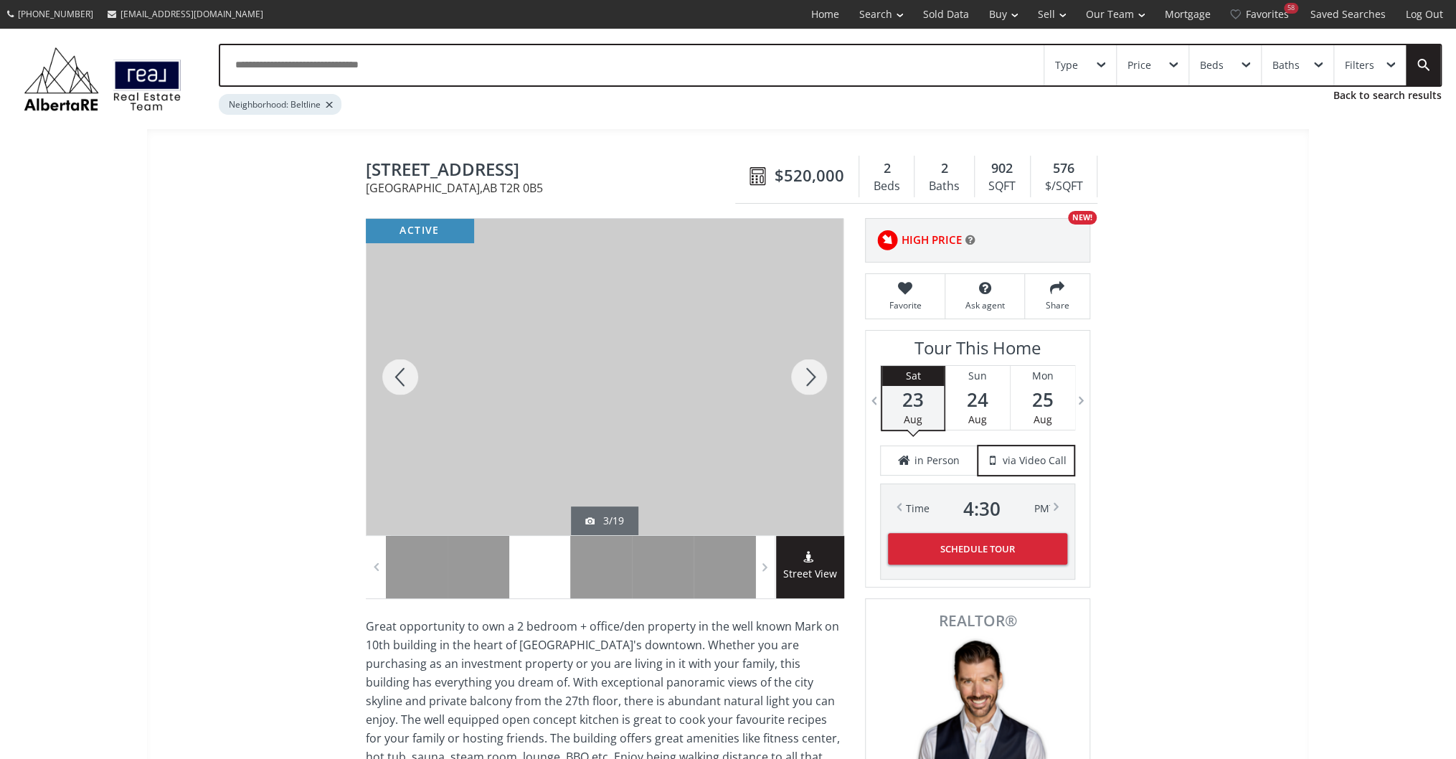
click at [815, 381] on div at bounding box center [808, 377] width 69 height 316
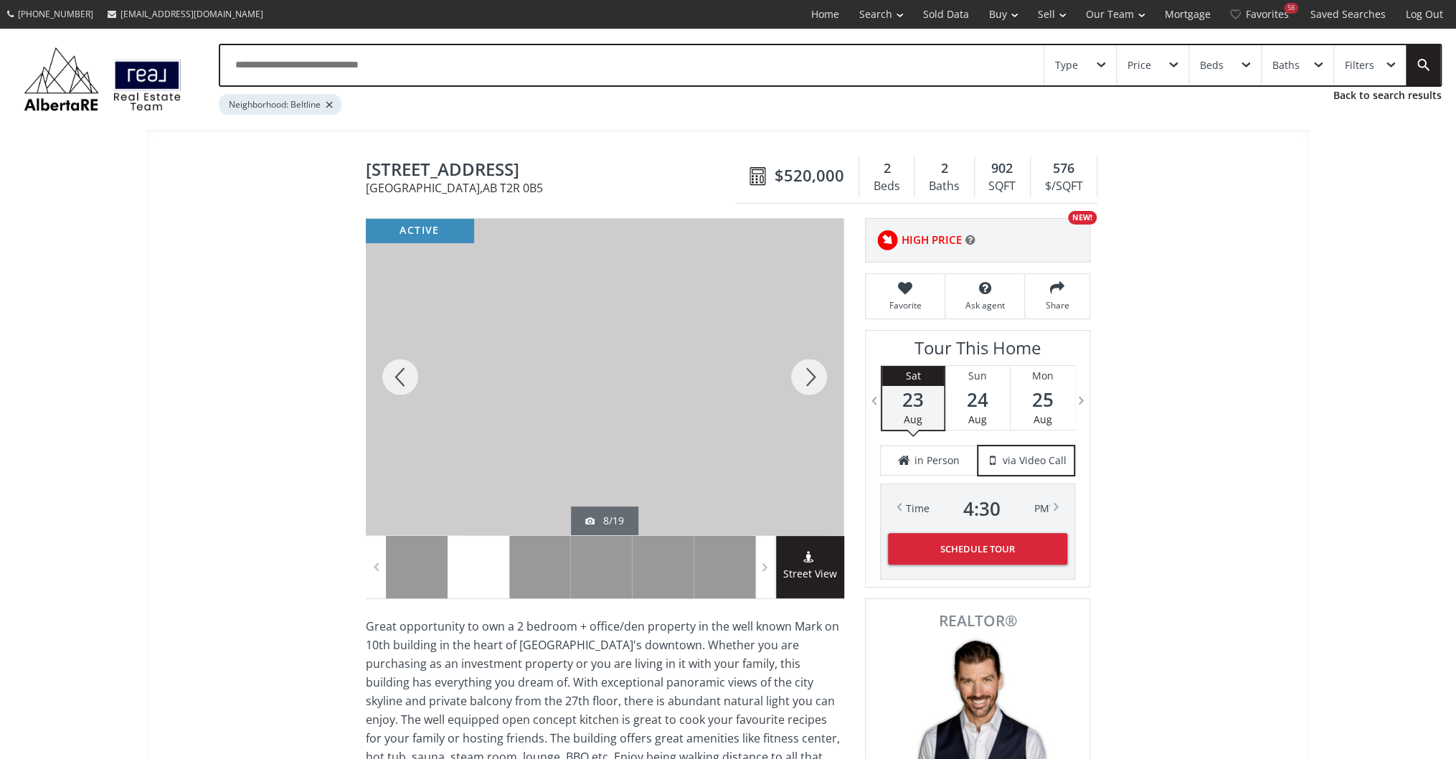
click at [815, 381] on div at bounding box center [808, 377] width 69 height 316
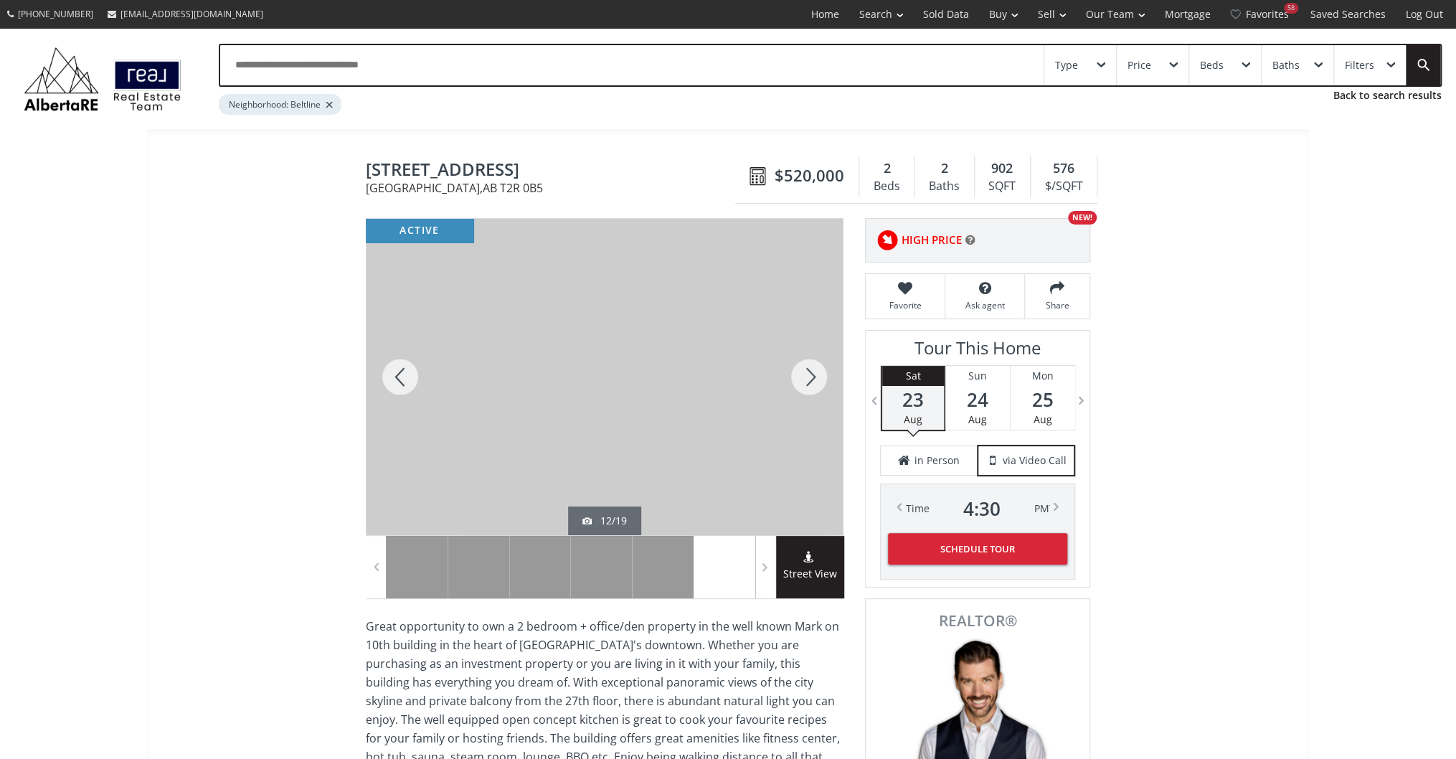
click at [815, 381] on div at bounding box center [808, 377] width 69 height 316
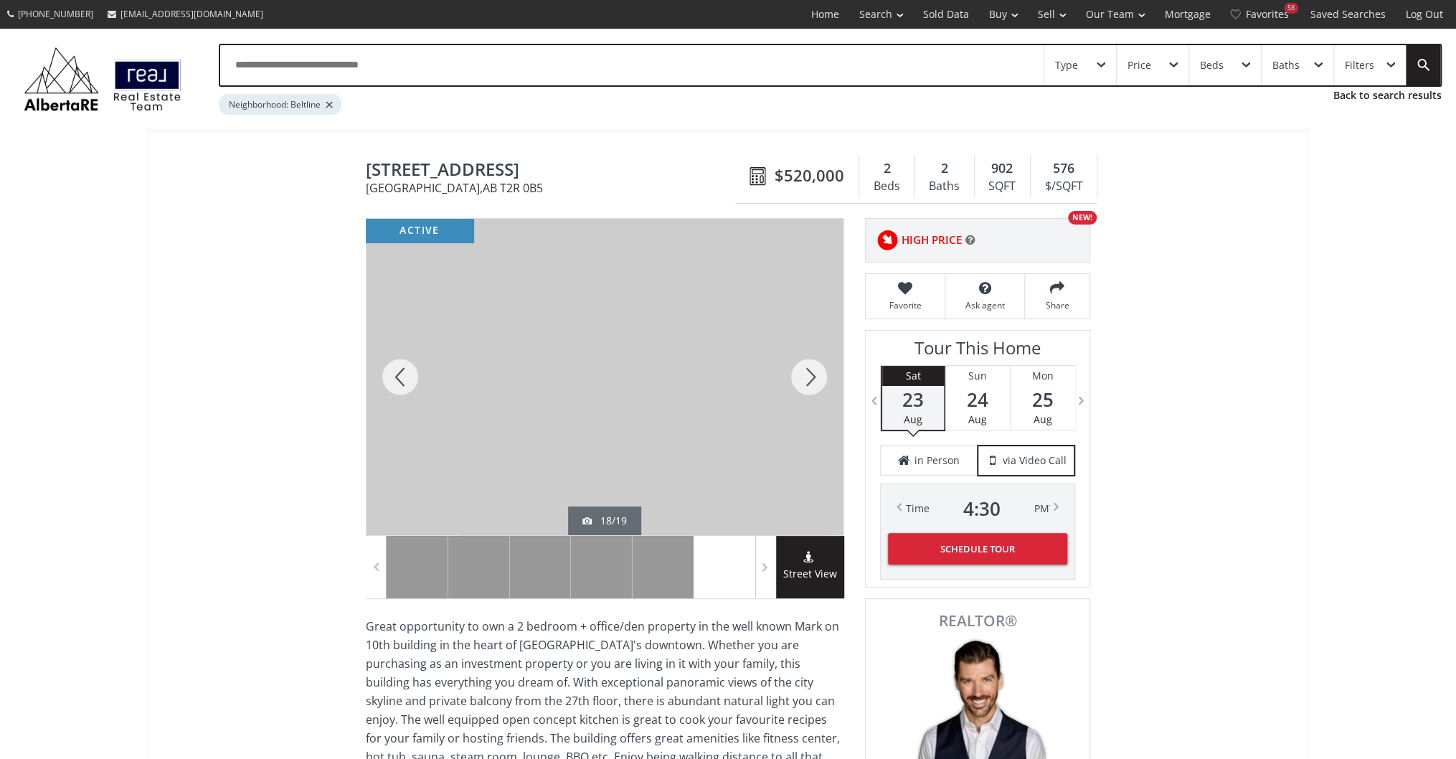
click at [815, 381] on div at bounding box center [808, 377] width 69 height 316
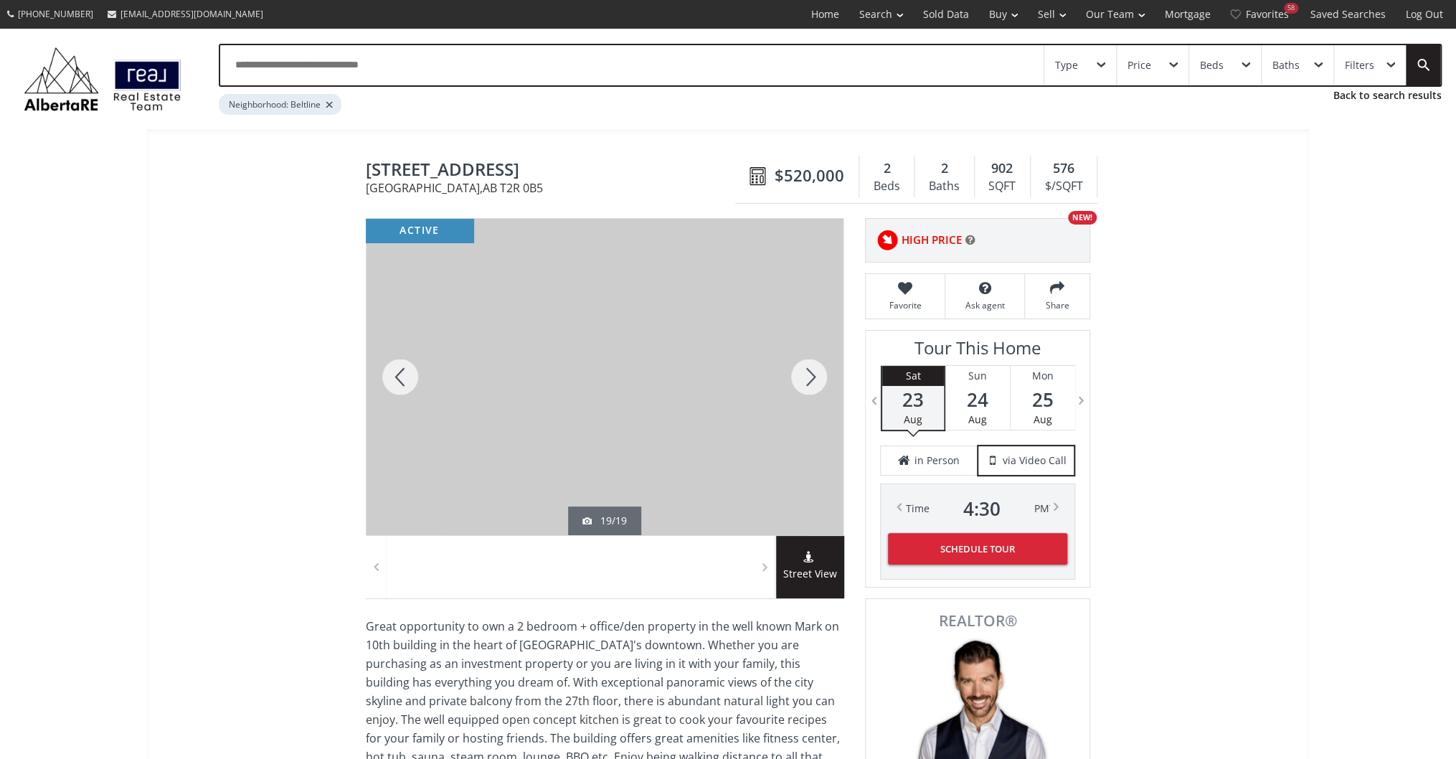
click at [815, 381] on div at bounding box center [808, 377] width 69 height 316
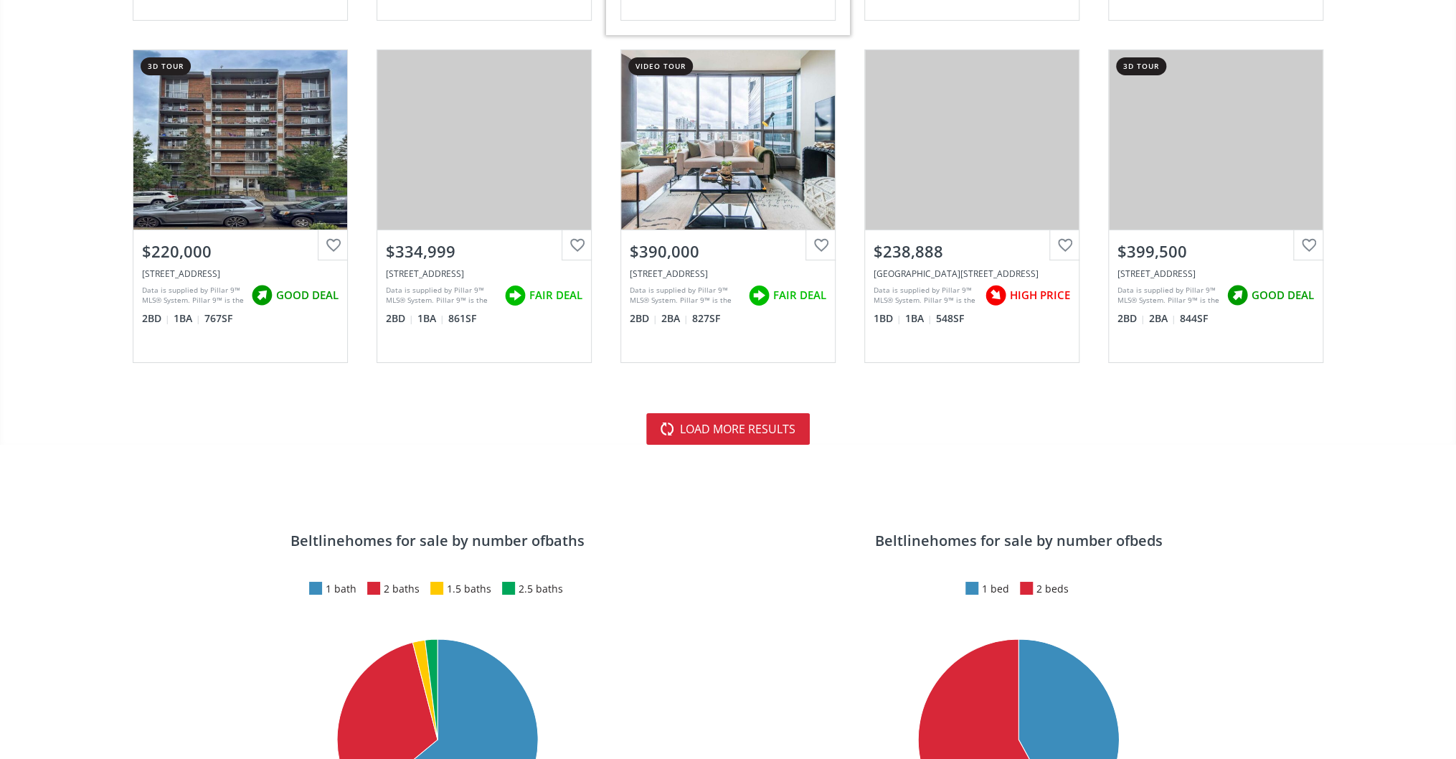
scroll to position [3213, 0]
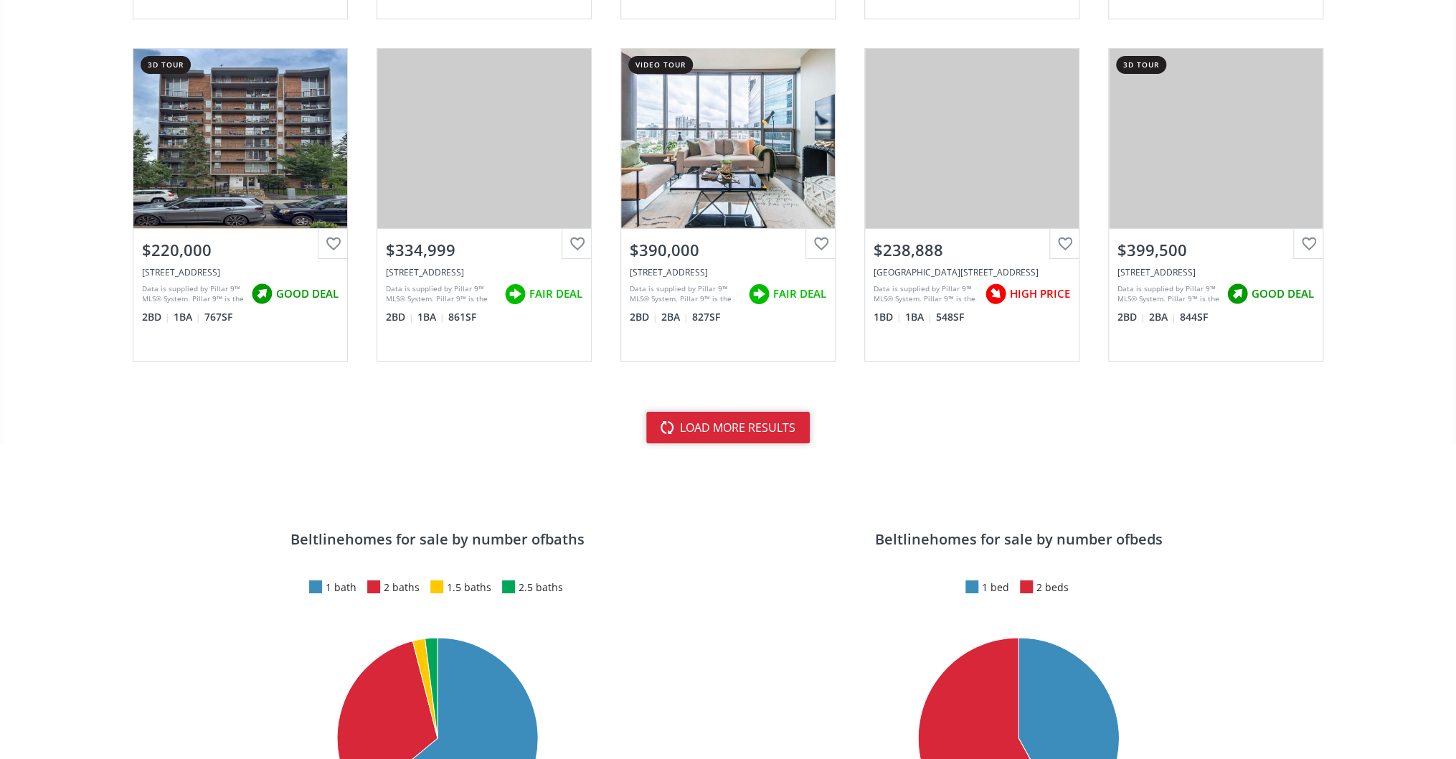
click at [780, 414] on button "load more results" at bounding box center [728, 428] width 164 height 32
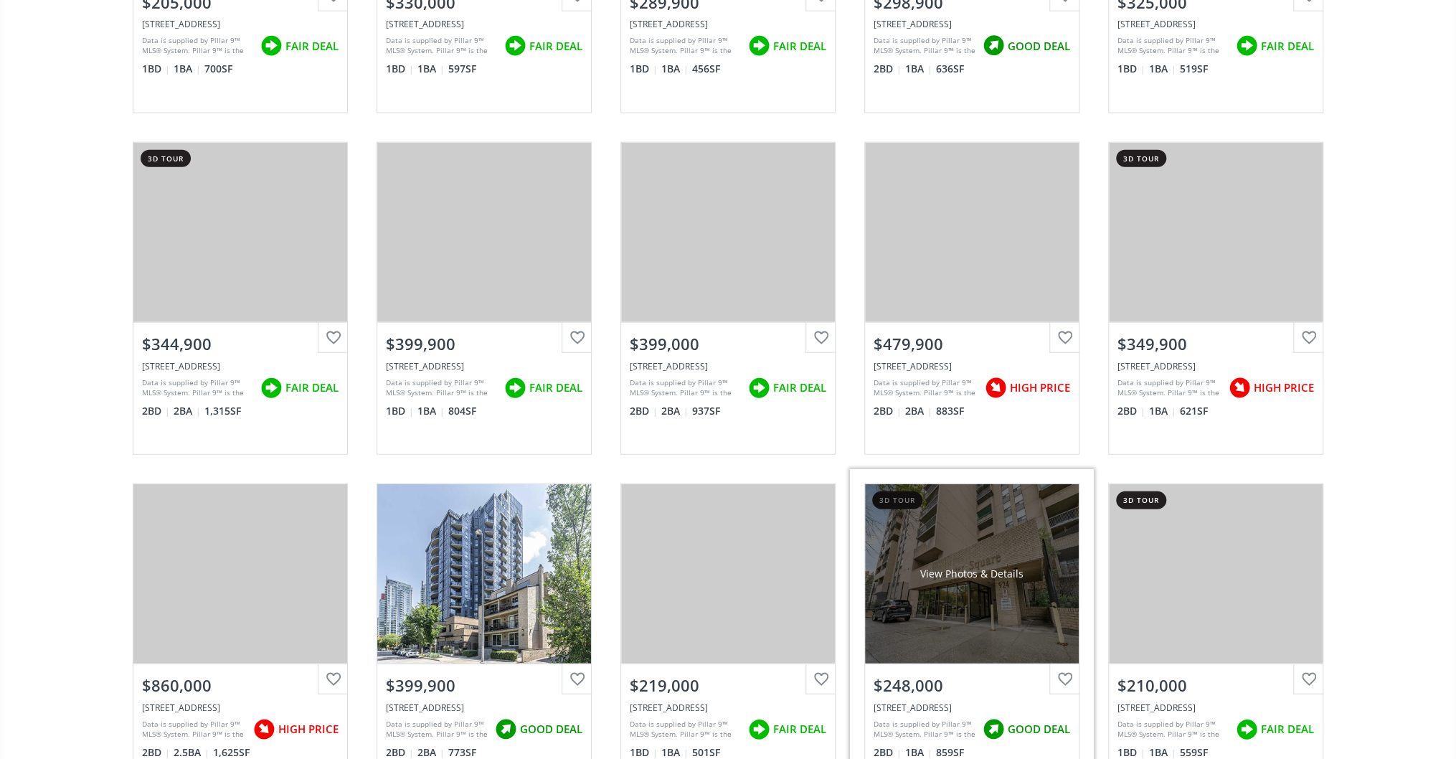
scroll to position [5737, 0]
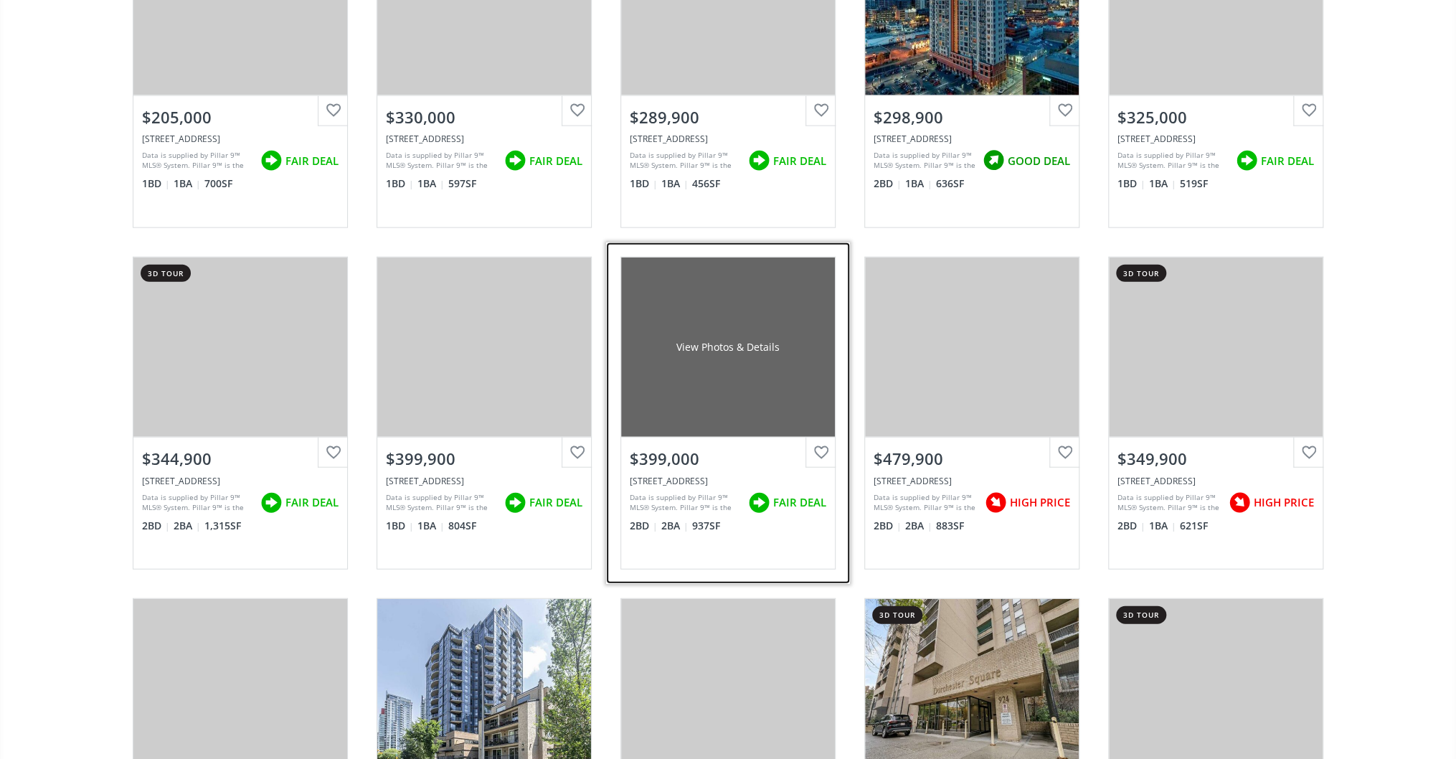
click at [714, 373] on div "View Photos & Details" at bounding box center [728, 346] width 214 height 179
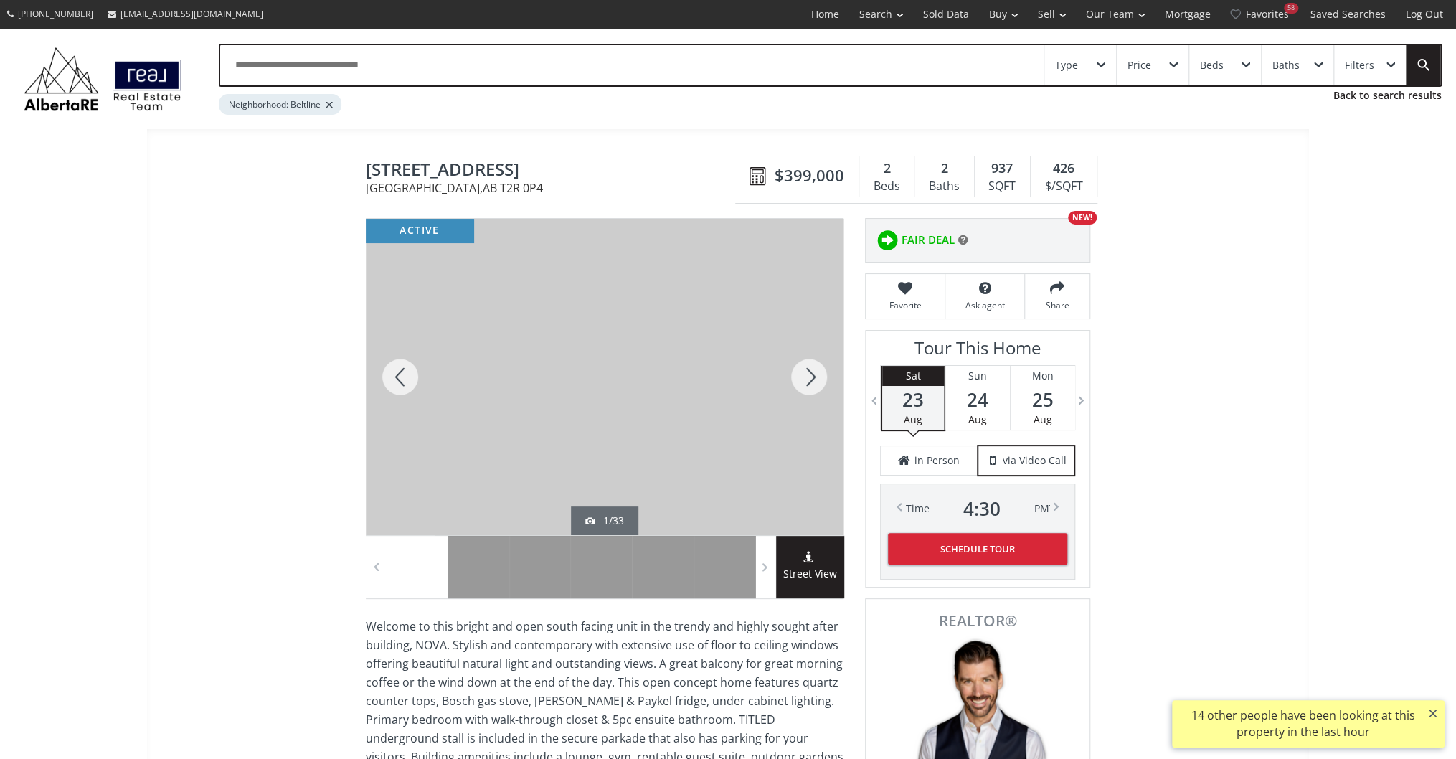
click at [750, 375] on div at bounding box center [605, 377] width 478 height 316
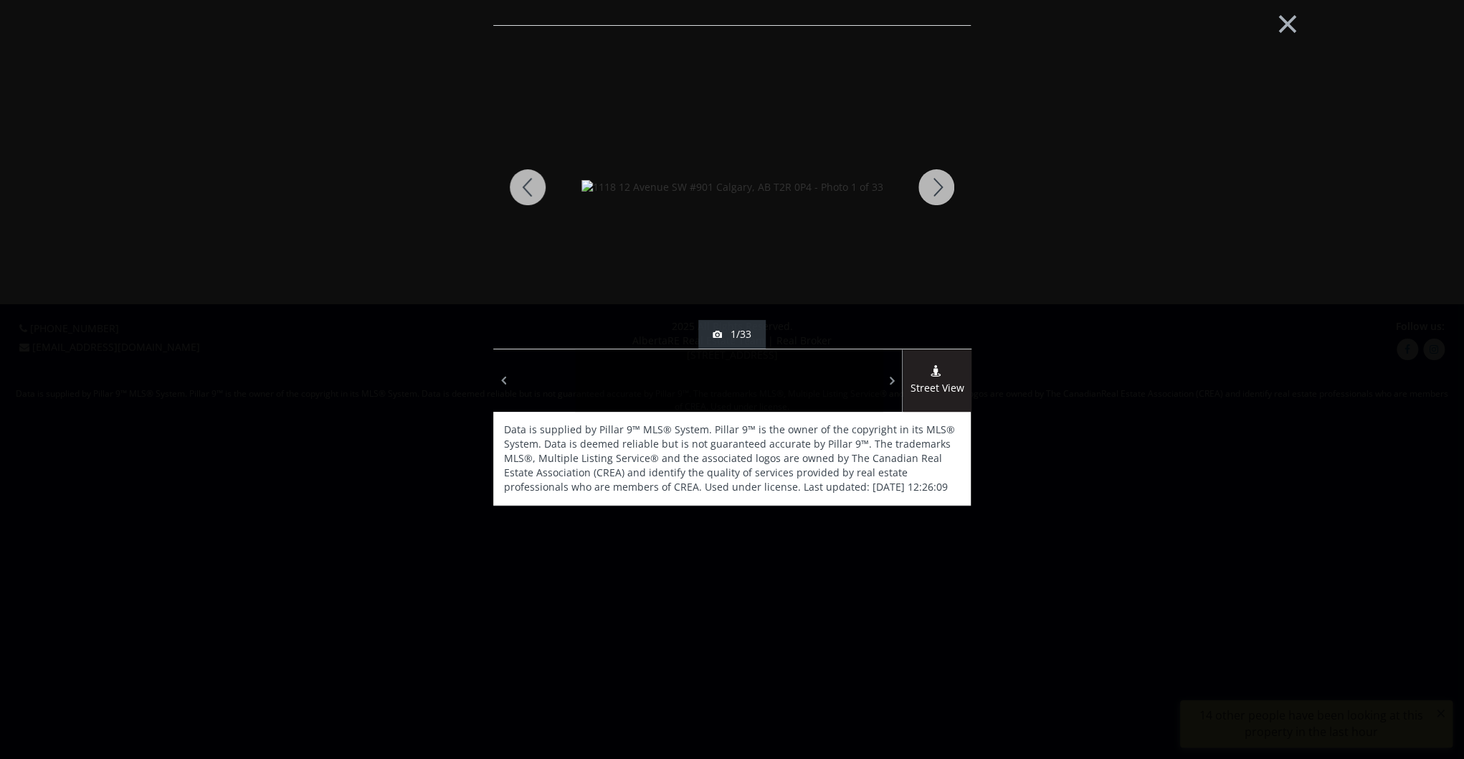
click at [883, 194] on img at bounding box center [733, 187] width 302 height 14
click at [926, 186] on div at bounding box center [936, 187] width 69 height 323
click at [932, 189] on div at bounding box center [936, 187] width 69 height 323
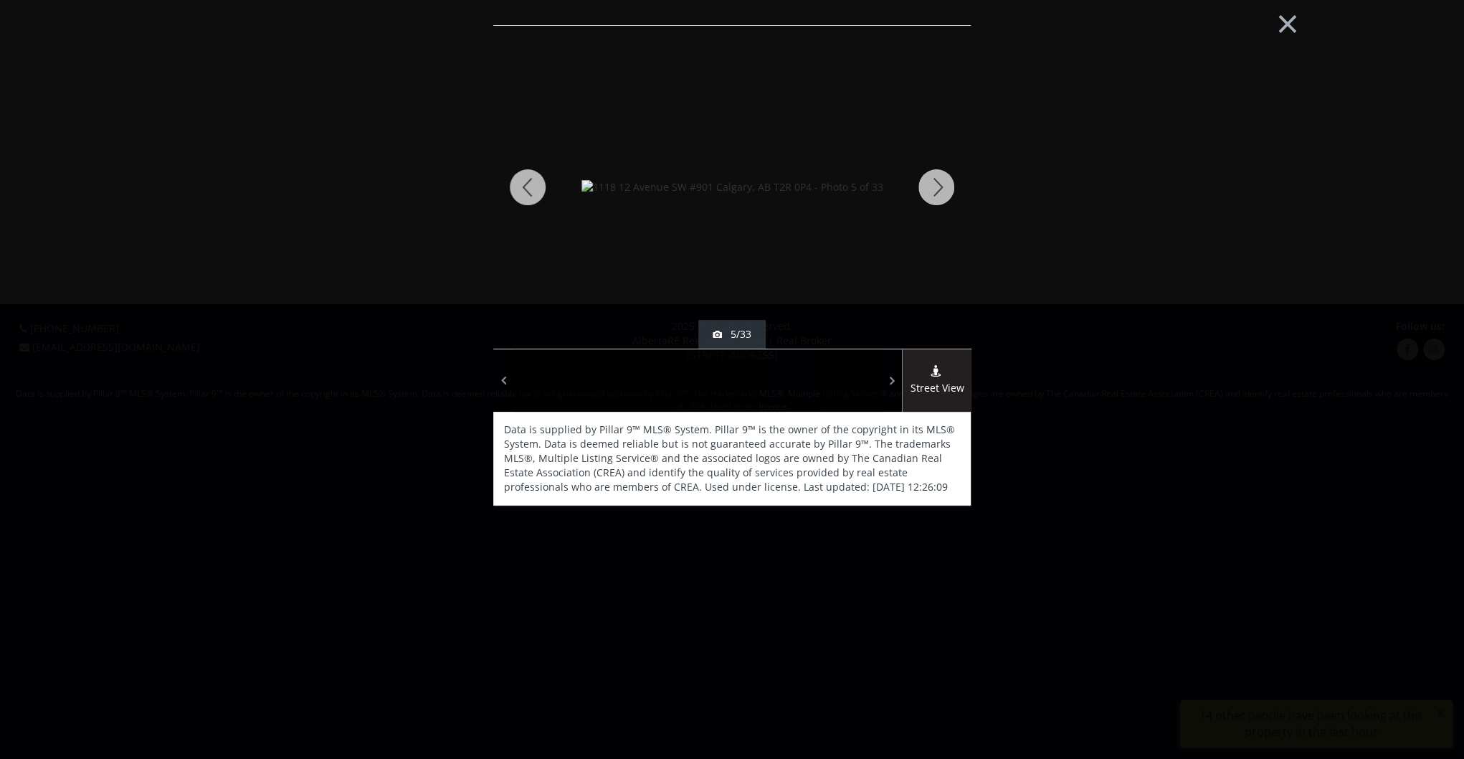
click at [932, 189] on div at bounding box center [936, 187] width 69 height 323
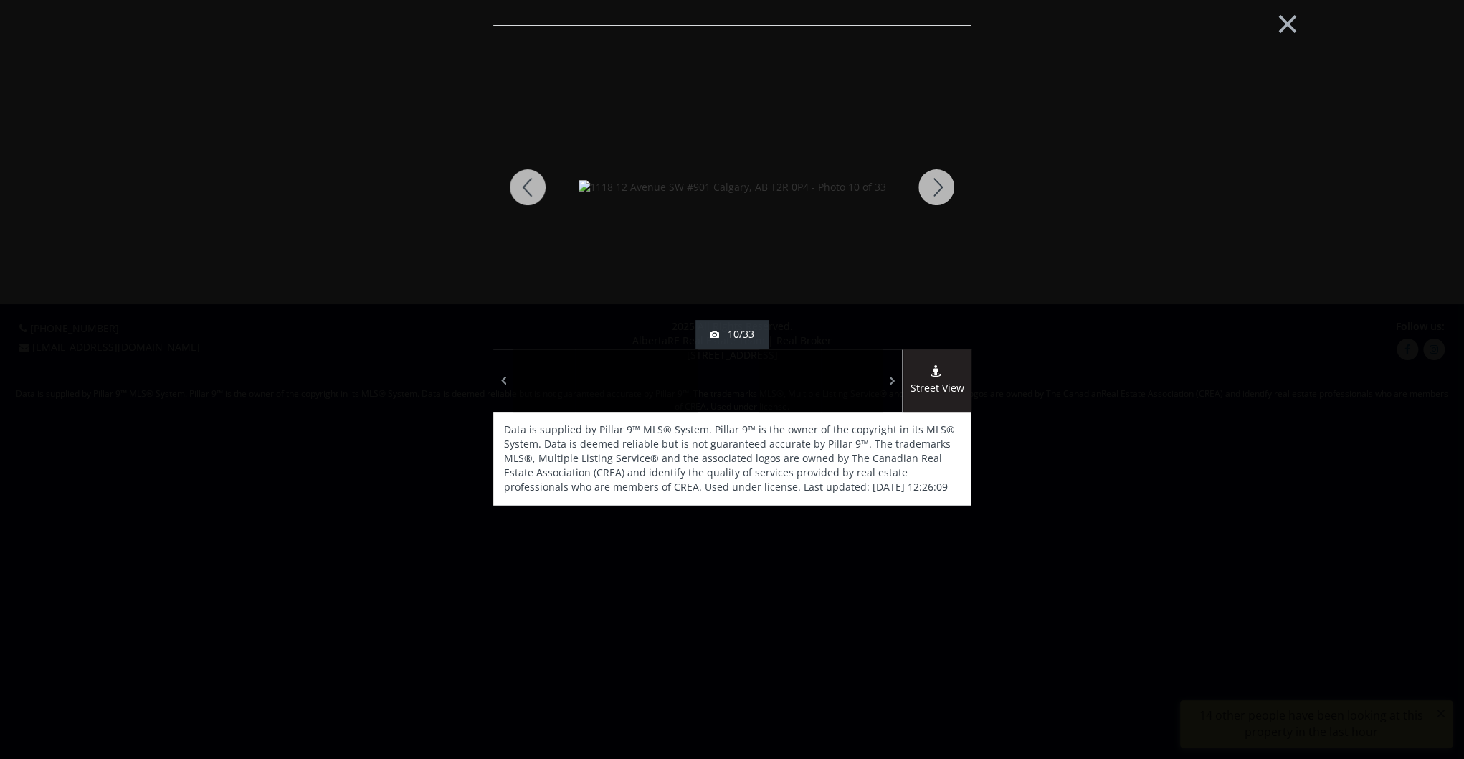
click at [932, 189] on div at bounding box center [936, 187] width 69 height 323
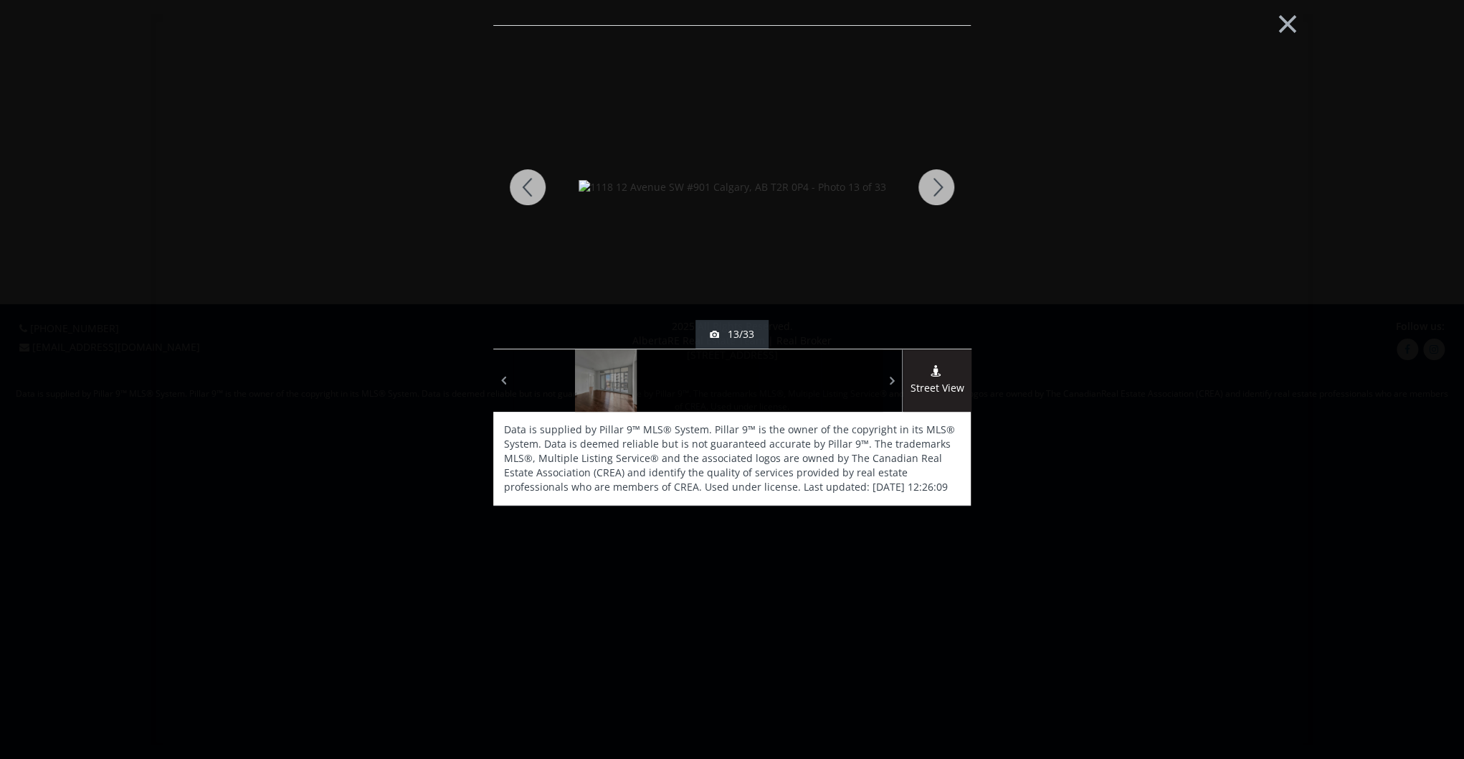
click at [932, 189] on div at bounding box center [936, 187] width 69 height 323
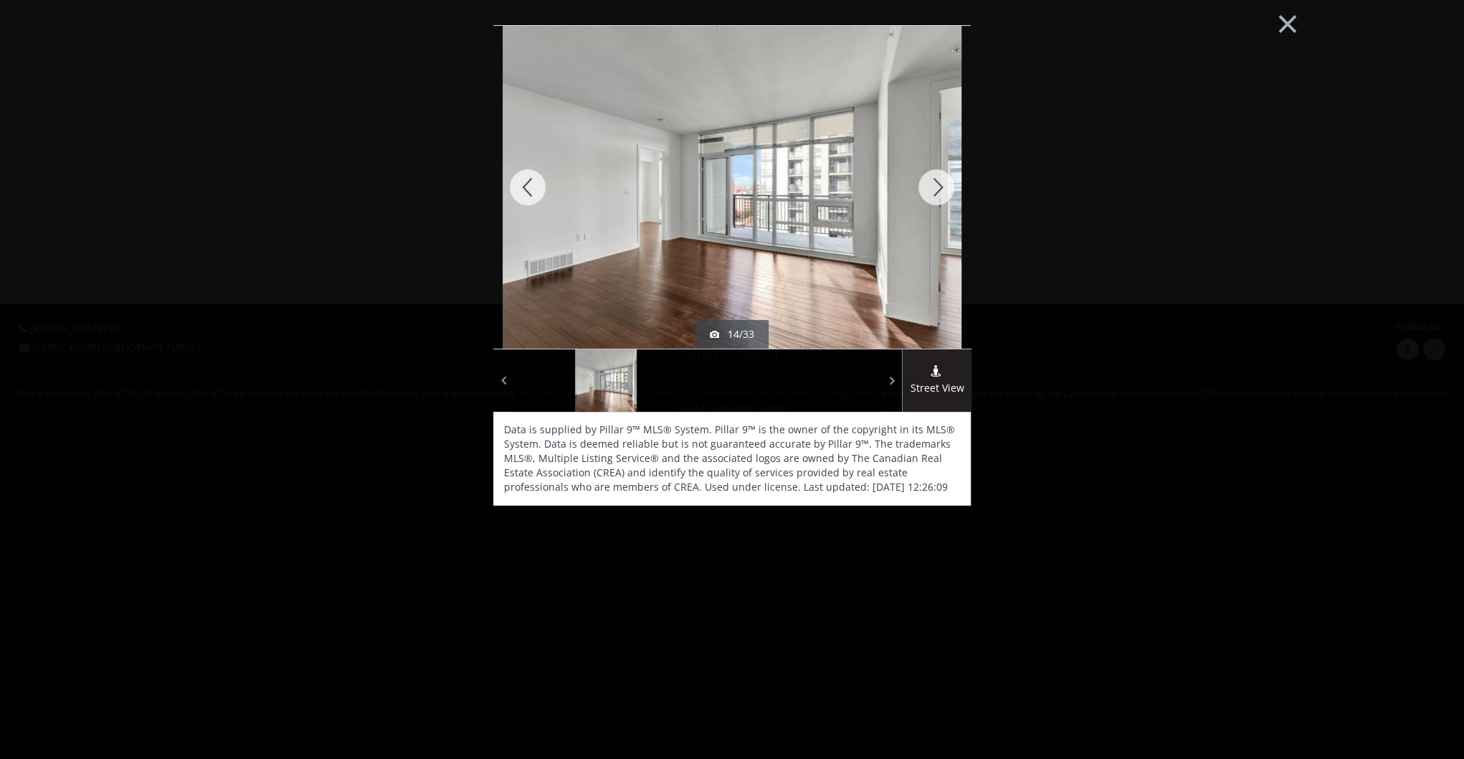
click at [932, 189] on div at bounding box center [936, 187] width 69 height 323
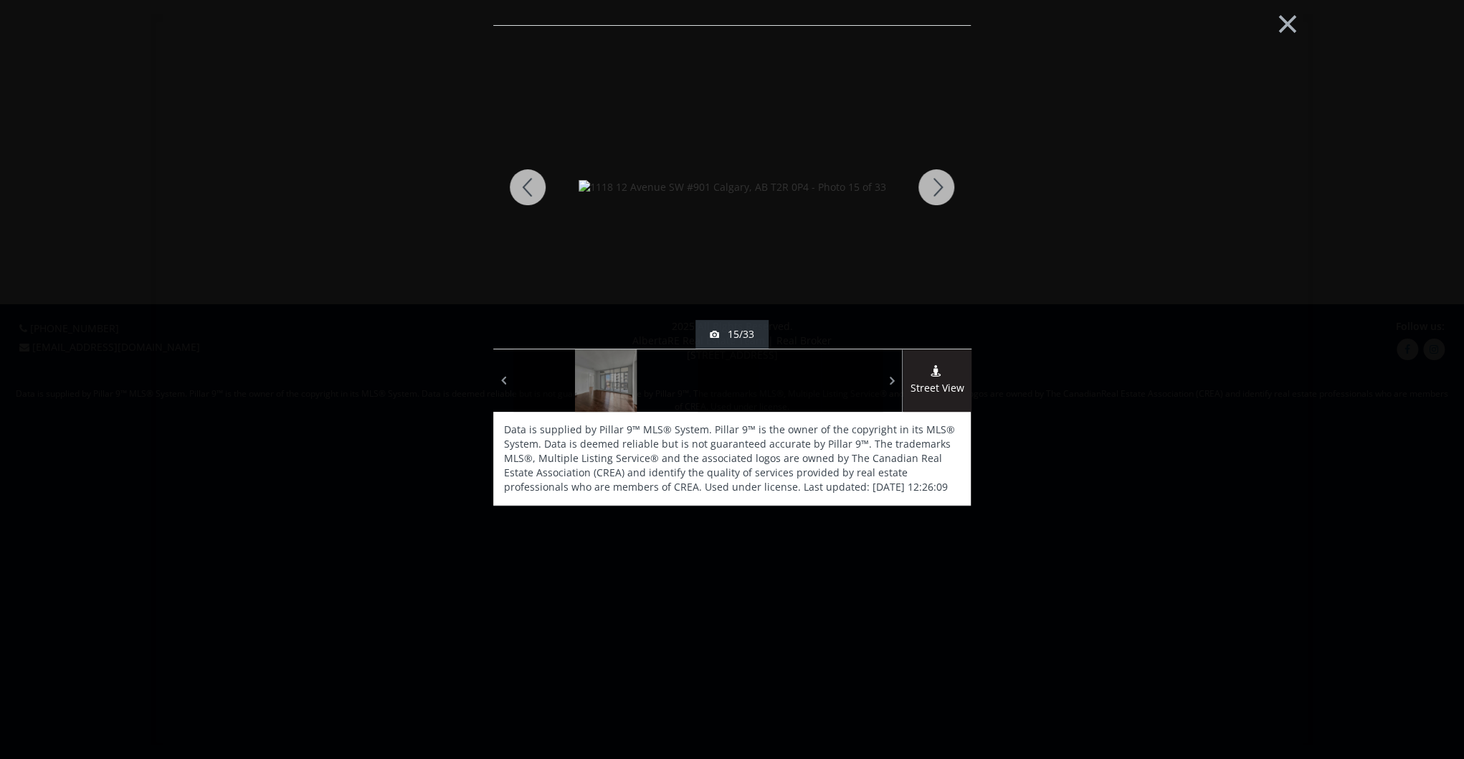
click at [932, 189] on div at bounding box center [936, 187] width 69 height 323
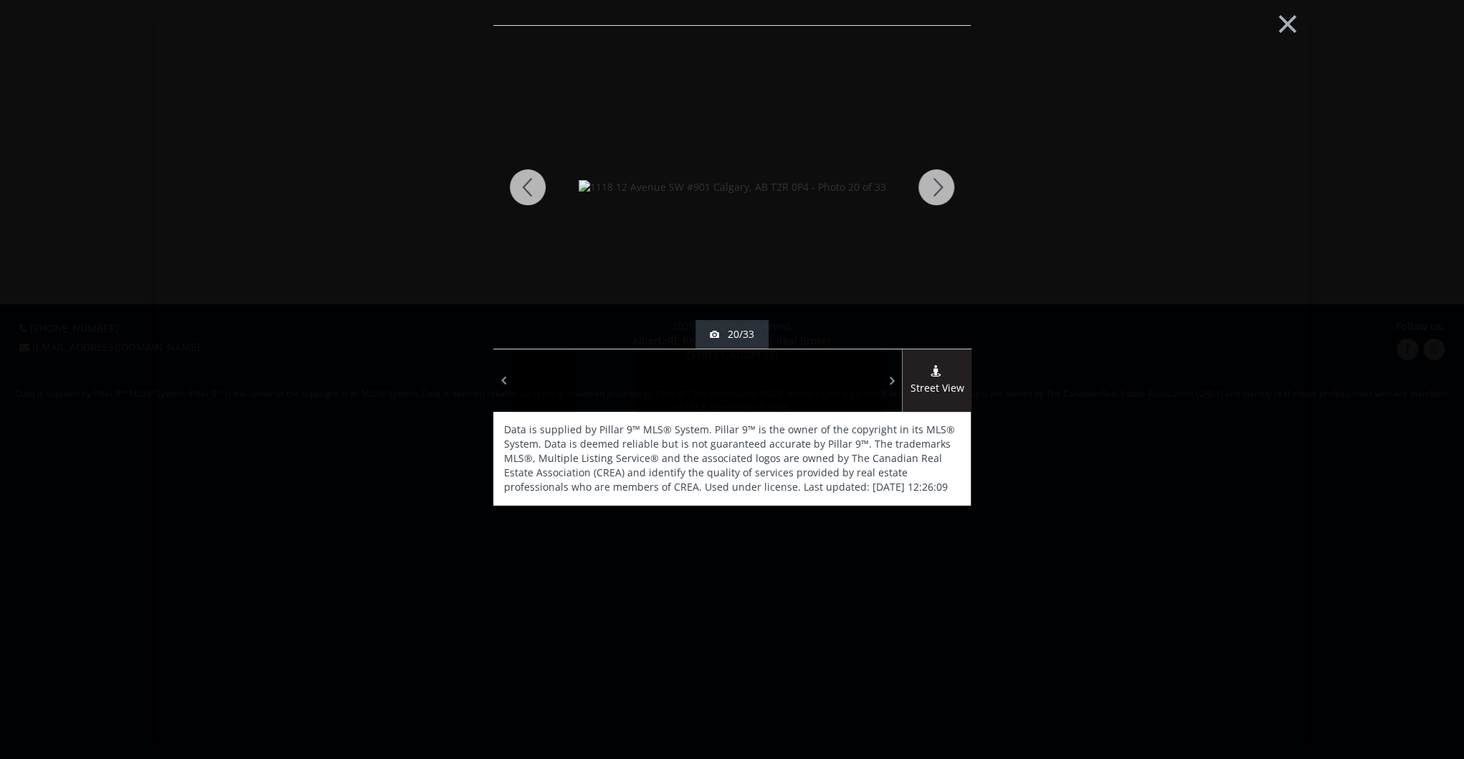
click at [932, 189] on div at bounding box center [936, 187] width 69 height 323
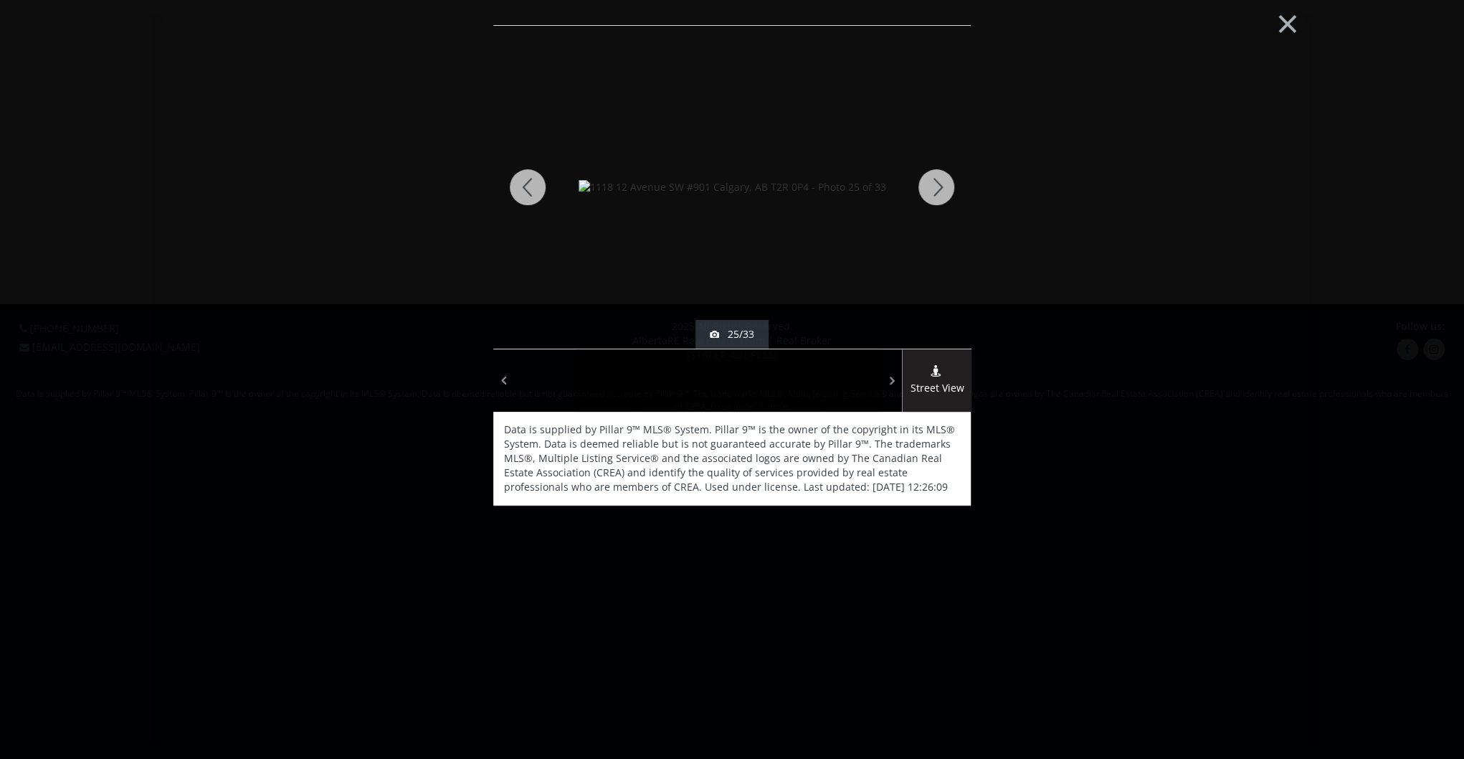
click at [932, 189] on div at bounding box center [936, 187] width 69 height 323
click at [932, 180] on div at bounding box center [936, 187] width 69 height 323
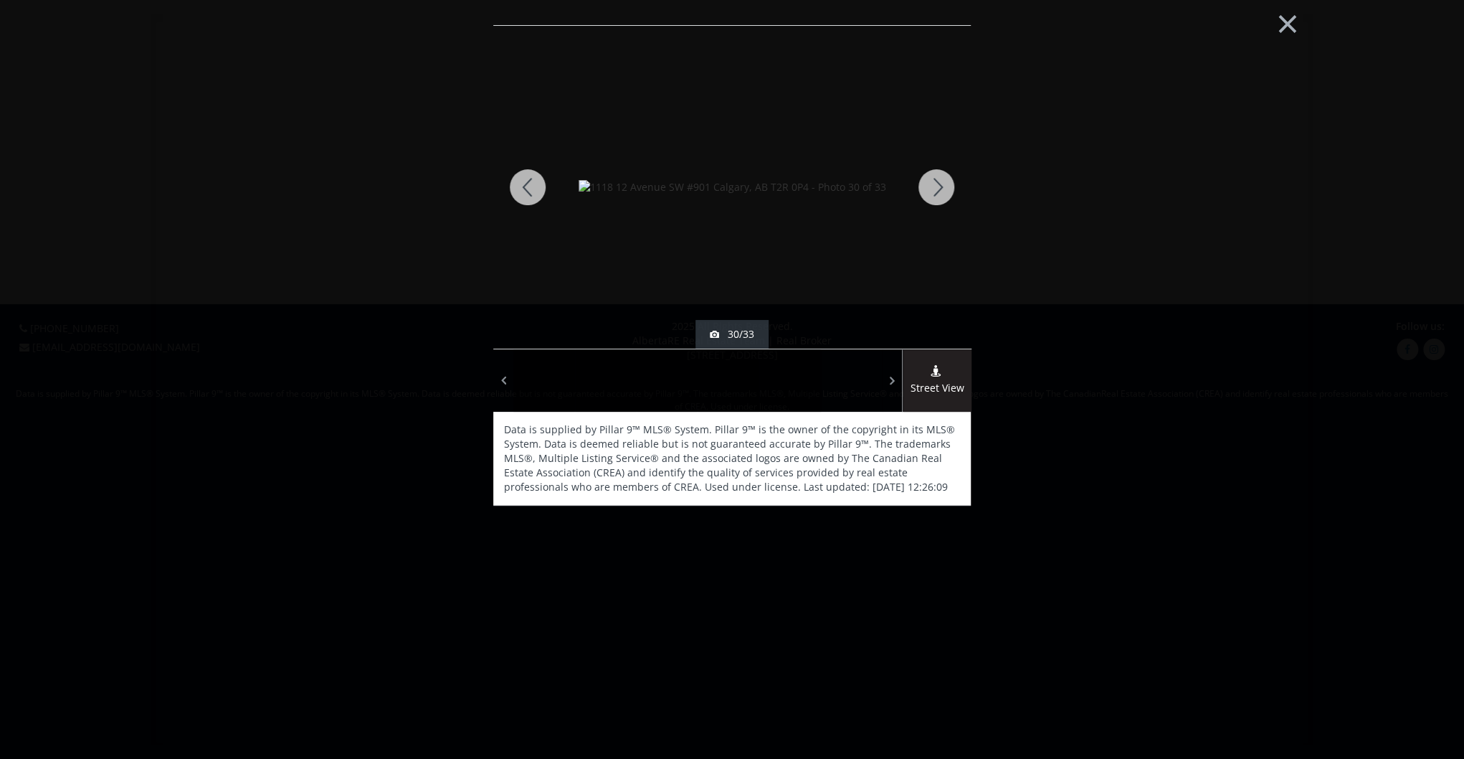
click at [932, 180] on div at bounding box center [936, 187] width 69 height 323
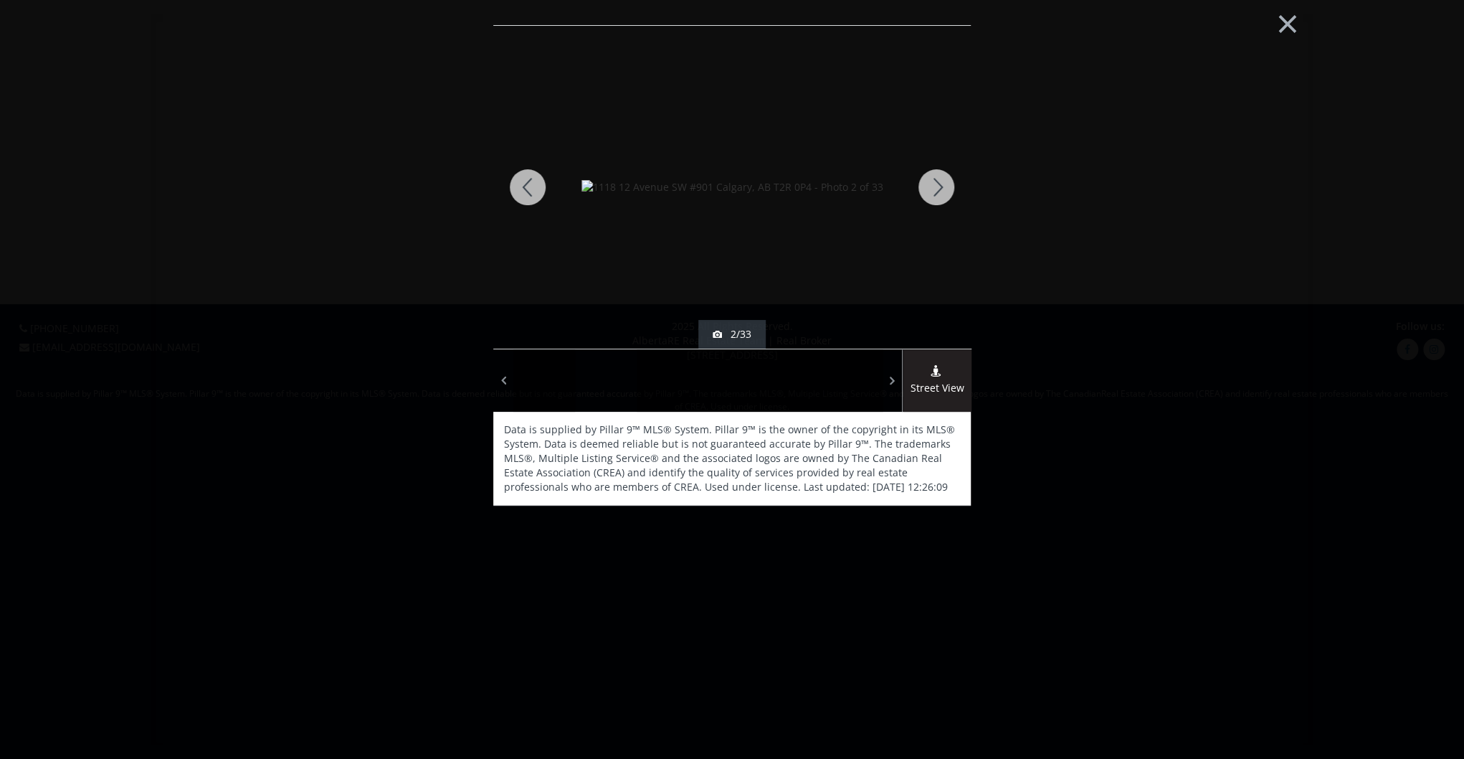
click at [932, 180] on div at bounding box center [936, 187] width 69 height 323
click at [1299, 14] on button "×" at bounding box center [1287, 22] width 79 height 59
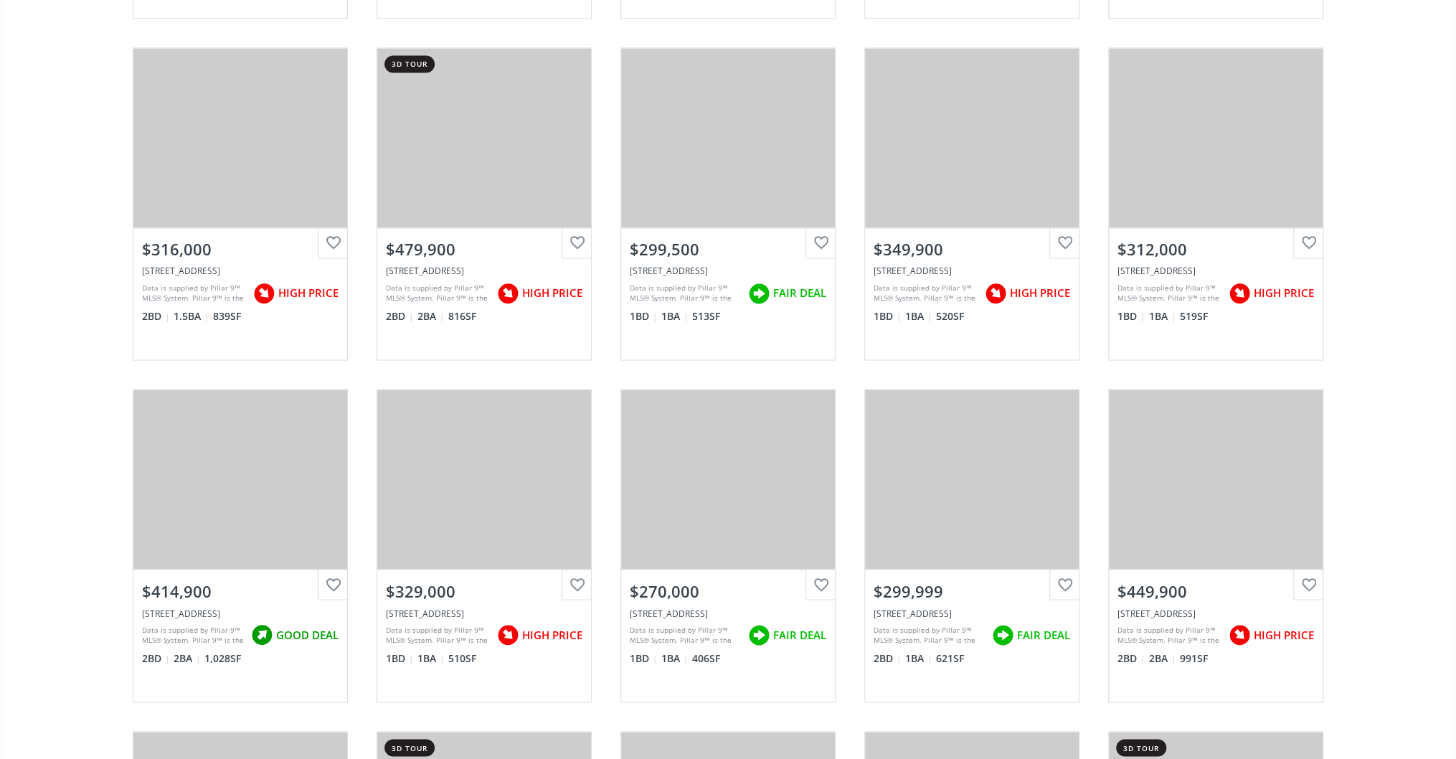
scroll to position [8835, 0]
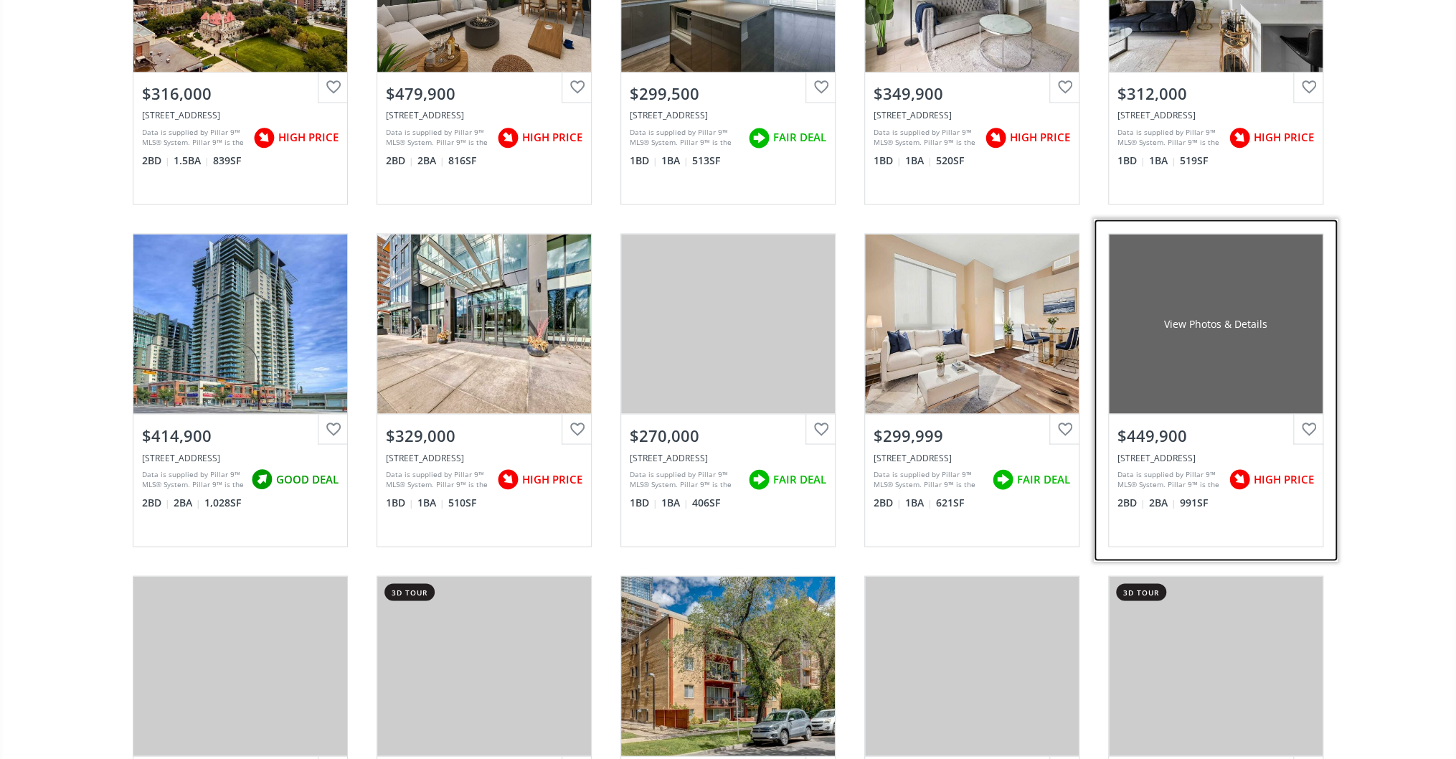
click at [1233, 287] on div "View Photos & Details" at bounding box center [1216, 323] width 214 height 179
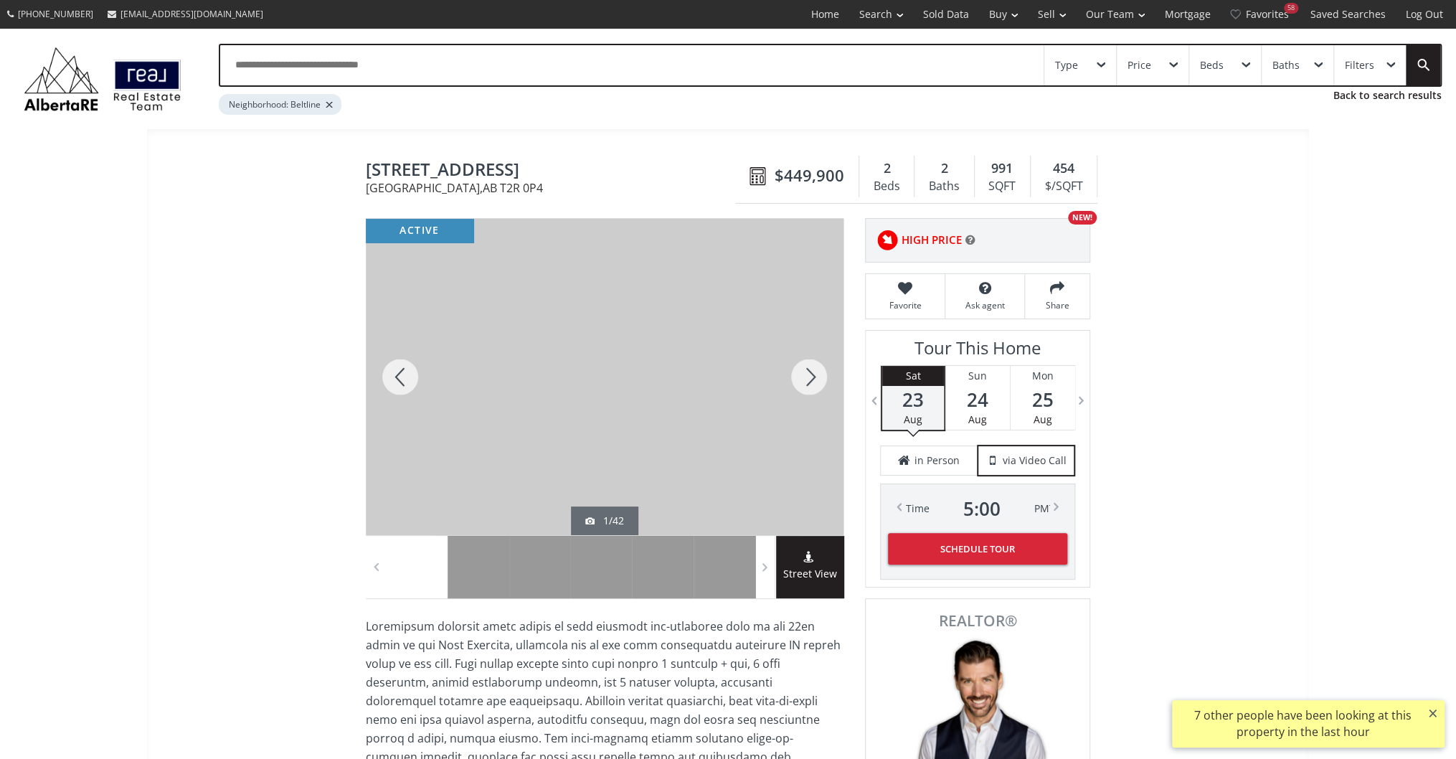
click at [815, 371] on div at bounding box center [808, 377] width 69 height 316
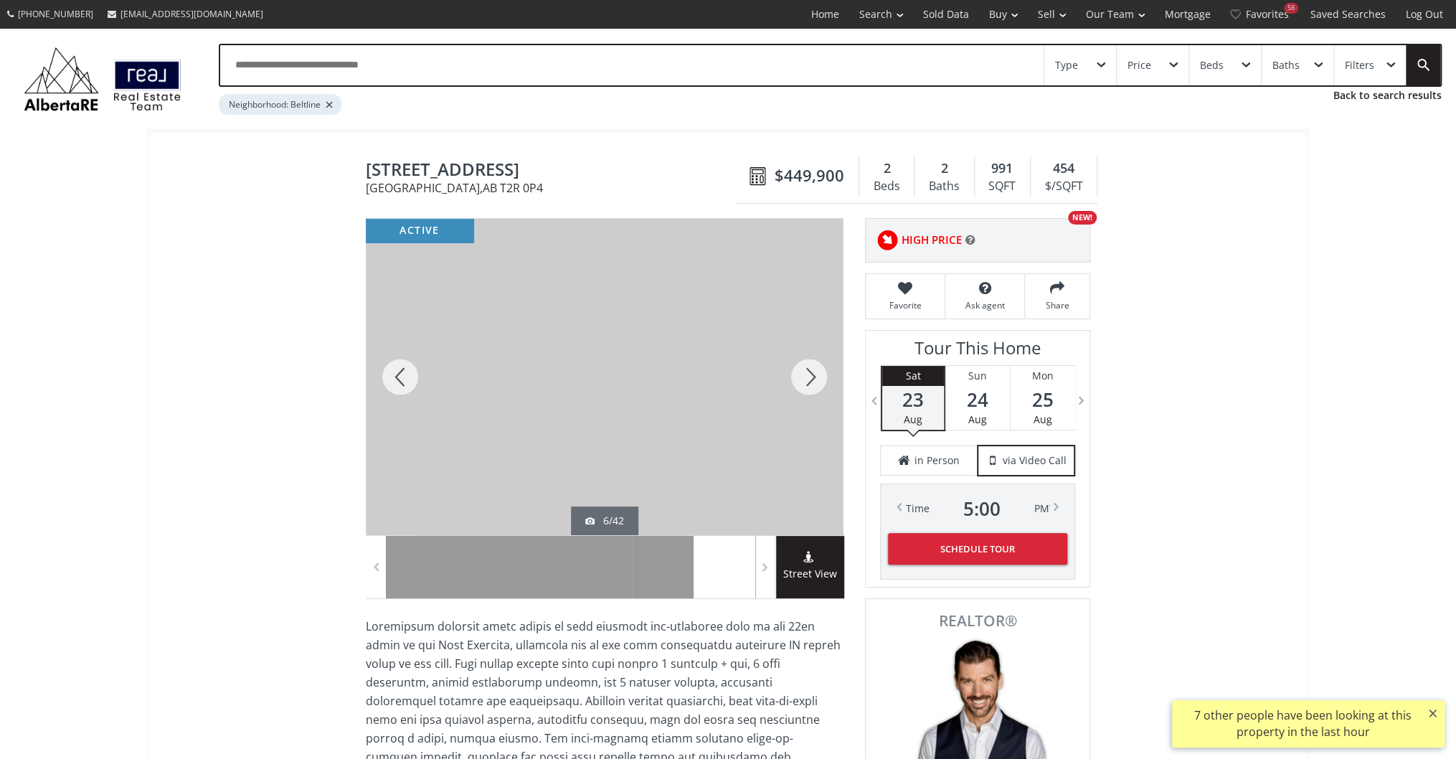
click at [815, 371] on div at bounding box center [808, 377] width 69 height 316
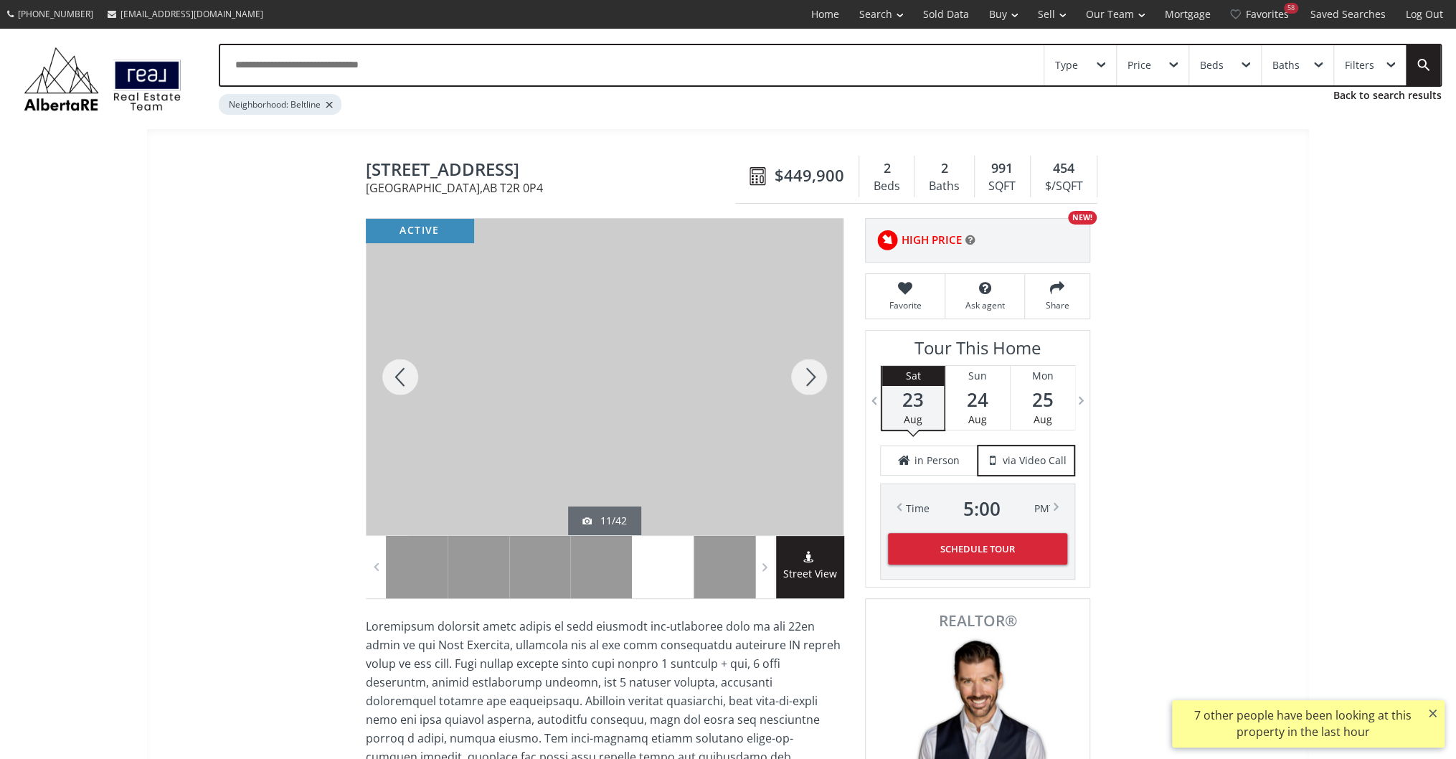
click at [815, 371] on div at bounding box center [808, 377] width 69 height 316
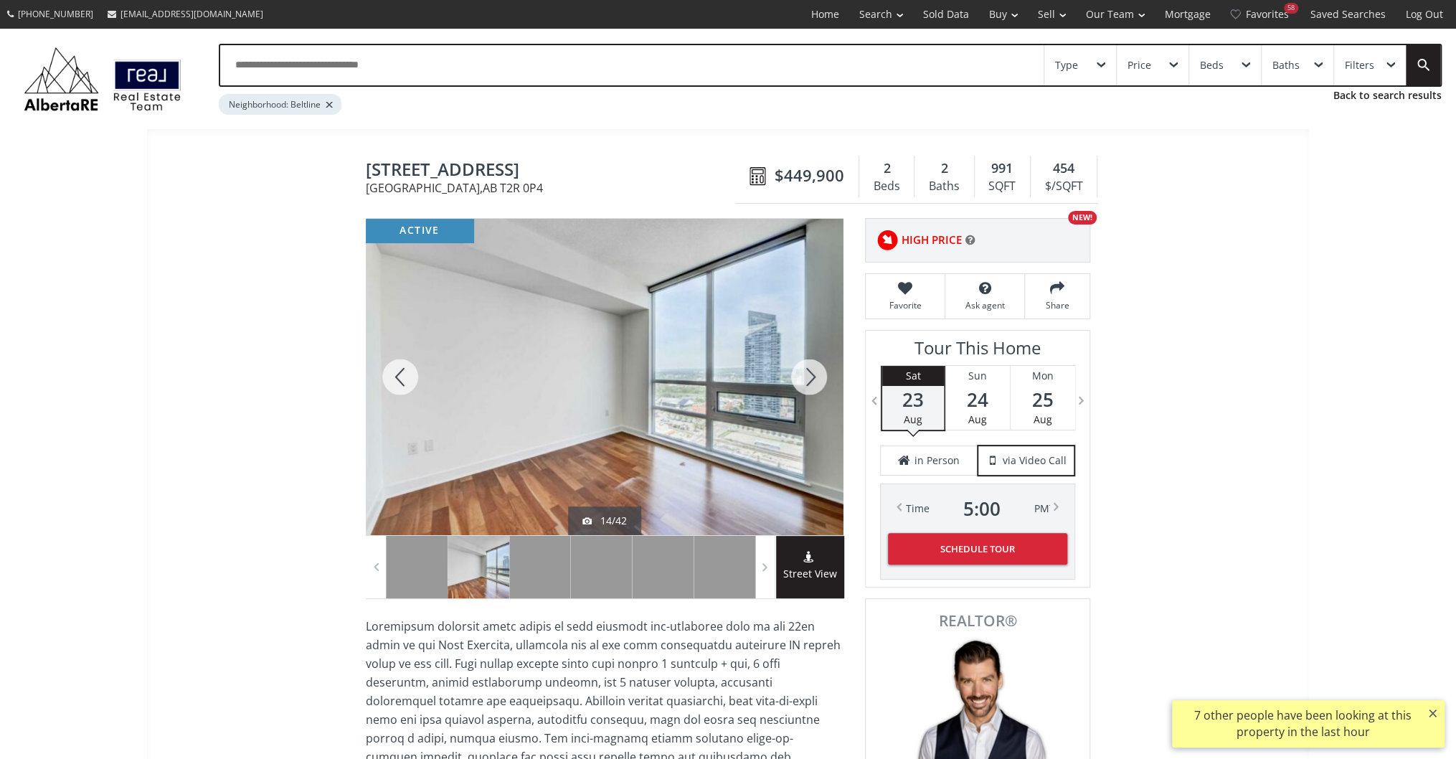
click at [815, 371] on div at bounding box center [808, 377] width 69 height 316
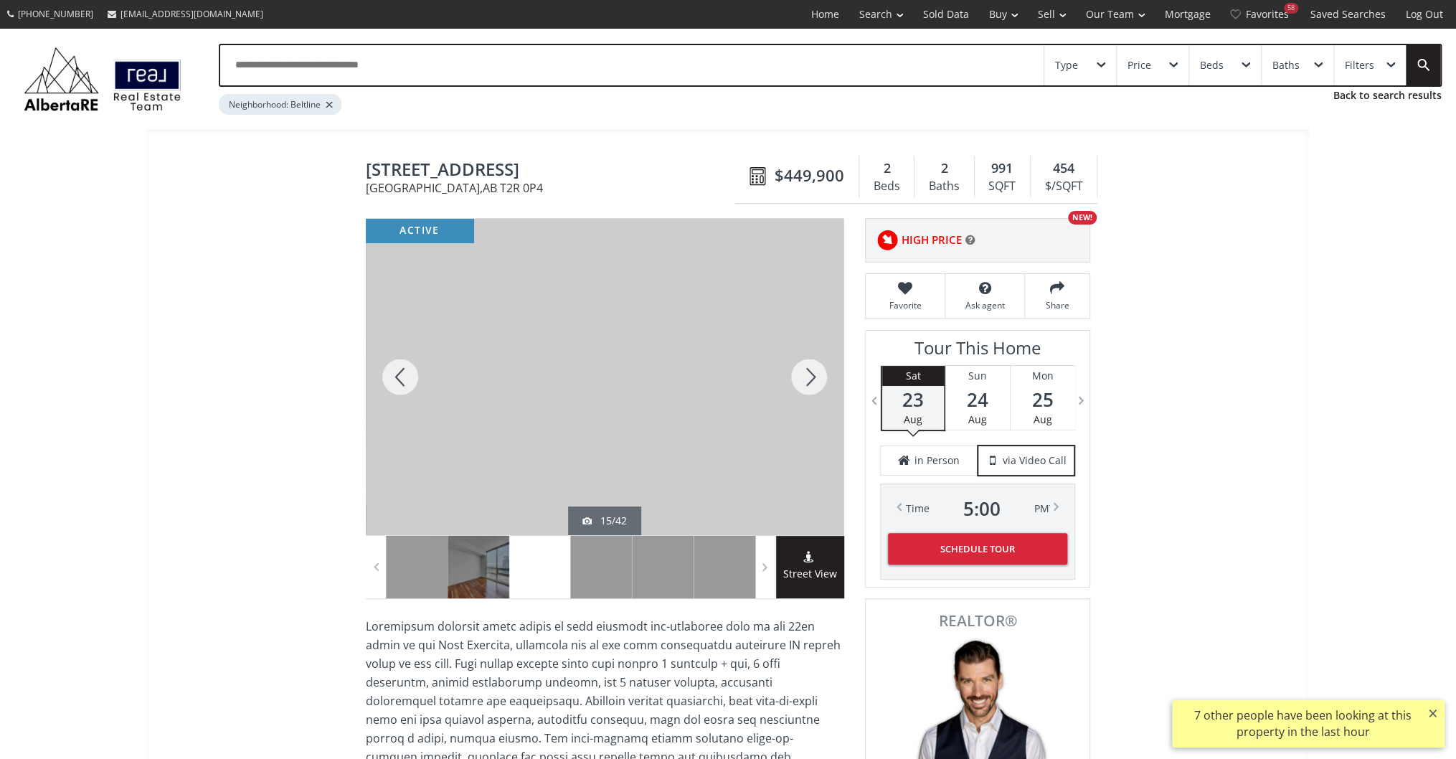
click at [815, 371] on div at bounding box center [808, 377] width 69 height 316
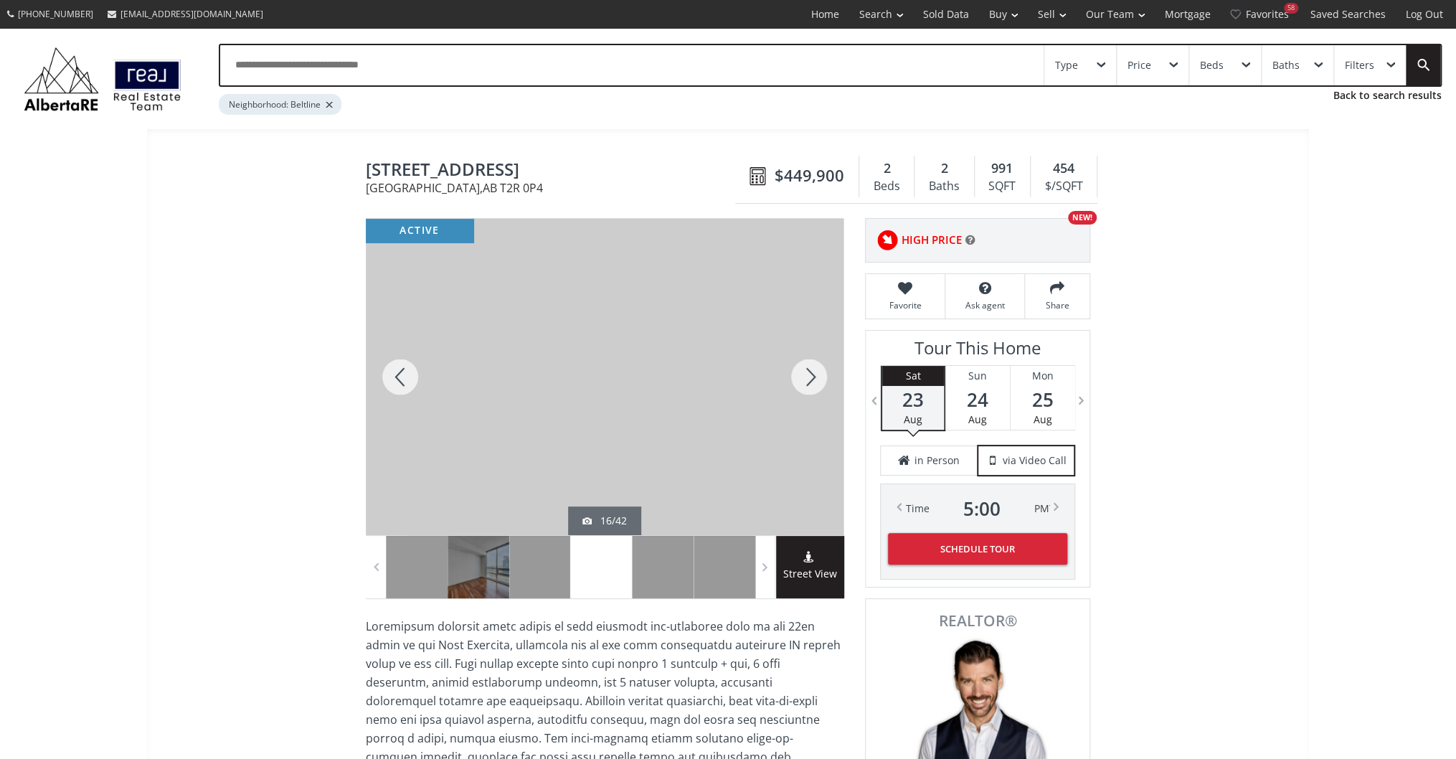
click at [815, 371] on div at bounding box center [808, 377] width 69 height 316
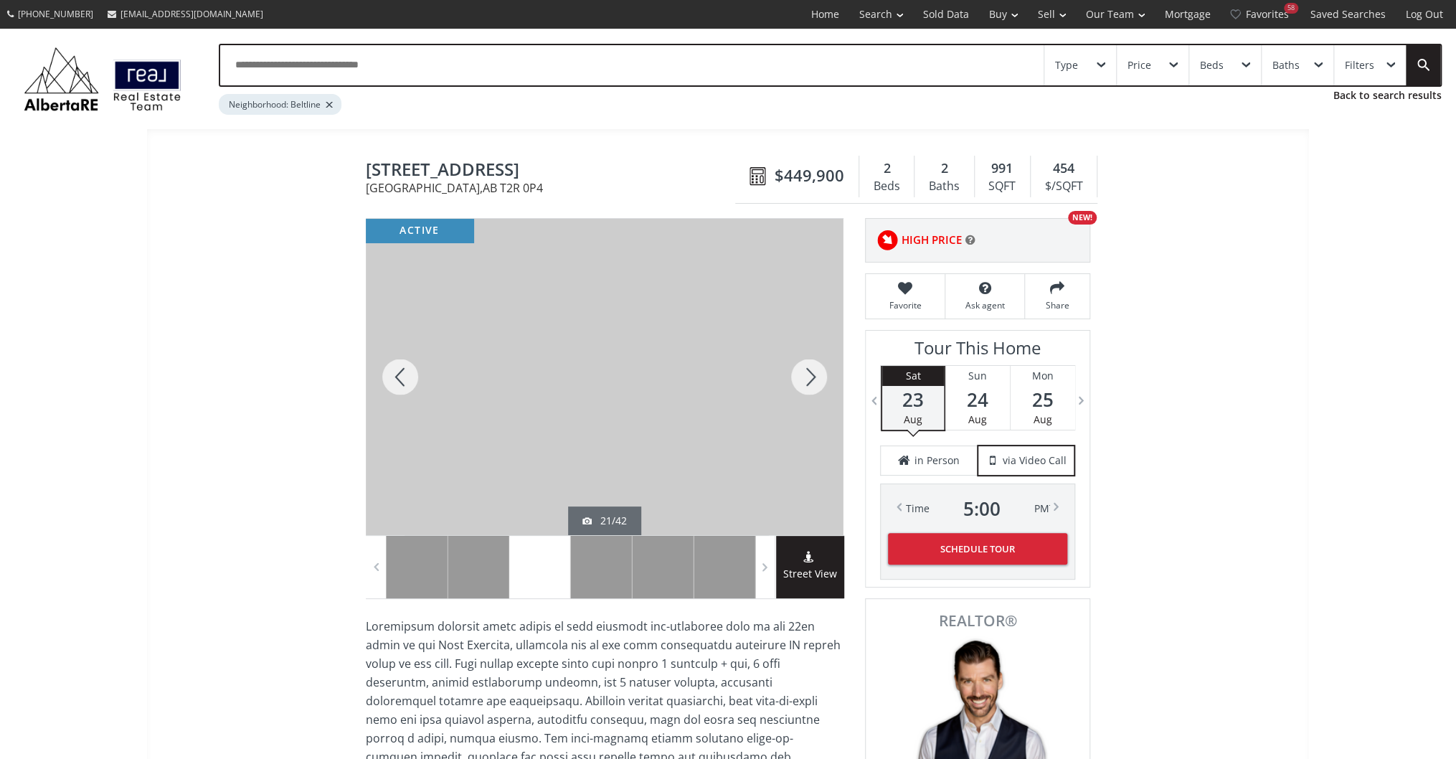
click at [815, 371] on div at bounding box center [808, 377] width 69 height 316
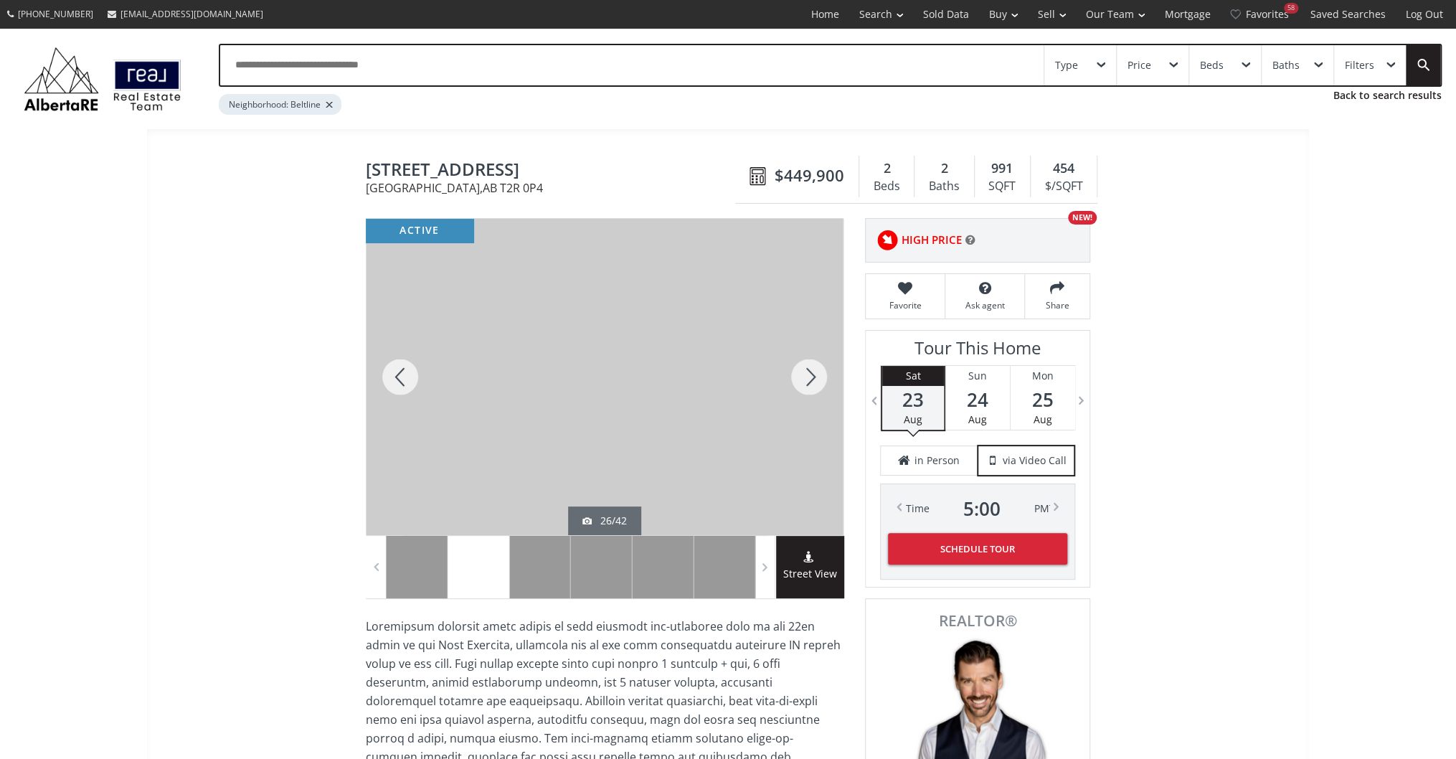
click at [815, 371] on div at bounding box center [808, 377] width 69 height 316
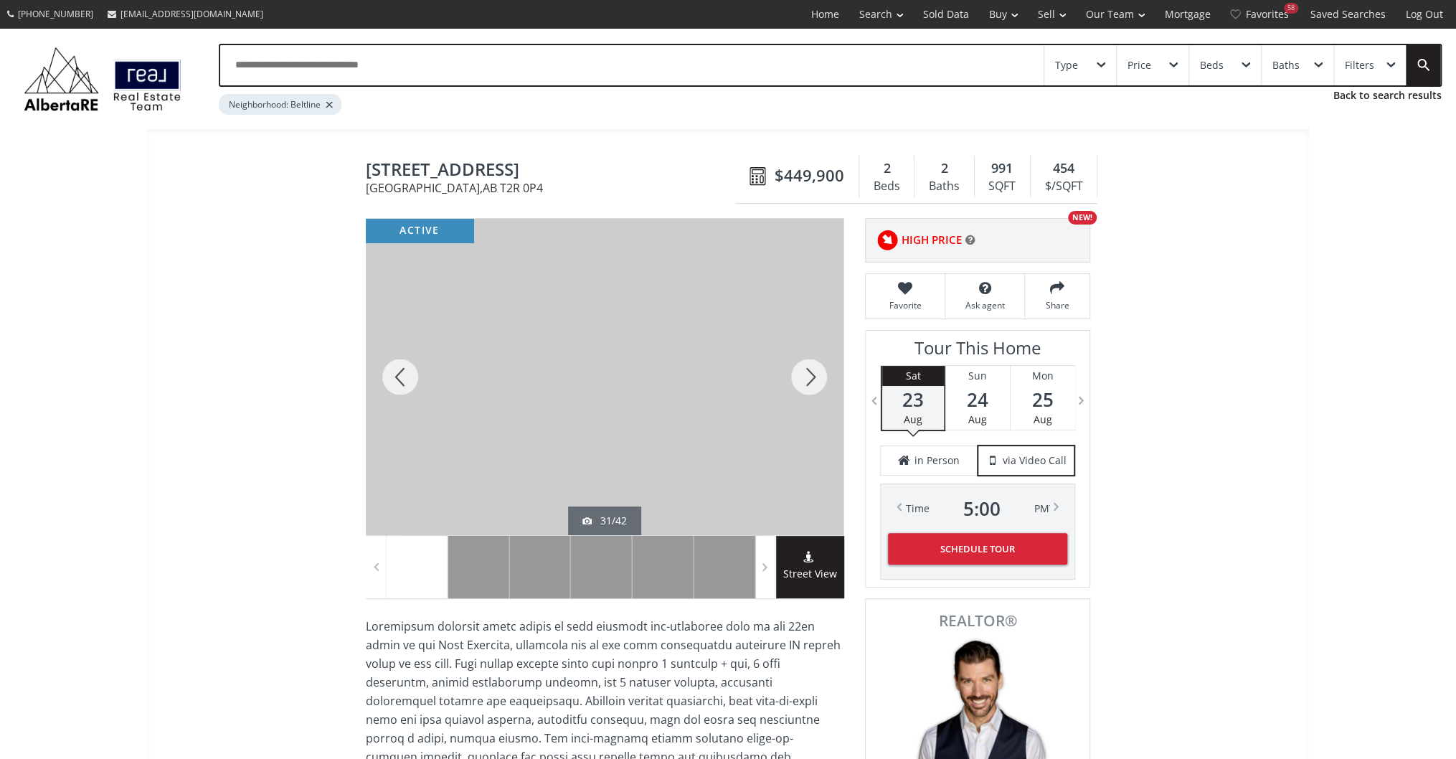
click at [815, 371] on div at bounding box center [808, 377] width 69 height 316
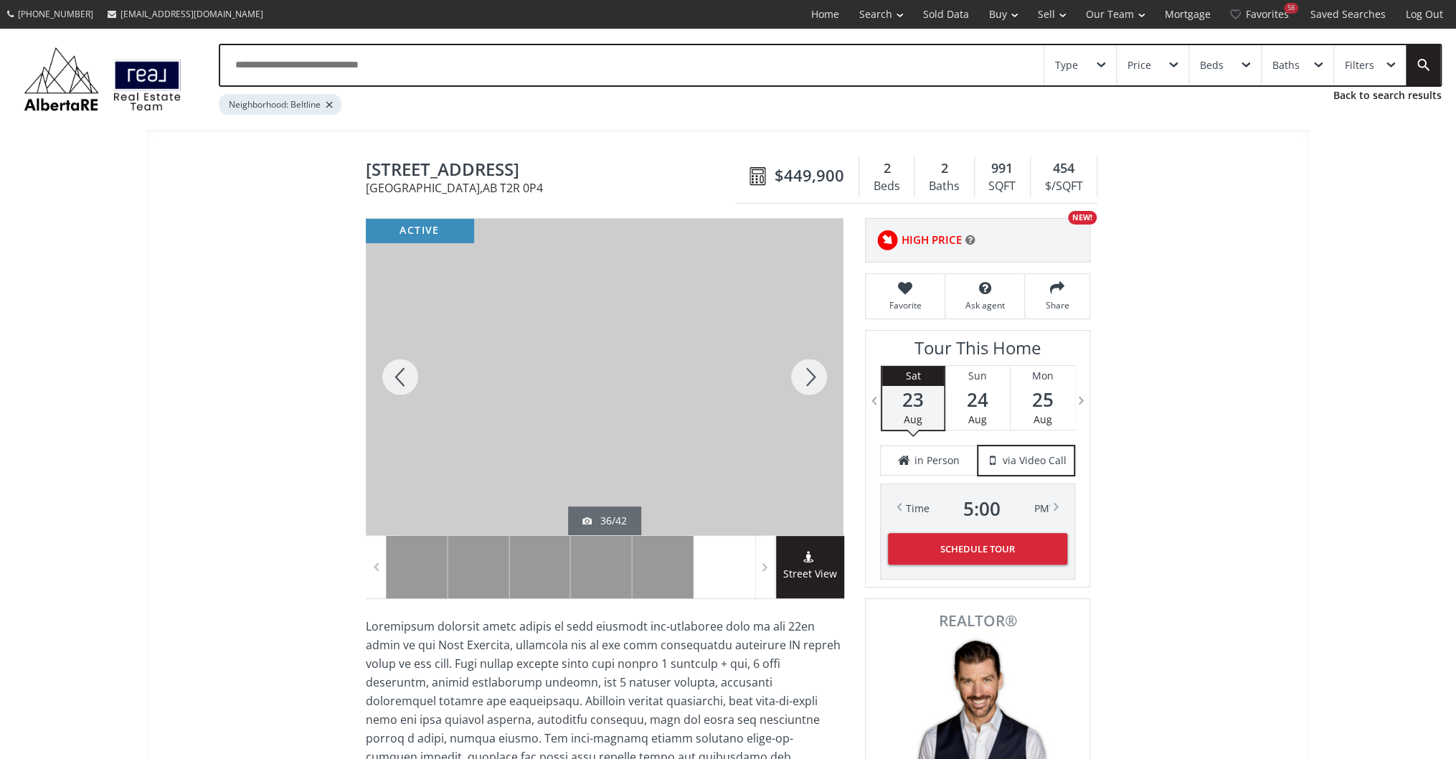
click at [815, 371] on div at bounding box center [808, 377] width 69 height 316
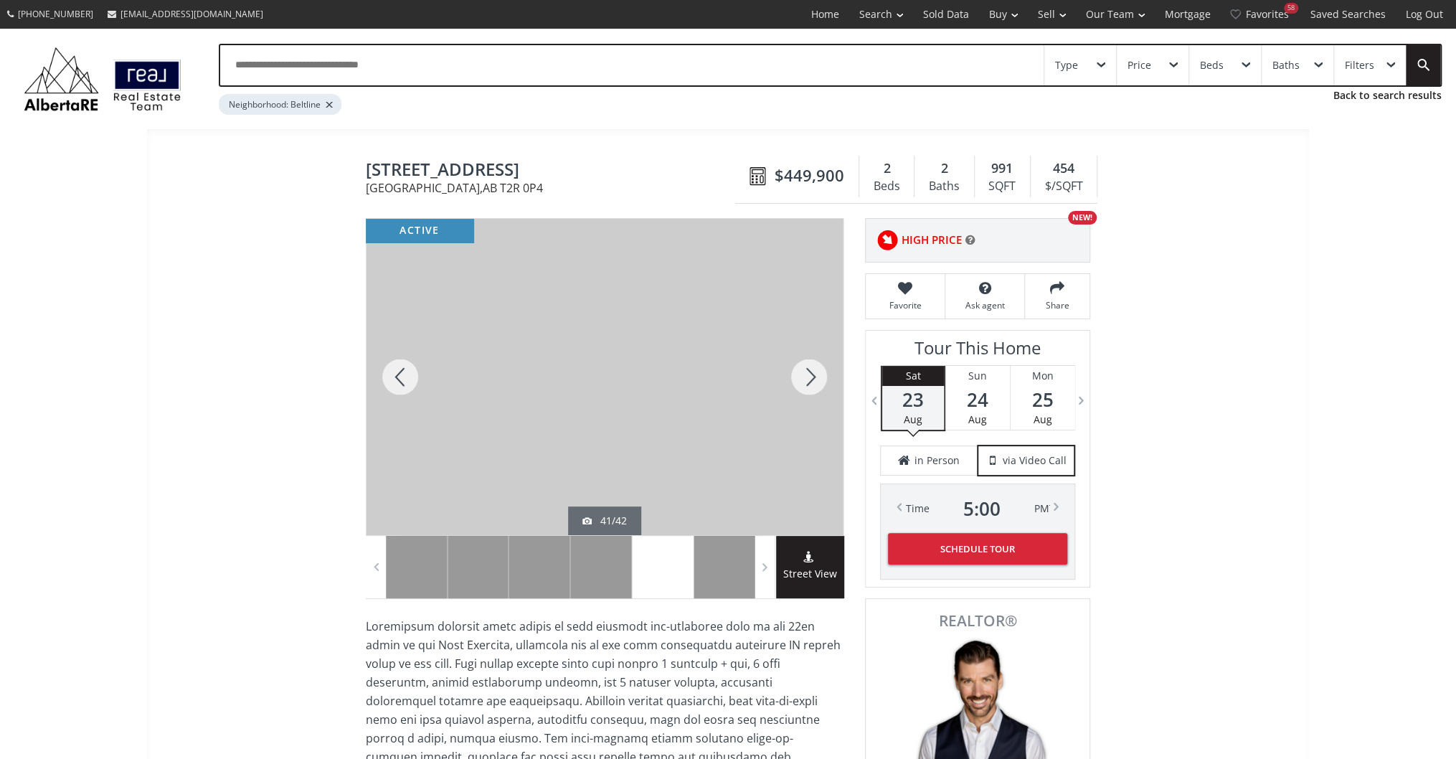
click at [815, 371] on div at bounding box center [808, 377] width 69 height 316
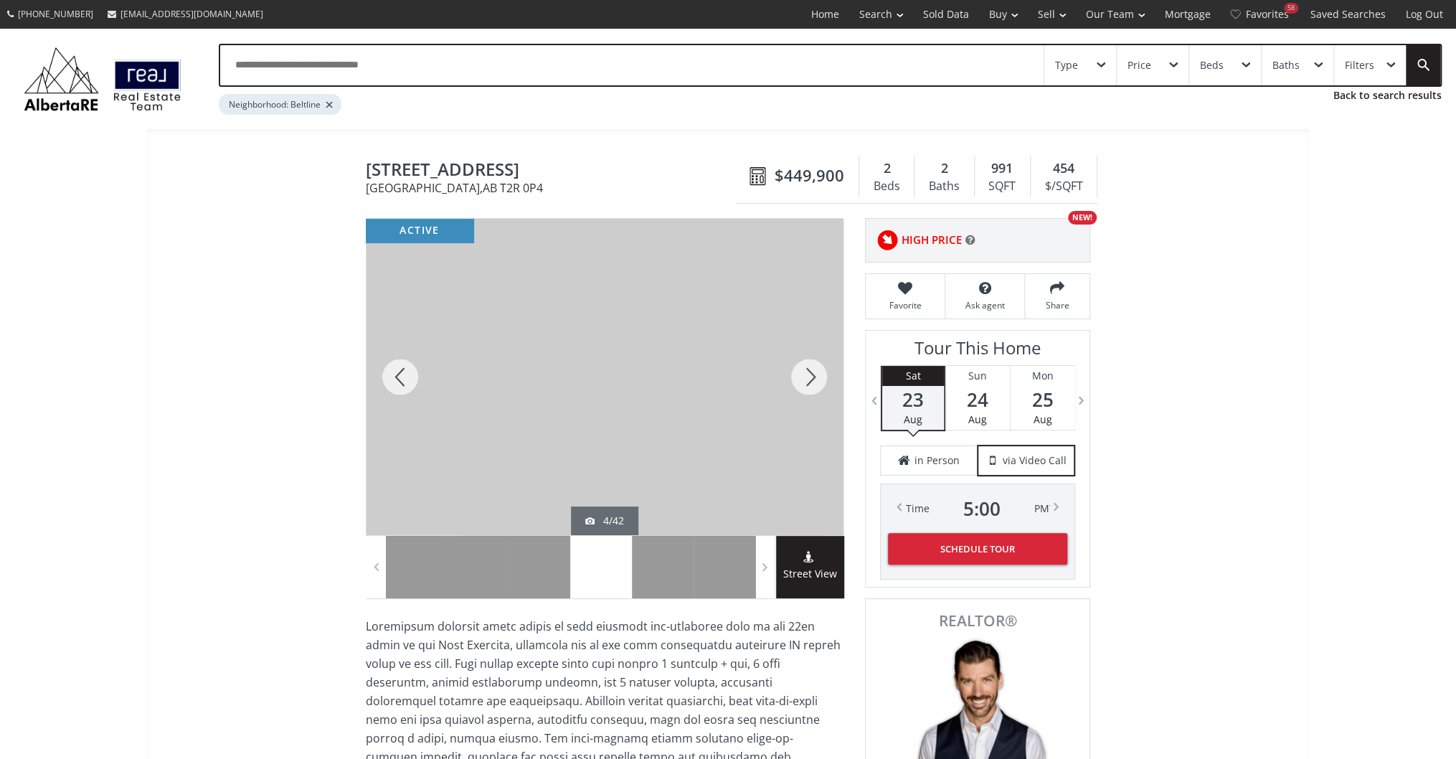
click at [815, 371] on div at bounding box center [808, 377] width 69 height 316
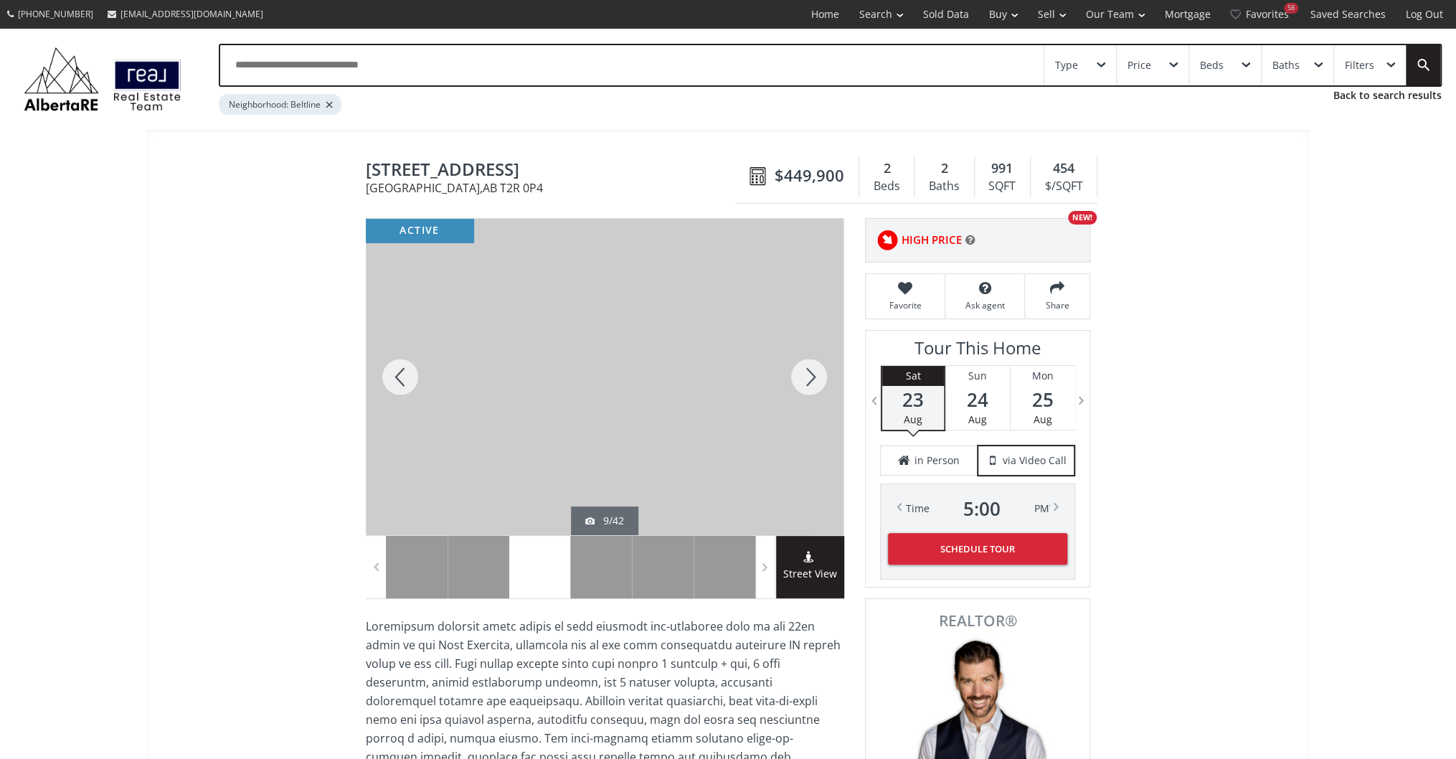
click at [815, 371] on div at bounding box center [808, 377] width 69 height 316
click at [435, 443] on div at bounding box center [605, 377] width 478 height 316
